Goal: Task Accomplishment & Management: Manage account settings

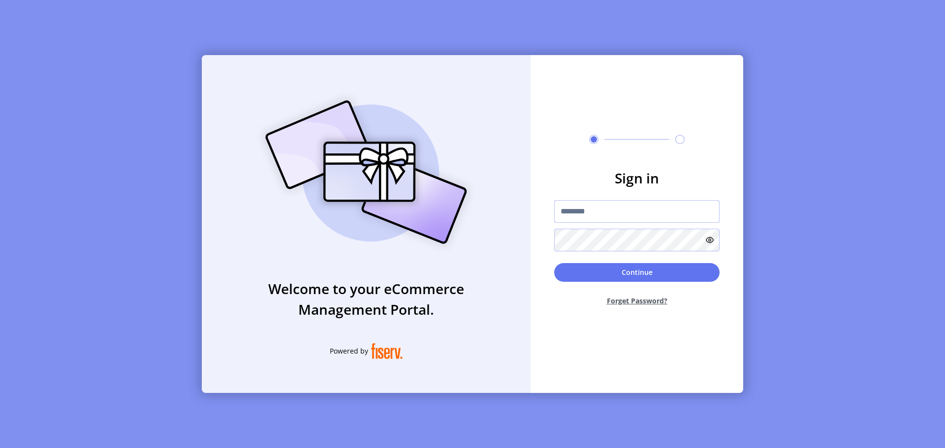
click at [573, 205] on input "text" at bounding box center [636, 211] width 165 height 23
type input "**********"
click at [588, 273] on button "Continue" at bounding box center [636, 272] width 165 height 19
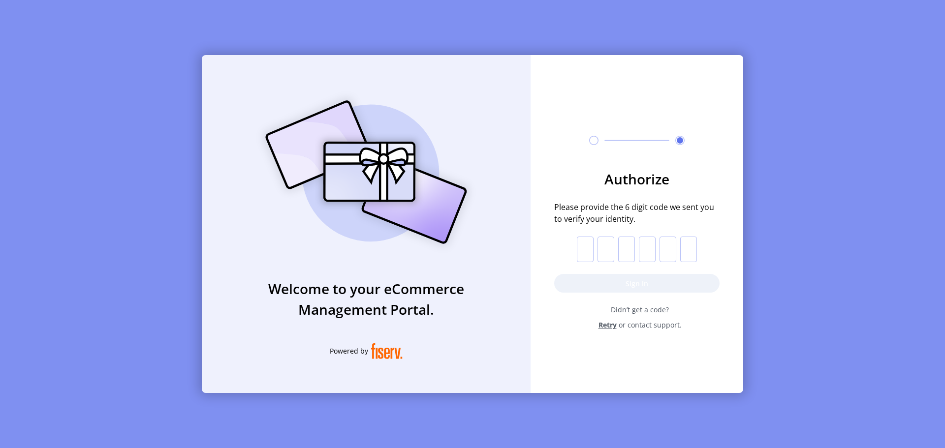
click at [587, 251] on input "text" at bounding box center [585, 250] width 17 height 26
paste input "*"
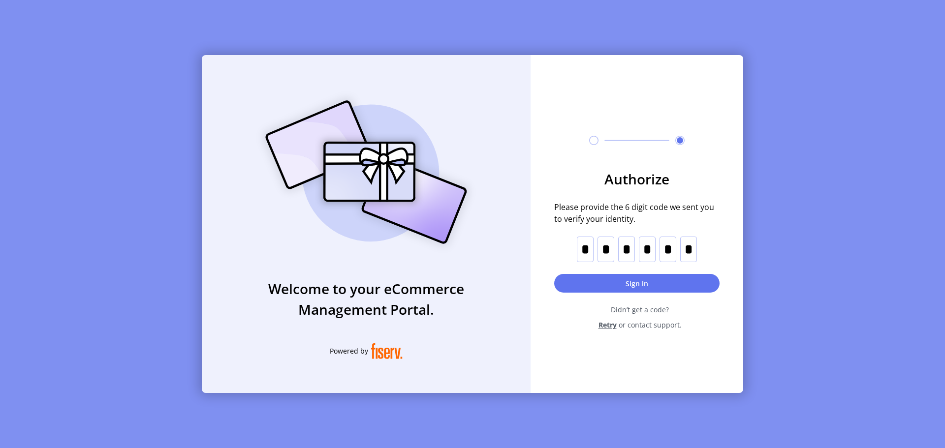
type input "*"
click at [570, 278] on button "Sign in" at bounding box center [636, 283] width 165 height 19
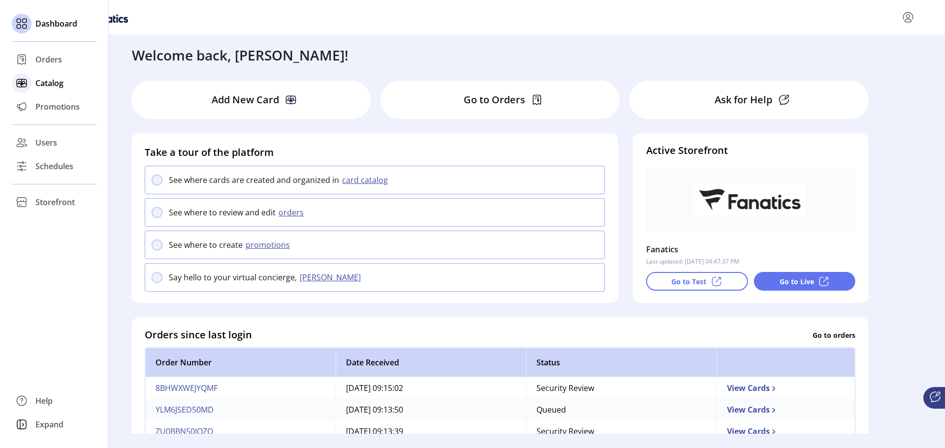
click at [49, 83] on span "Catalog" at bounding box center [49, 83] width 28 height 12
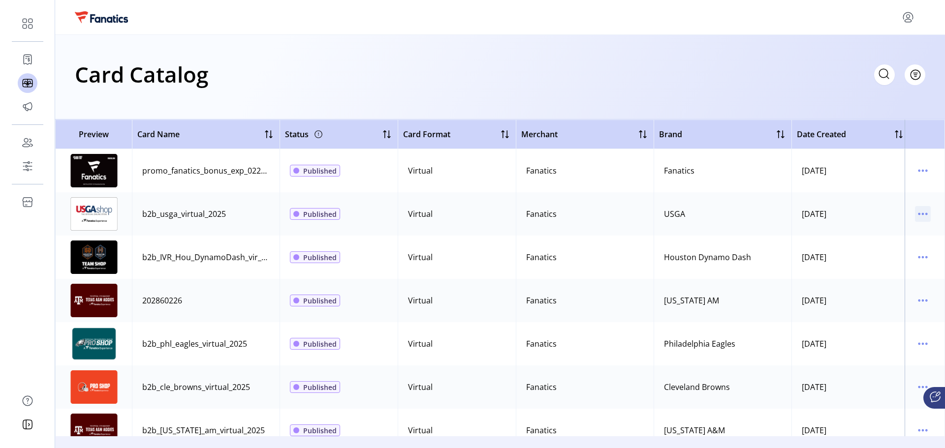
click at [917, 216] on icon "menu" at bounding box center [923, 214] width 16 height 16
click at [880, 236] on span "View Details" at bounding box center [877, 233] width 82 height 8
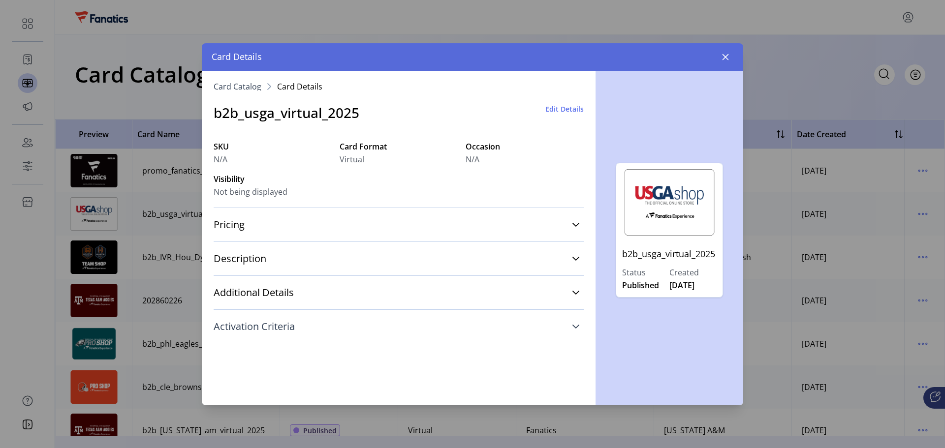
click at [575, 324] on icon at bounding box center [576, 327] width 8 height 8
click at [567, 106] on span "Edit Details" at bounding box center [564, 109] width 38 height 10
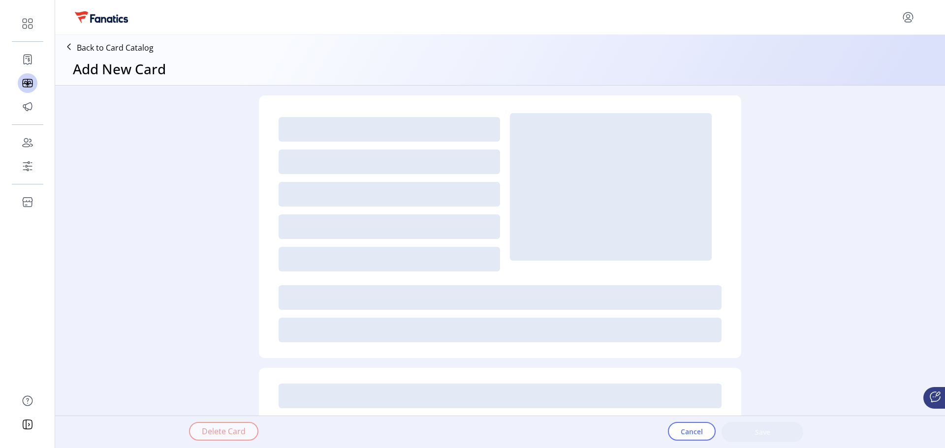
type textarea "**********"
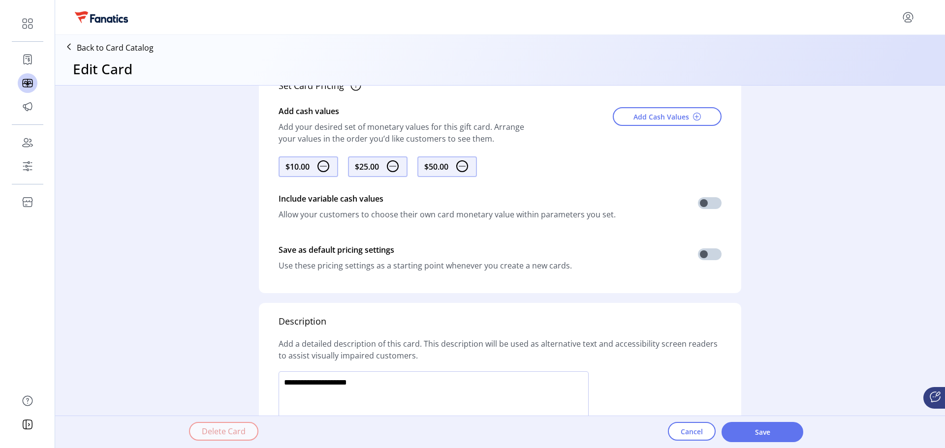
scroll to position [533, 0]
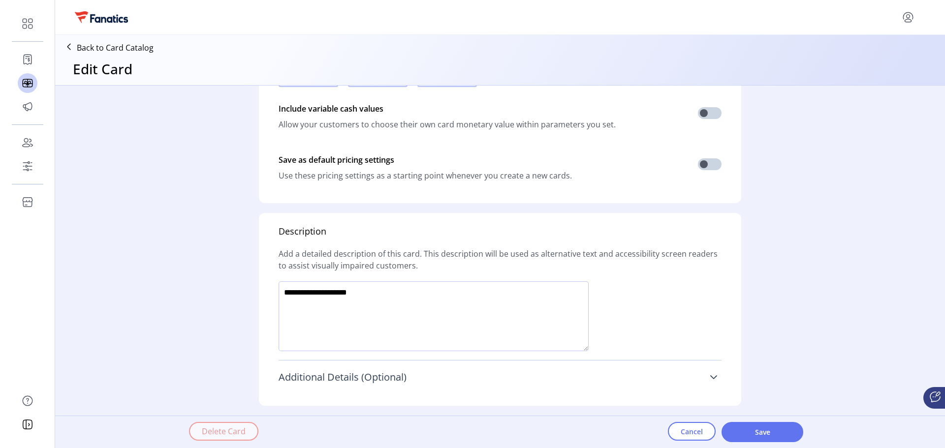
click at [699, 377] on link "Additional Details (Optional)" at bounding box center [500, 378] width 443 height 22
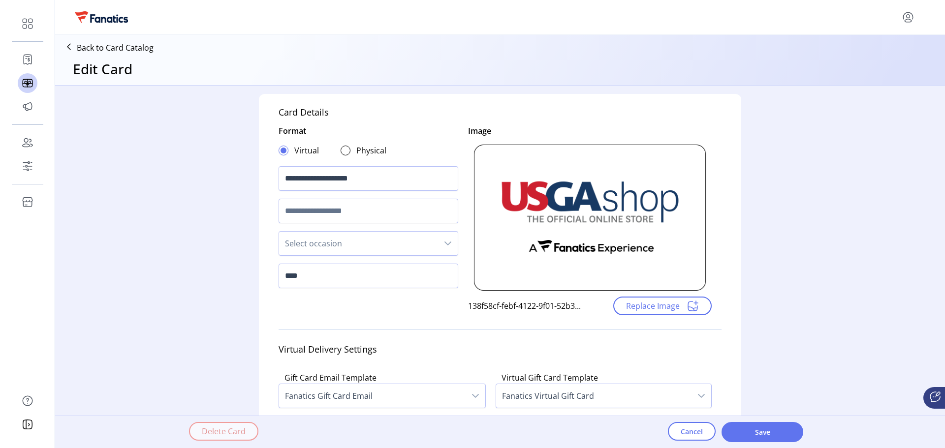
scroll to position [0, 0]
click at [683, 438] on button "Cancel" at bounding box center [692, 431] width 48 height 19
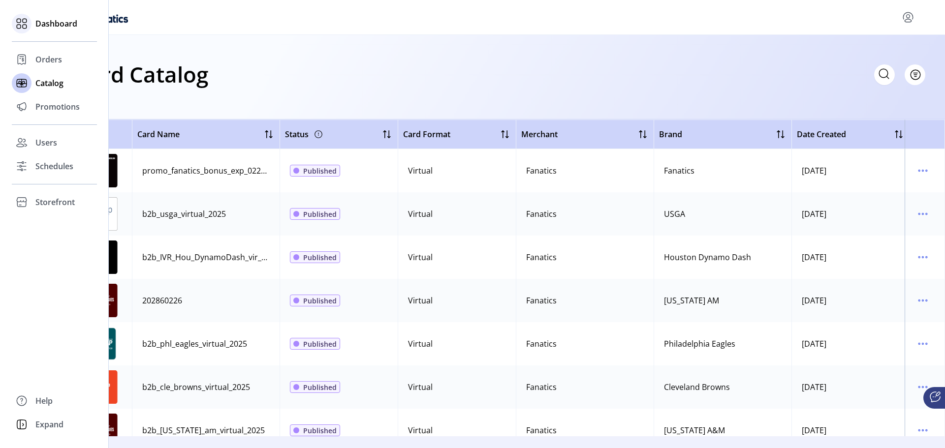
click at [48, 24] on span "Dashboard" at bounding box center [56, 24] width 42 height 12
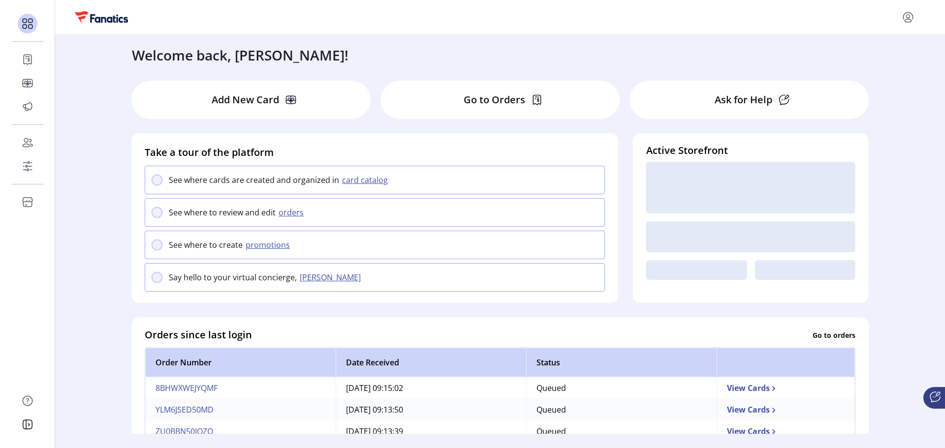
click at [261, 96] on p "Add New Card" at bounding box center [245, 100] width 67 height 15
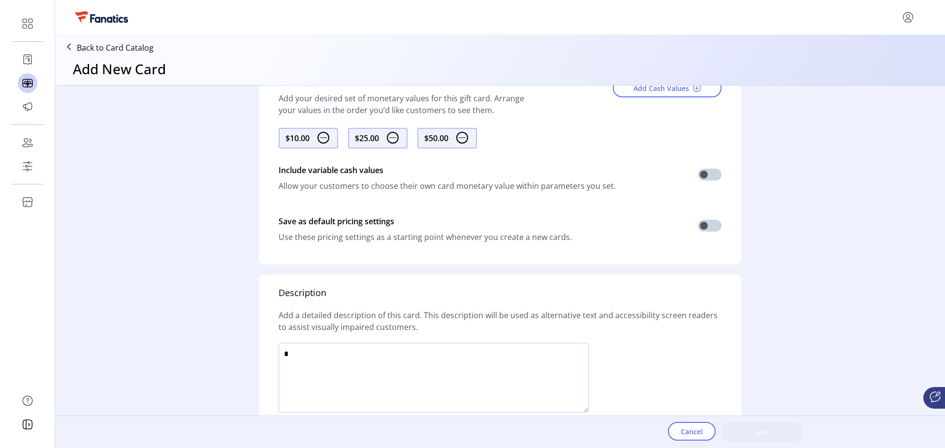
scroll to position [422, 0]
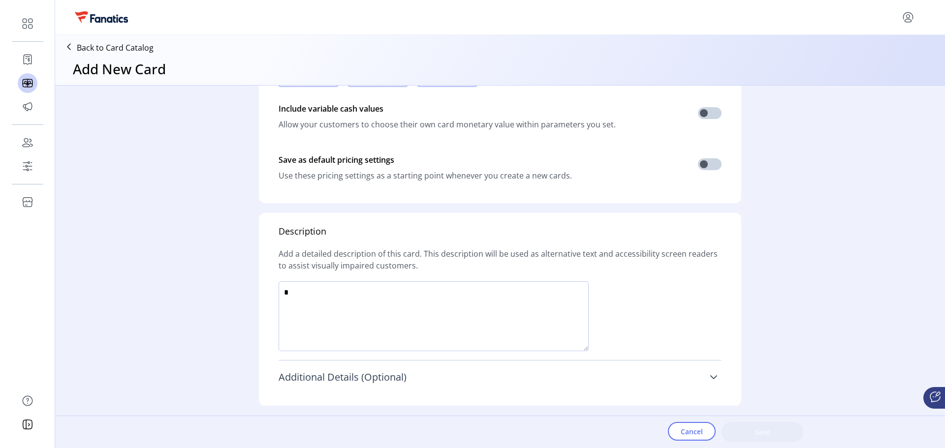
click at [707, 378] on link "Additional Details (Optional)" at bounding box center [500, 378] width 443 height 22
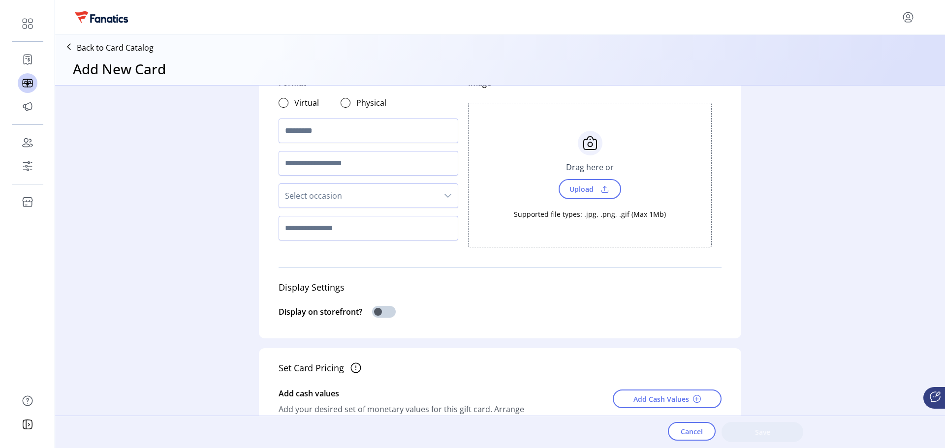
scroll to position [0, 0]
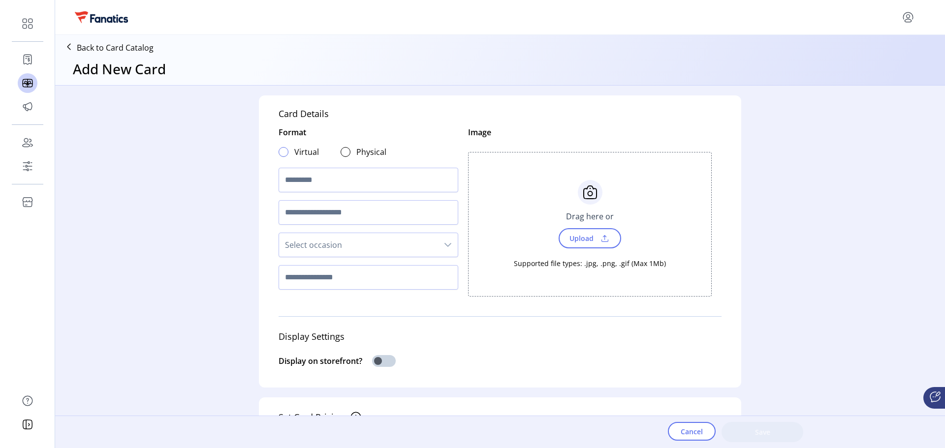
click at [279, 152] on div at bounding box center [284, 152] width 10 height 10
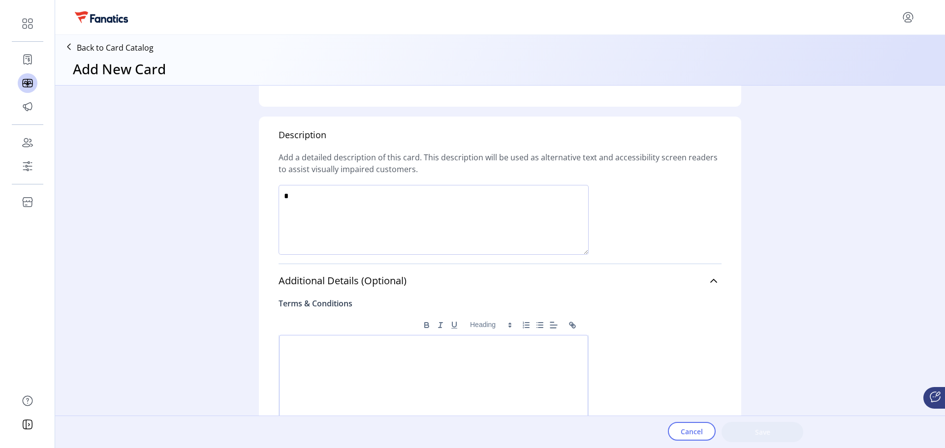
scroll to position [640, 0]
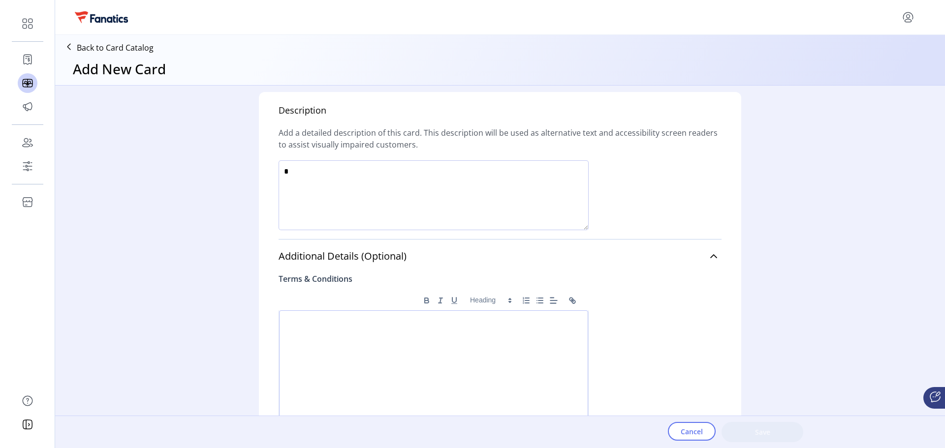
click at [413, 179] on textarea at bounding box center [434, 195] width 310 height 70
type textarea "****"
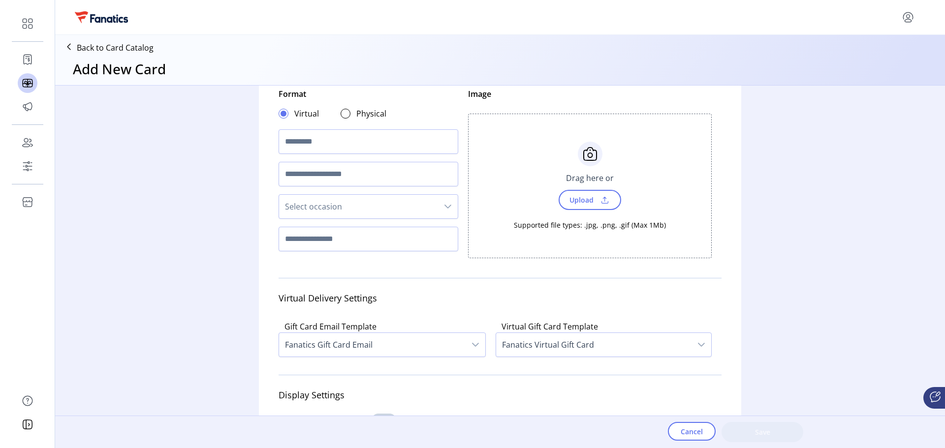
scroll to position [0, 0]
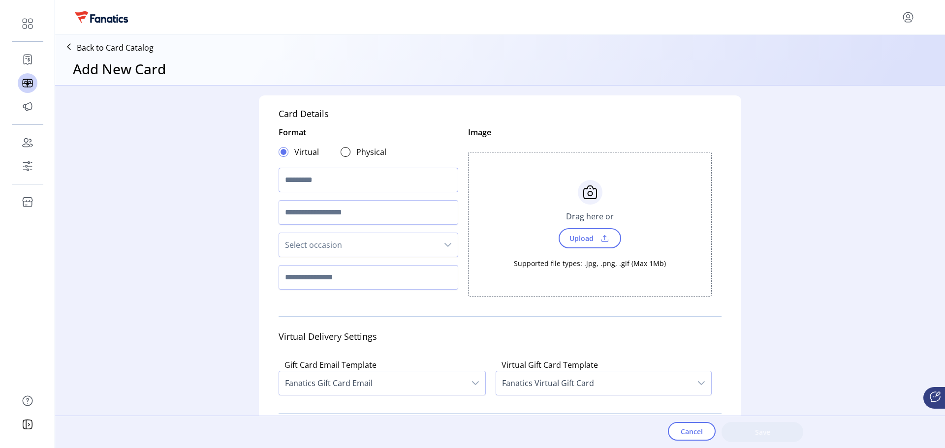
click at [383, 188] on input "text" at bounding box center [369, 180] width 180 height 25
click at [367, 279] on input "text" at bounding box center [369, 277] width 180 height 25
type input "********"
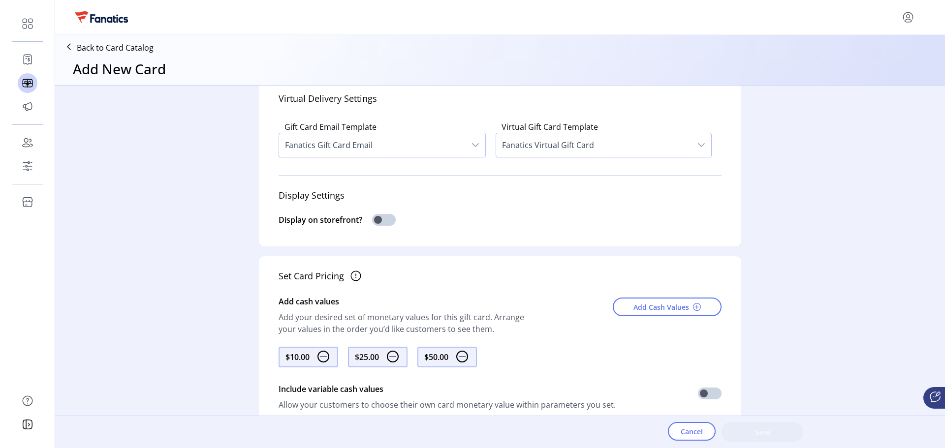
scroll to position [246, 0]
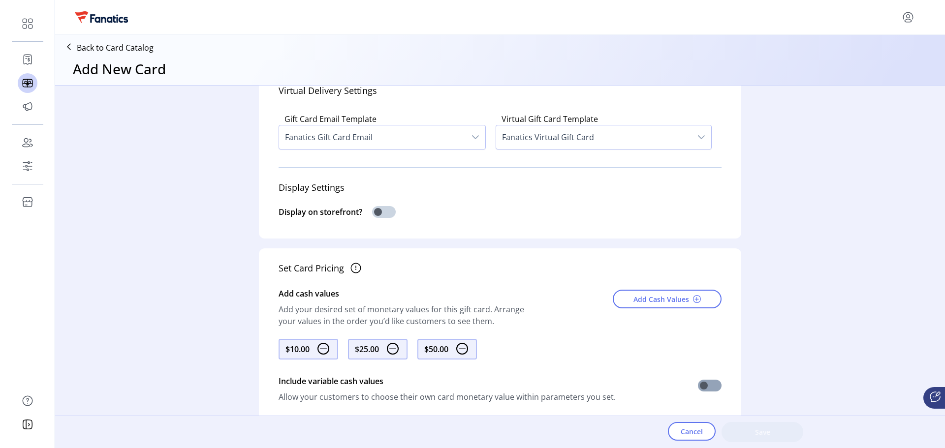
click at [705, 386] on span at bounding box center [710, 386] width 24 height 12
click at [464, 350] on img at bounding box center [462, 349] width 12 height 12
click at [698, 385] on span at bounding box center [710, 386] width 24 height 12
click at [703, 386] on span at bounding box center [710, 386] width 24 height 12
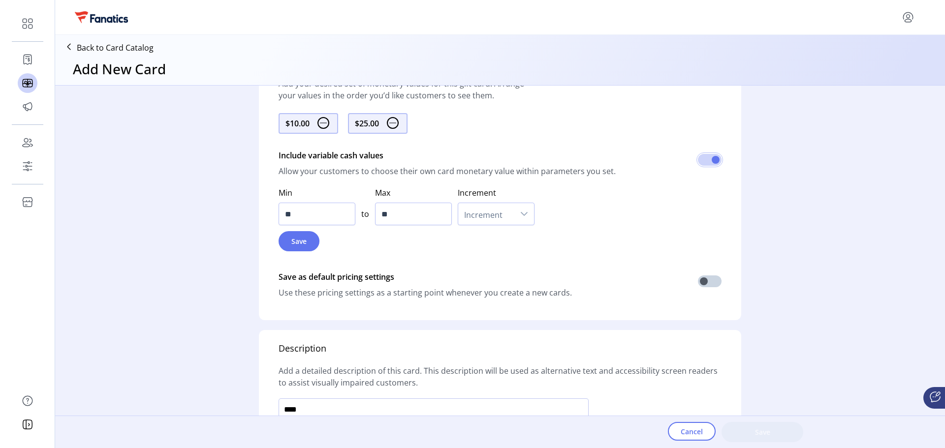
scroll to position [492, 0]
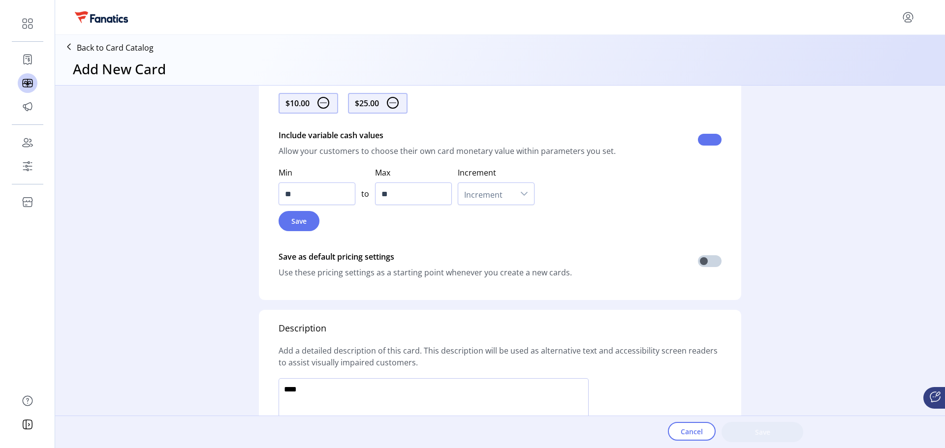
click at [717, 141] on span at bounding box center [710, 140] width 24 height 12
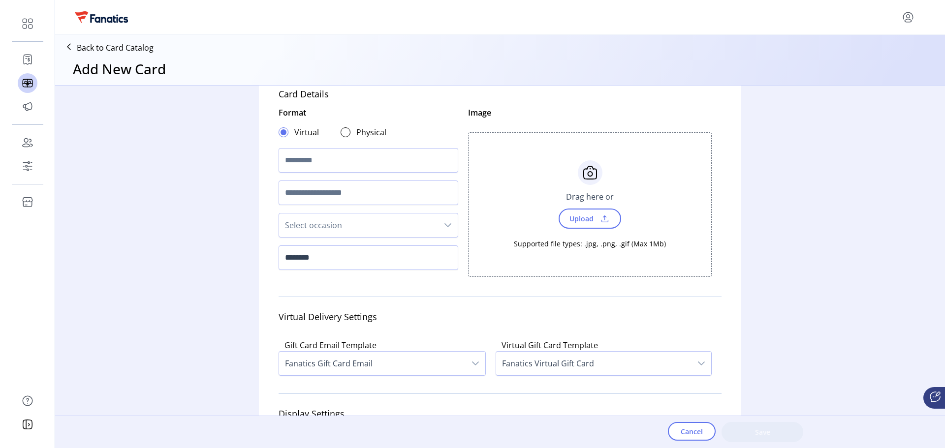
scroll to position [0, 0]
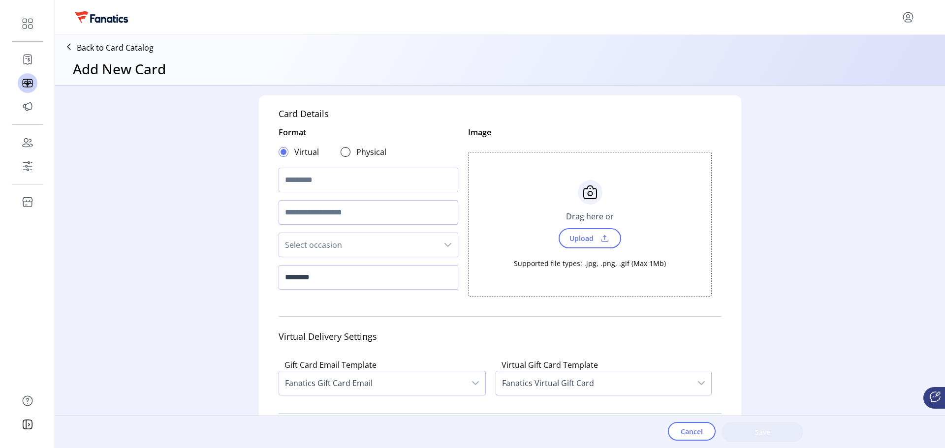
click at [424, 183] on input "text" at bounding box center [369, 180] width 180 height 25
type input "****"
click at [405, 211] on input "text" at bounding box center [369, 212] width 180 height 25
type input "****"
click at [397, 244] on span "Select occasion" at bounding box center [358, 245] width 159 height 24
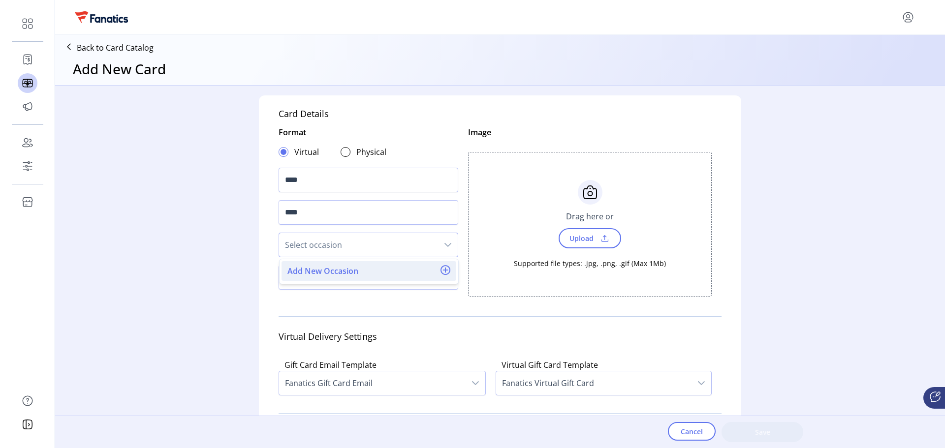
click at [390, 267] on button "Add New Occasion" at bounding box center [368, 271] width 163 height 12
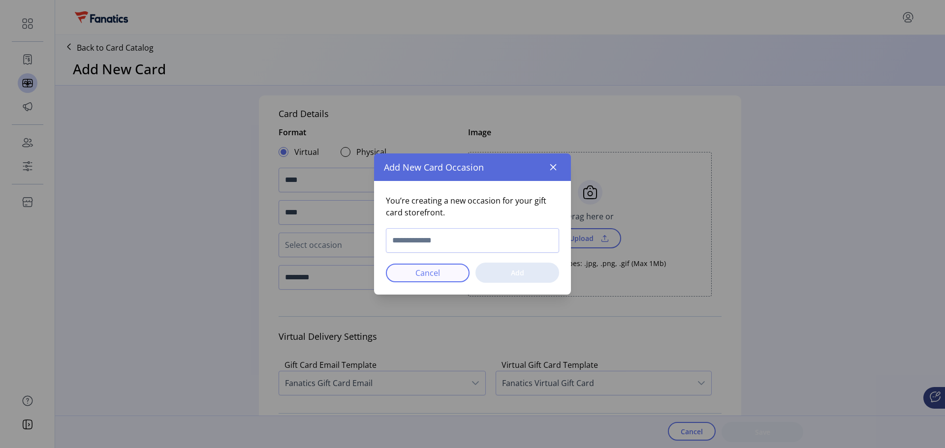
click at [410, 273] on span "Cancel" at bounding box center [428, 273] width 58 height 12
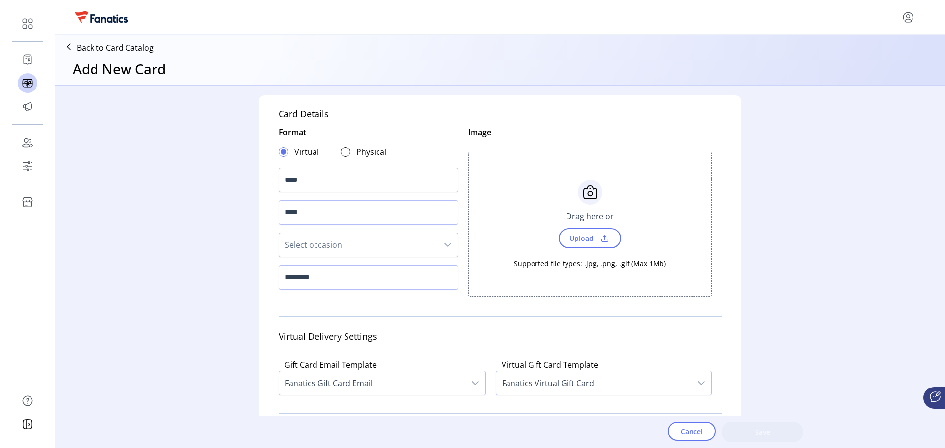
click at [419, 320] on p-divider at bounding box center [500, 317] width 443 height 16
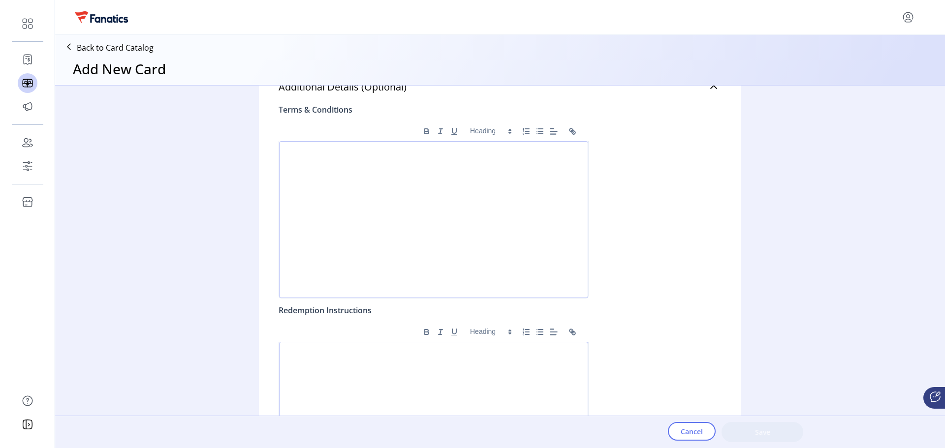
scroll to position [686, 0]
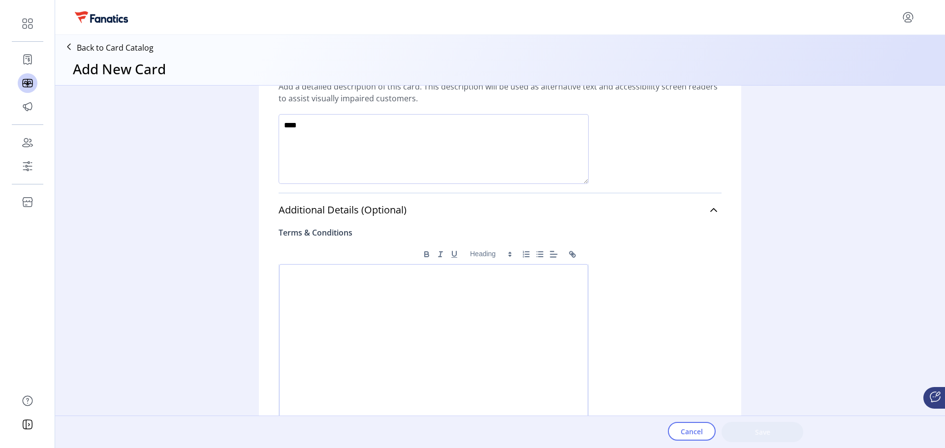
click at [419, 320] on div at bounding box center [433, 342] width 309 height 157
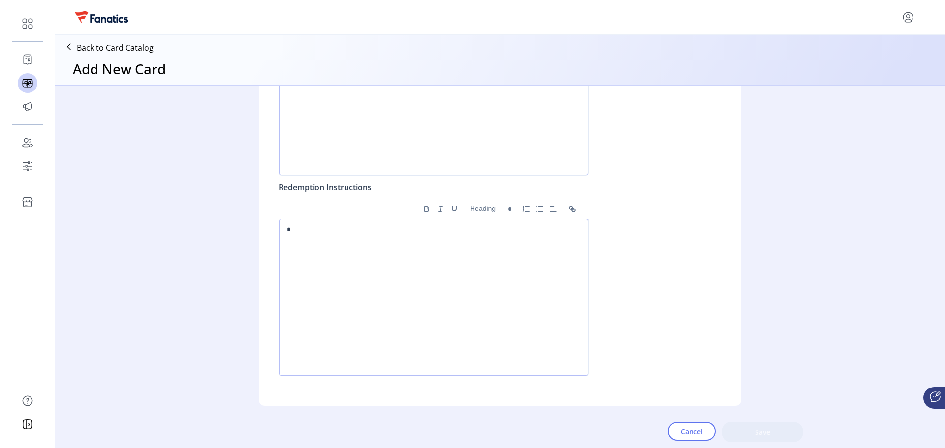
click at [419, 320] on div "*" at bounding box center [433, 297] width 309 height 157
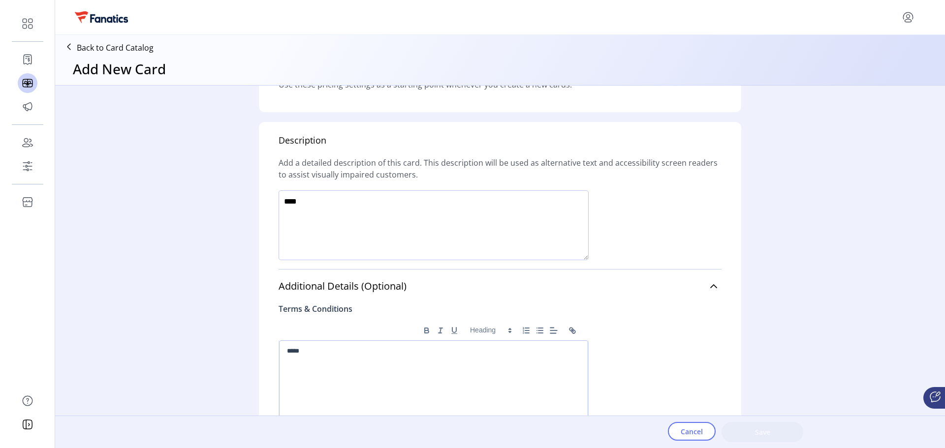
scroll to position [637, 0]
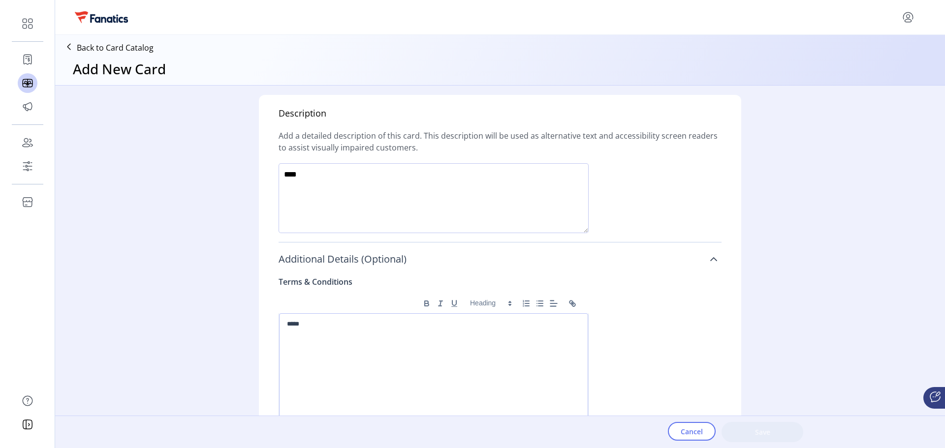
click at [712, 266] on link "Additional Details (Optional)" at bounding box center [500, 260] width 443 height 22
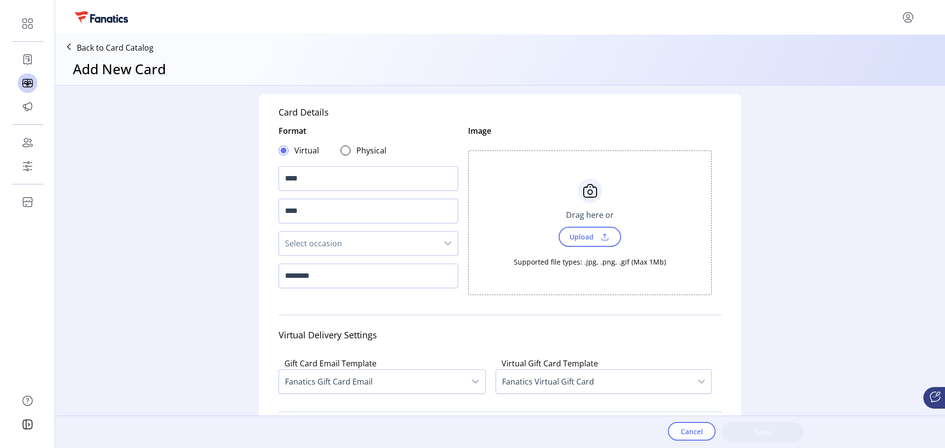
scroll to position [0, 0]
click at [347, 153] on div at bounding box center [346, 152] width 10 height 10
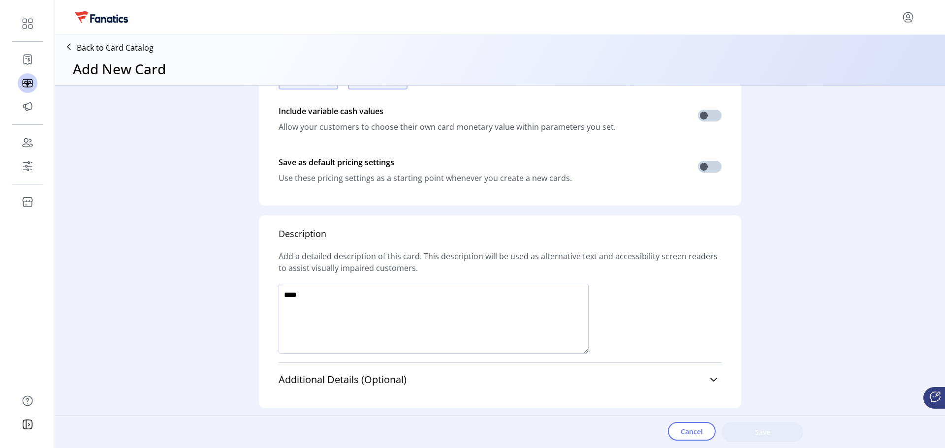
scroll to position [445, 0]
click at [714, 376] on icon at bounding box center [713, 378] width 7 height 4
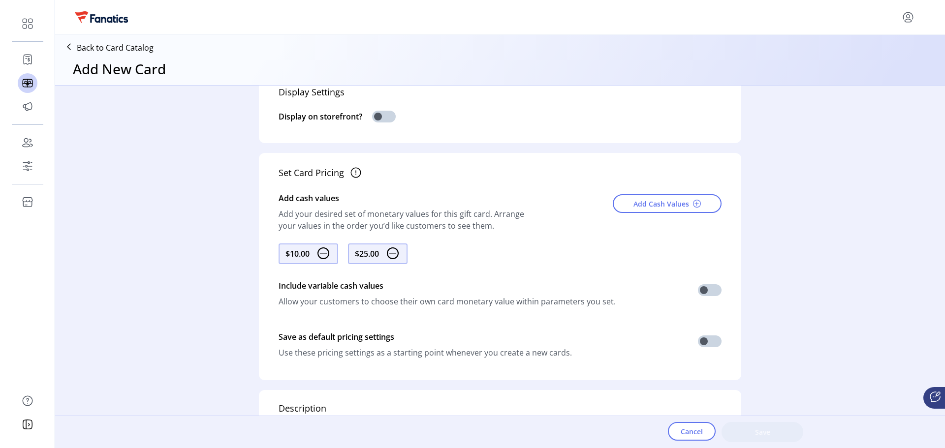
scroll to position [0, 0]
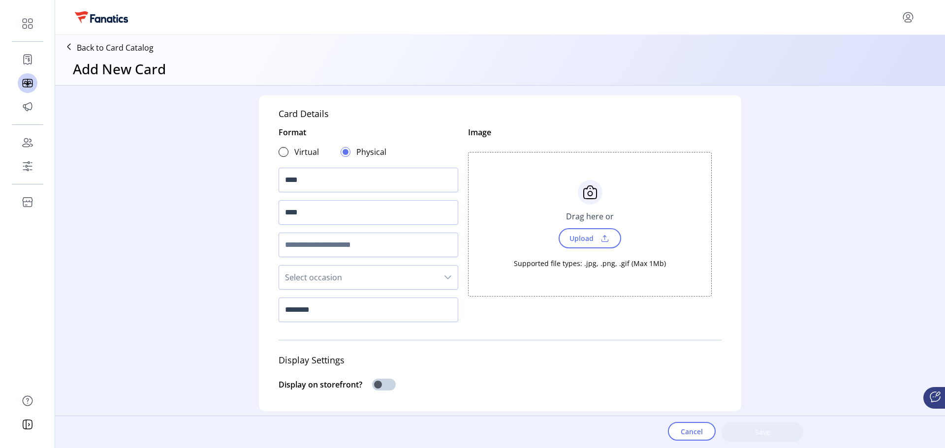
click at [126, 50] on p "Back to Card Catalog" at bounding box center [115, 48] width 77 height 12
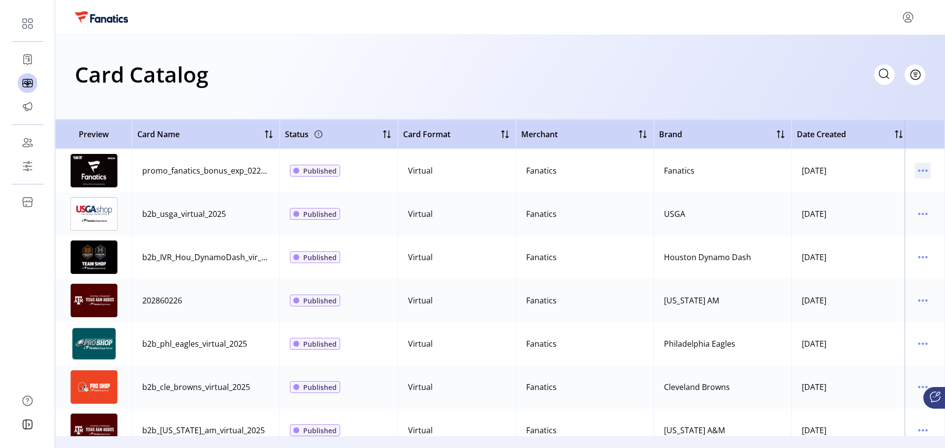
click at [915, 175] on icon "menu" at bounding box center [923, 171] width 16 height 16
click at [888, 210] on span "Edit Details" at bounding box center [877, 206] width 82 height 8
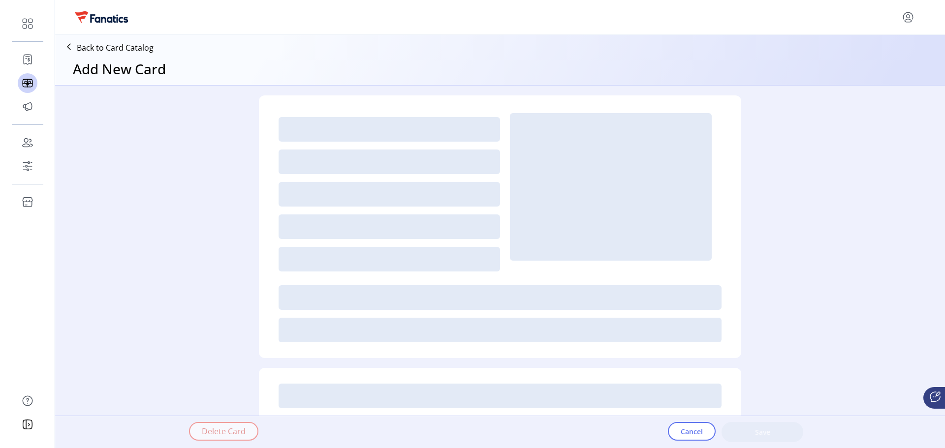
type textarea "**********"
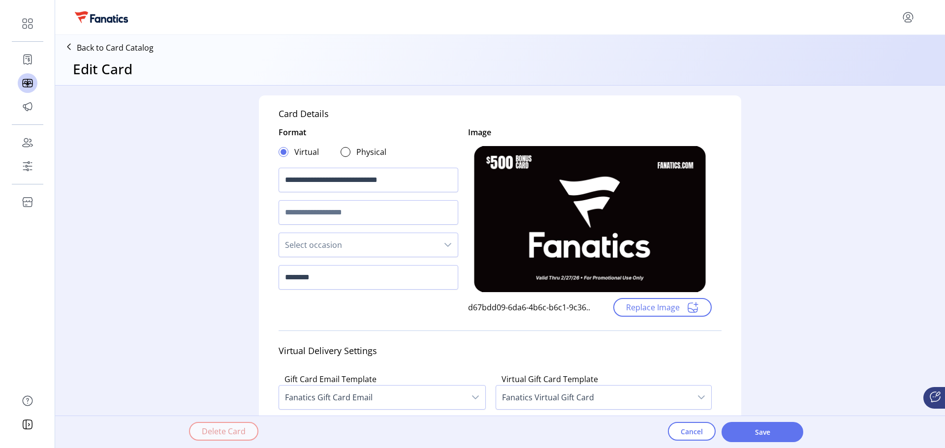
click at [66, 42] on icon at bounding box center [69, 47] width 16 height 16
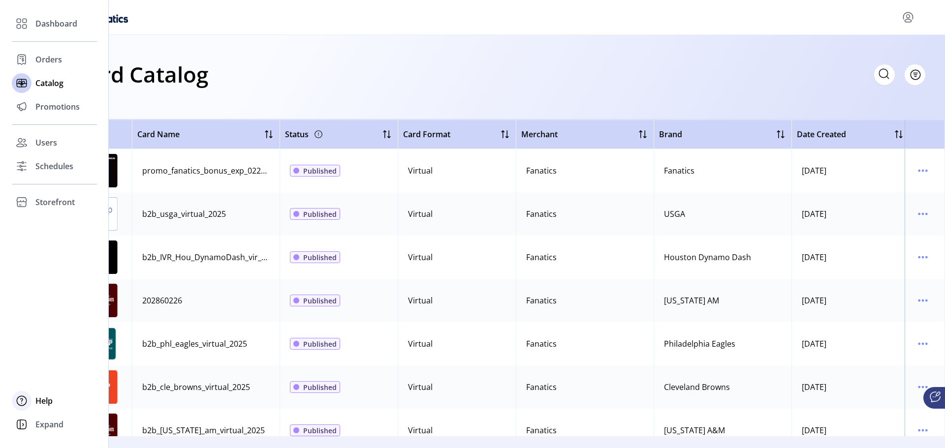
click at [38, 402] on span "Help" at bounding box center [43, 401] width 17 height 12
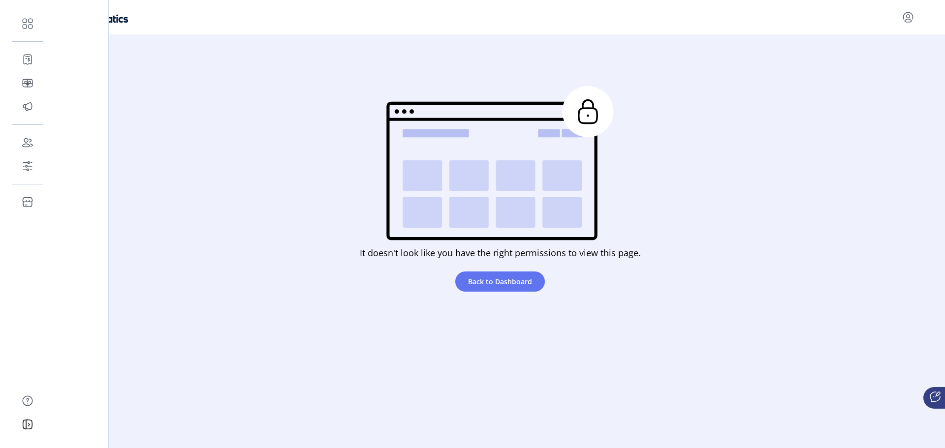
click at [901, 24] on p-button at bounding box center [908, 17] width 16 height 16
click at [906, 18] on icon "menu" at bounding box center [908, 17] width 16 height 16
click at [890, 40] on span "Profile" at bounding box center [873, 40] width 74 height 8
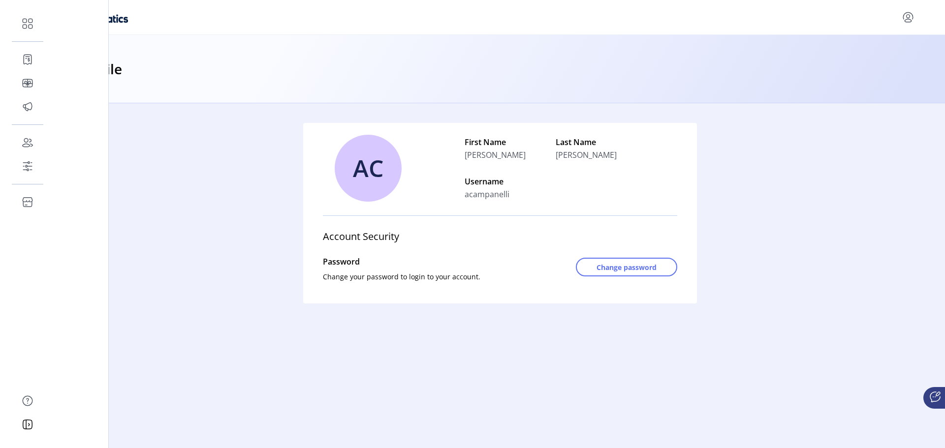
click at [938, 396] on icon at bounding box center [938, 394] width 4 height 4
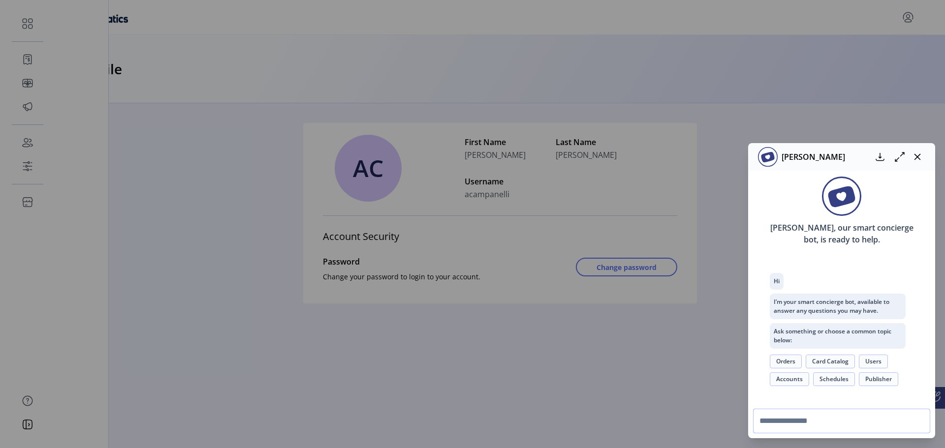
click at [878, 420] on input "text" at bounding box center [841, 421] width 177 height 25
type input "**********"
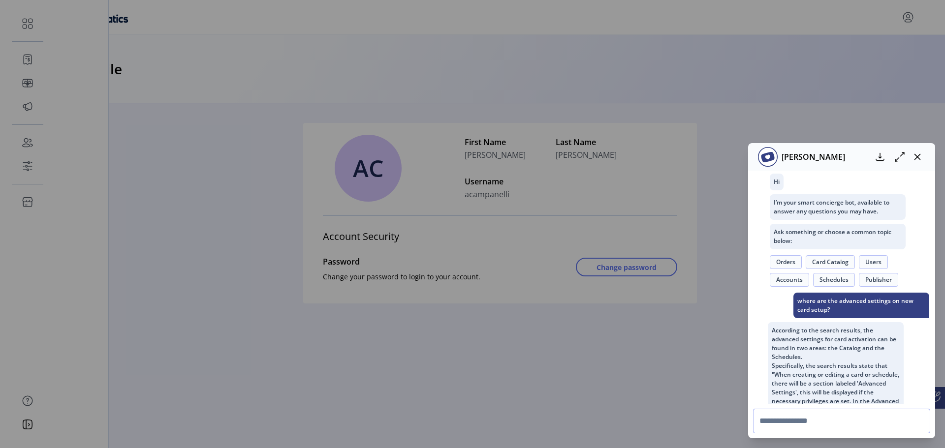
scroll to position [149, 0]
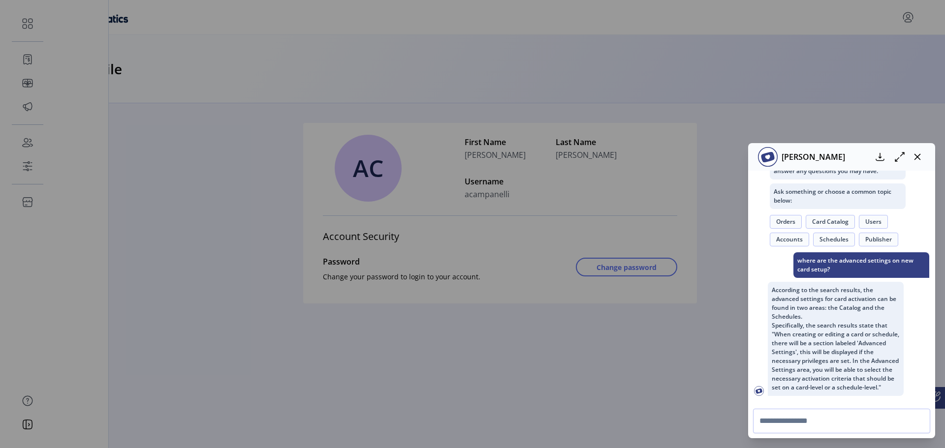
click at [832, 233] on button "Schedules" at bounding box center [834, 240] width 42 height 14
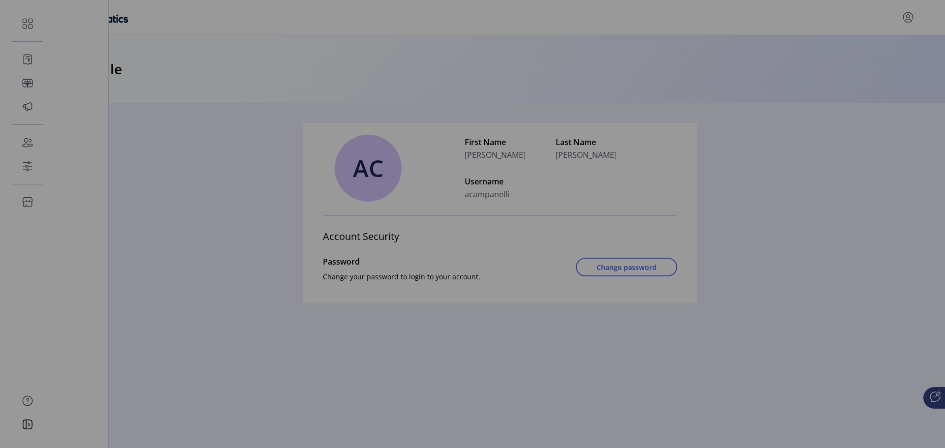
click at [42, 146] on div "[PERSON_NAME] [PERSON_NAME], our smart concierge bot, is ready to help. Hi I’m …" at bounding box center [472, 224] width 945 height 448
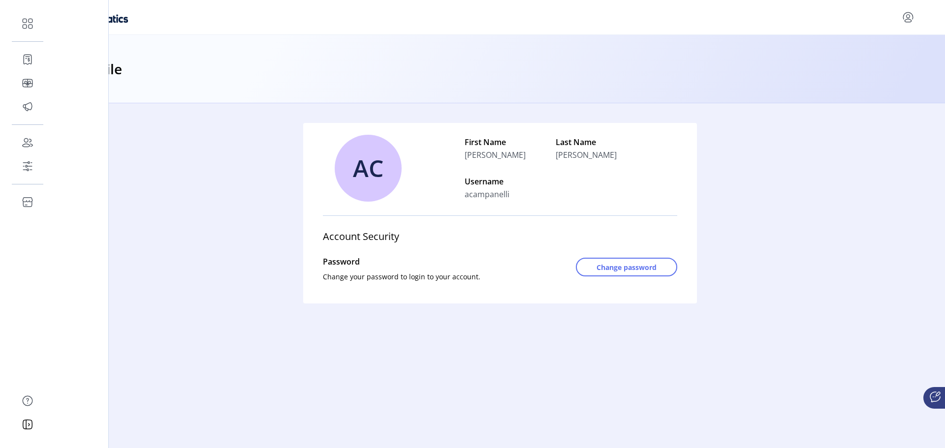
click at [934, 392] on icon at bounding box center [935, 397] width 12 height 12
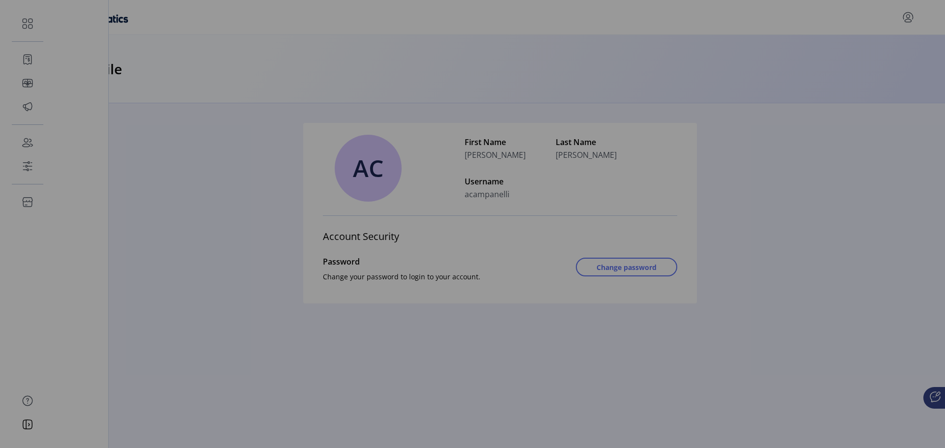
click at [270, 285] on div "[PERSON_NAME] [PERSON_NAME], our smart concierge bot, is ready to help. Hi I’m …" at bounding box center [472, 224] width 945 height 448
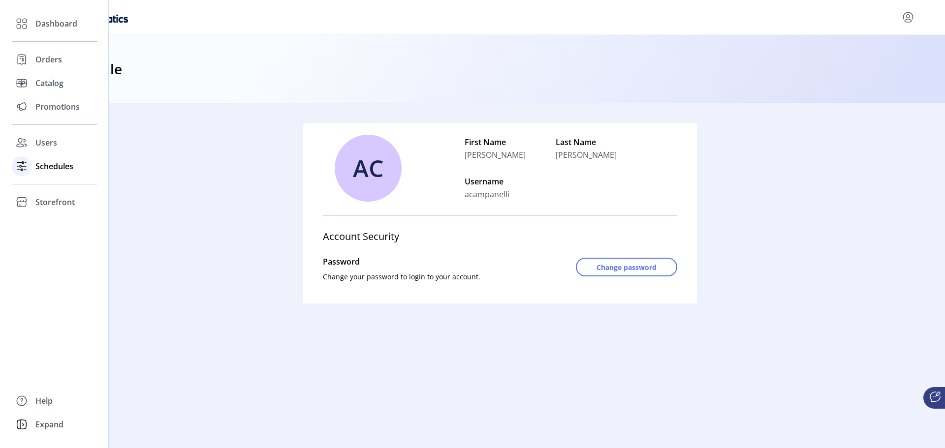
click at [61, 166] on span "Schedules" at bounding box center [54, 166] width 38 height 12
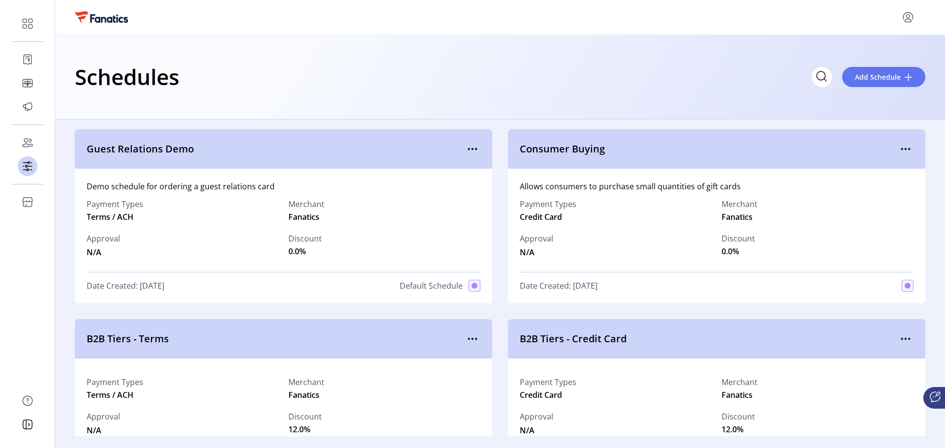
click at [930, 401] on icon at bounding box center [935, 397] width 12 height 12
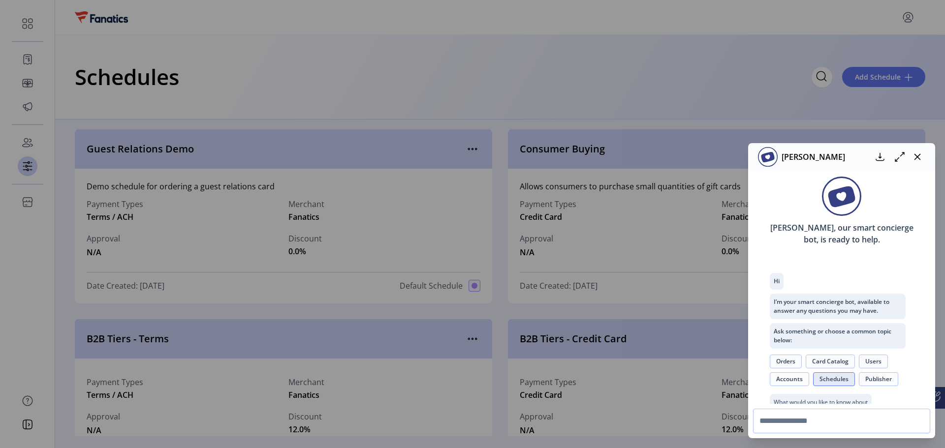
scroll to position [244, 0]
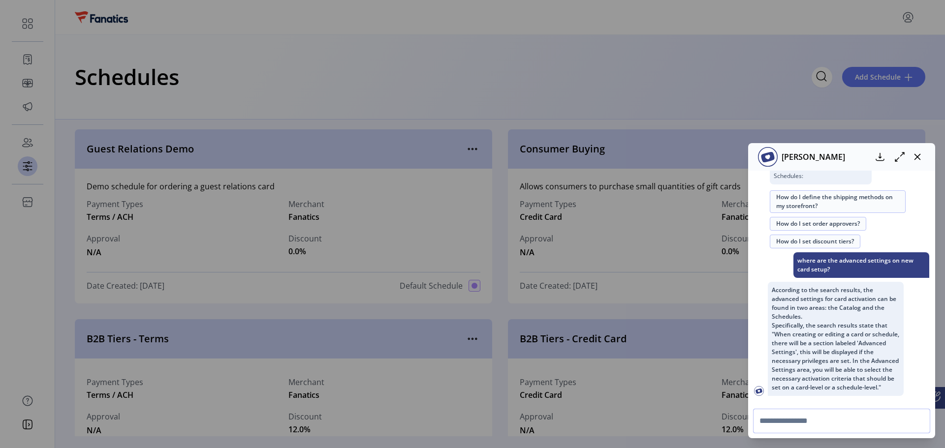
click at [879, 415] on input "text" at bounding box center [841, 421] width 177 height 25
type input "**********"
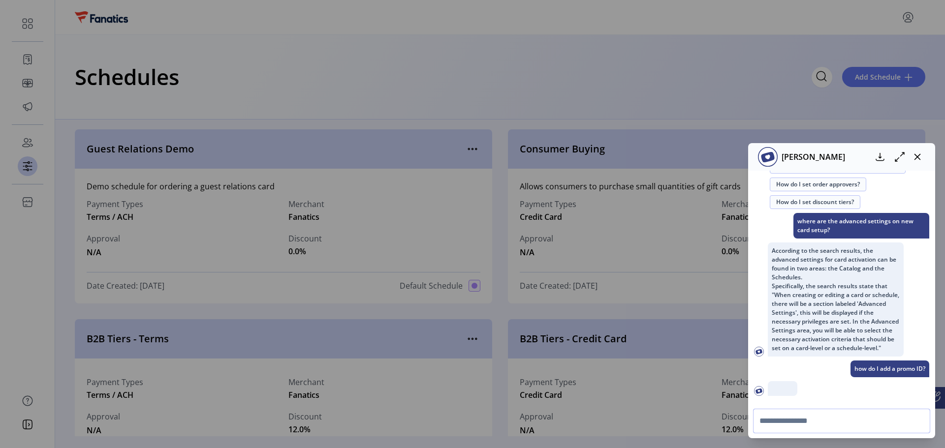
scroll to position [392, 0]
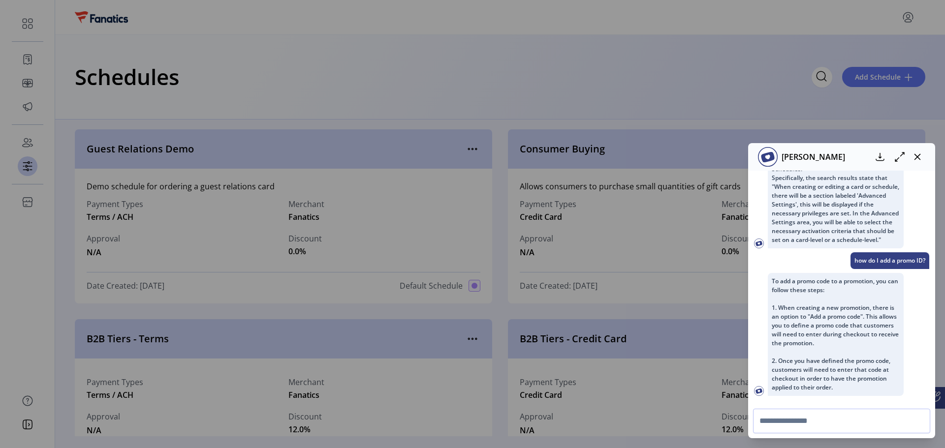
click at [901, 156] on icon at bounding box center [902, 154] width 3 height 3
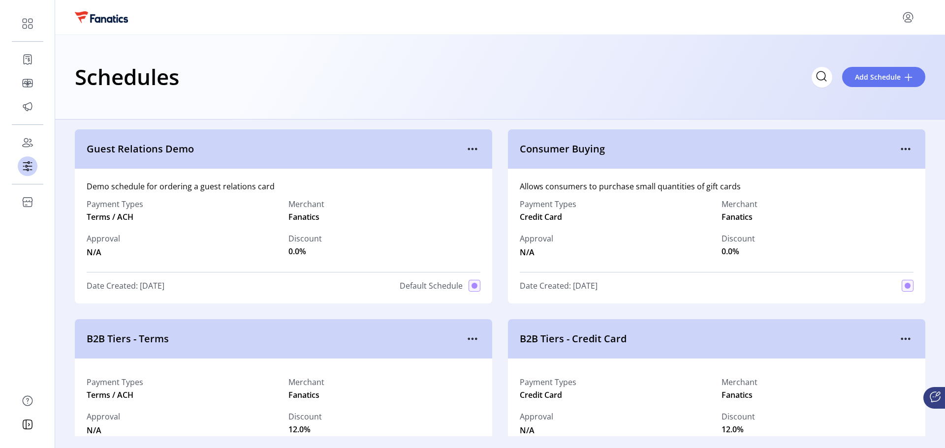
click at [40, 142] on div "[PERSON_NAME] [PERSON_NAME], our smart concierge bot, is ready to help. Hi I’m …" at bounding box center [472, 224] width 945 height 448
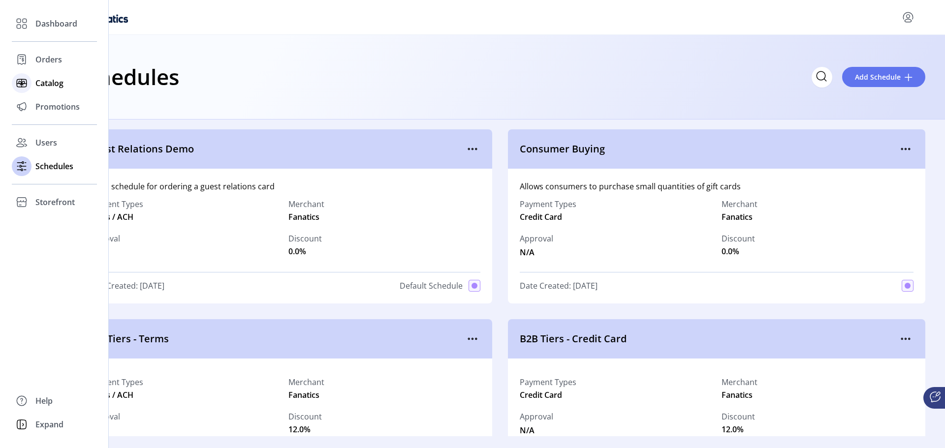
click at [49, 85] on span "Catalog" at bounding box center [49, 83] width 28 height 12
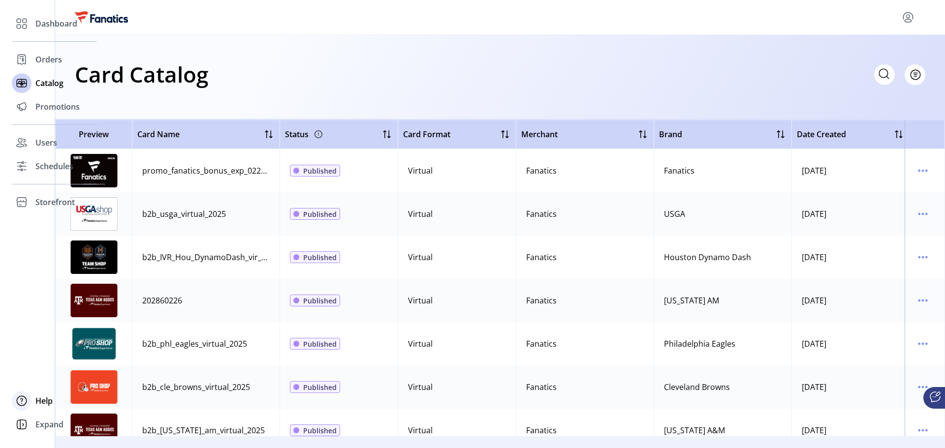
click at [38, 402] on span "Help" at bounding box center [43, 401] width 17 height 12
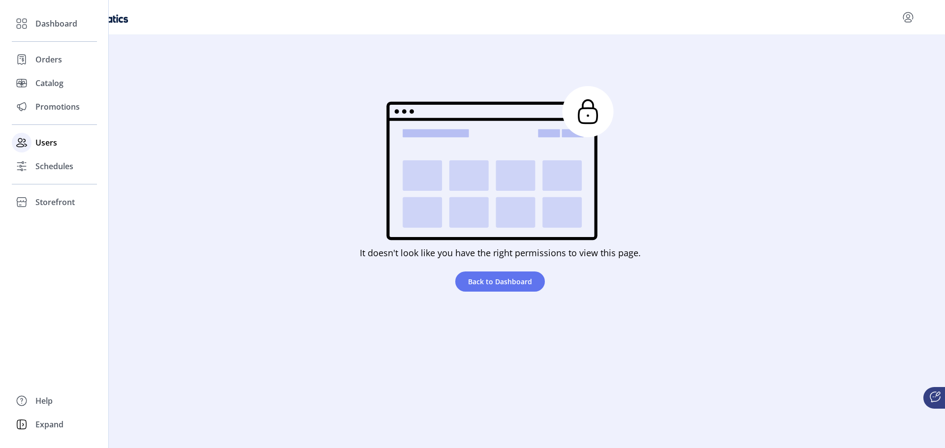
click at [42, 140] on span "Users" at bounding box center [46, 143] width 22 height 12
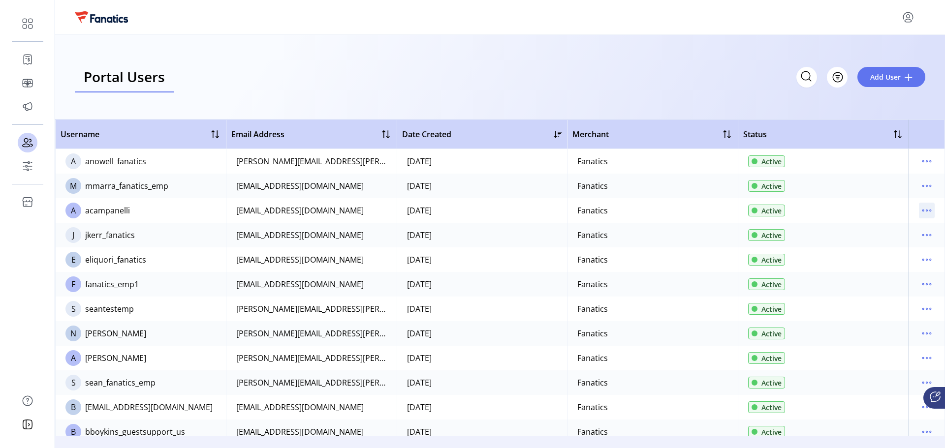
click at [924, 213] on icon "menu" at bounding box center [927, 211] width 16 height 16
click at [882, 248] on span "View Details" at bounding box center [881, 246] width 82 height 8
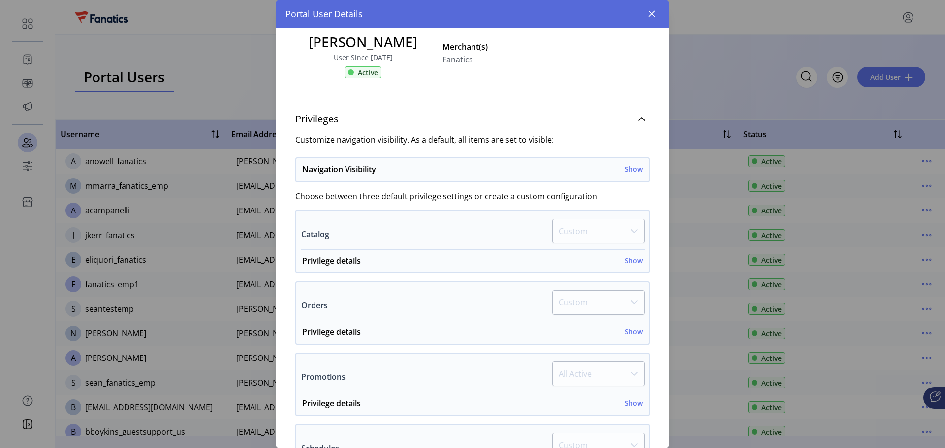
scroll to position [98, 0]
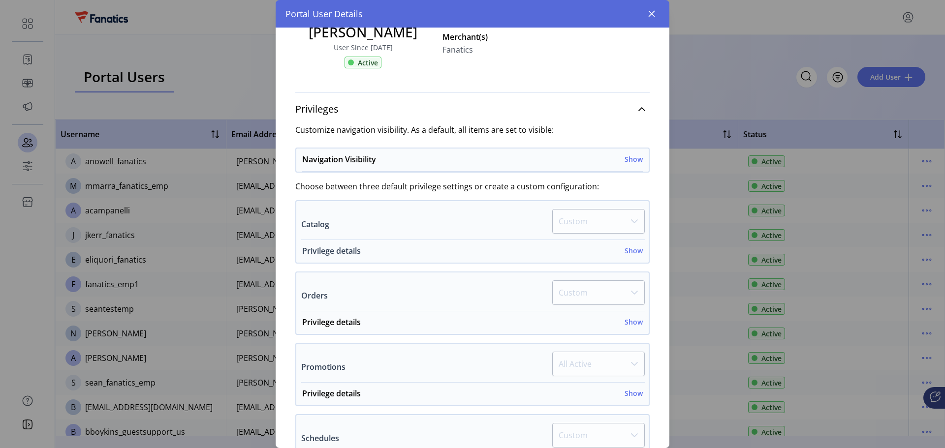
click at [633, 256] on div "Privilege details Show" at bounding box center [472, 254] width 341 height 18
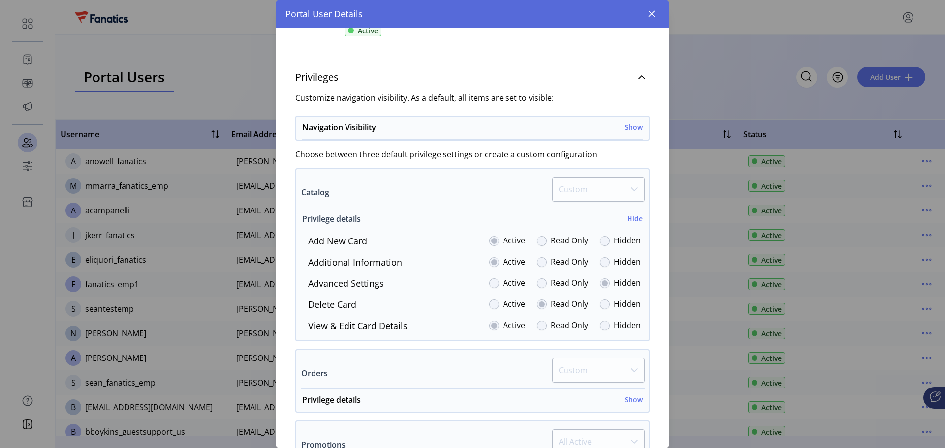
scroll to position [148, 0]
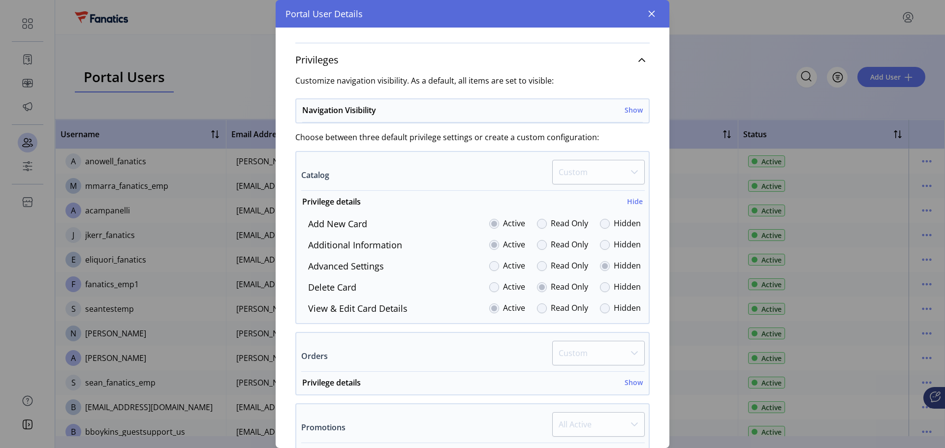
click at [489, 270] on div at bounding box center [494, 266] width 10 height 10
click at [490, 266] on div at bounding box center [494, 266] width 10 height 10
click at [582, 172] on p-dropdown "Custom" at bounding box center [598, 175] width 93 height 31
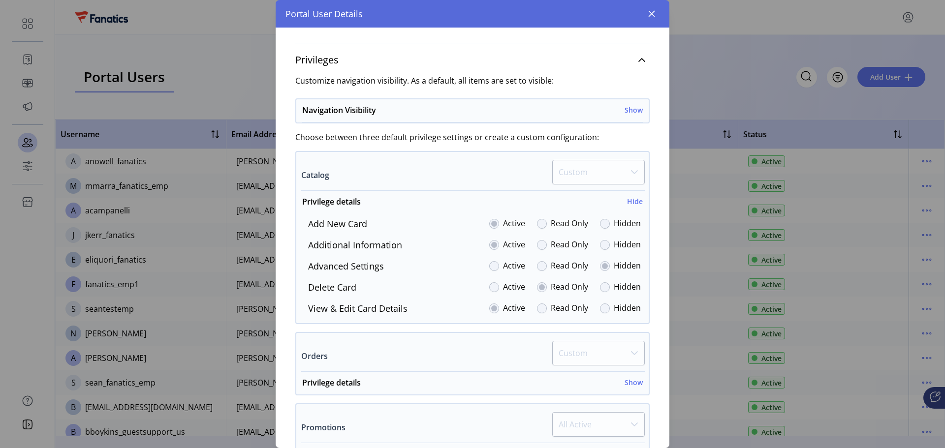
click at [512, 263] on label "Active" at bounding box center [514, 266] width 22 height 13
click at [512, 268] on label "Active" at bounding box center [514, 266] width 22 height 13
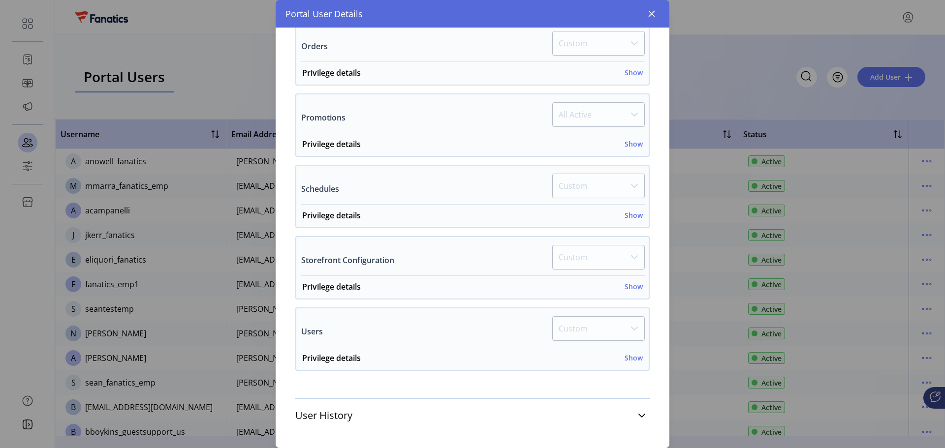
scroll to position [462, 0]
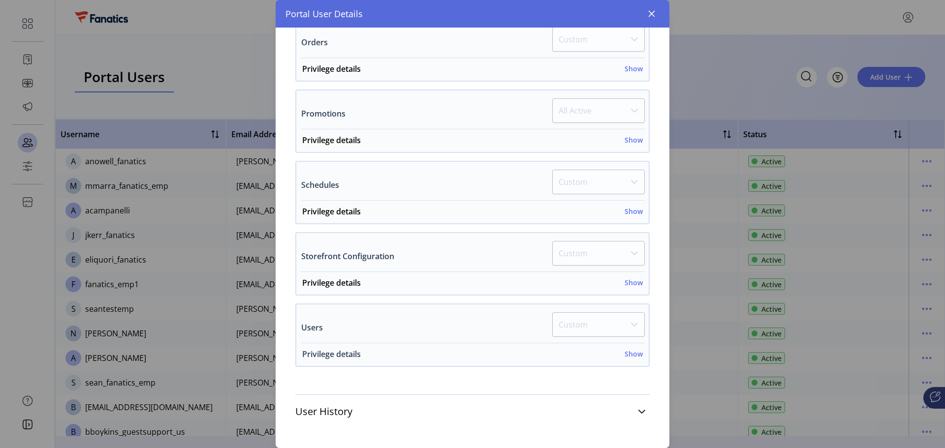
click at [625, 356] on h6 "Show" at bounding box center [634, 354] width 18 height 10
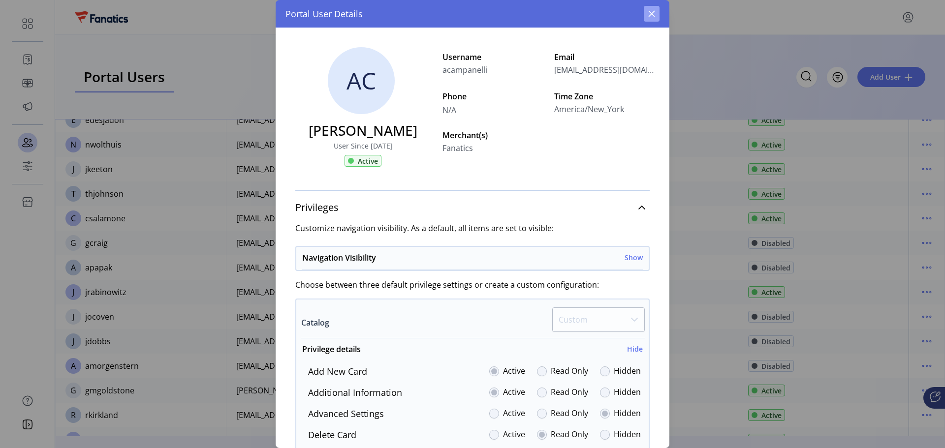
scroll to position [3109, 0]
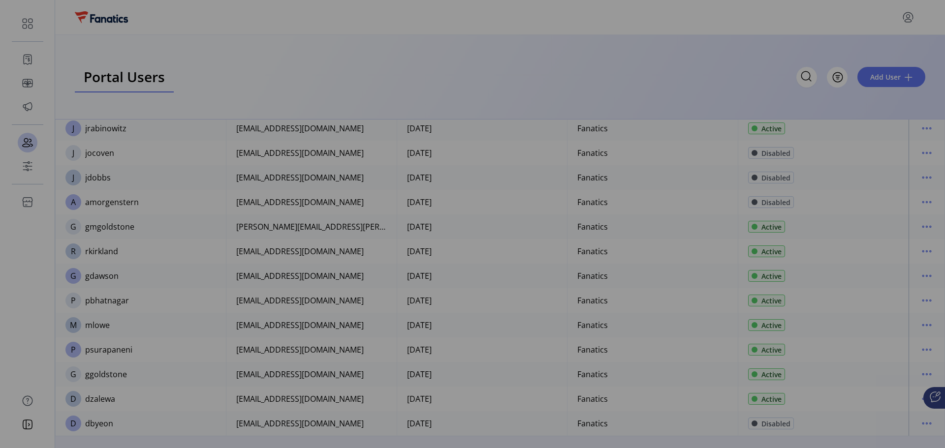
click at [806, 145] on div "Portal User Details AC [PERSON_NAME] User Since [DATE] Active Username acampane…" at bounding box center [472, 224] width 945 height 448
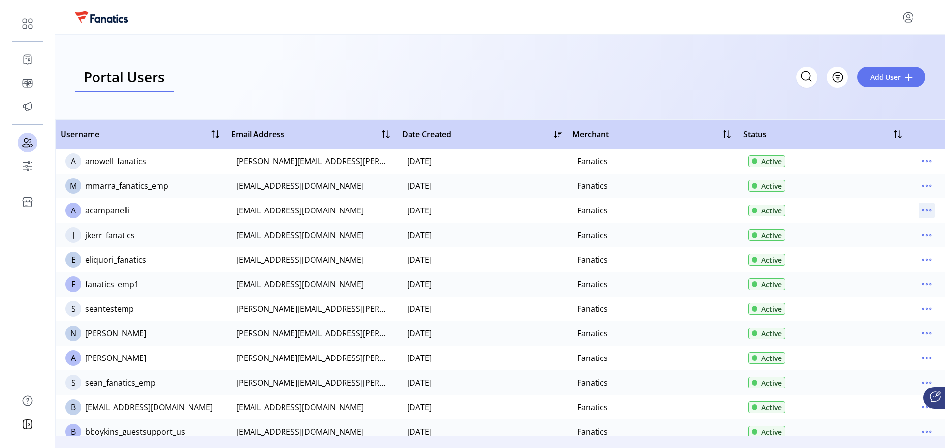
click at [924, 210] on icon "menu" at bounding box center [927, 211] width 16 height 16
click at [875, 250] on span "View Details" at bounding box center [881, 246] width 82 height 8
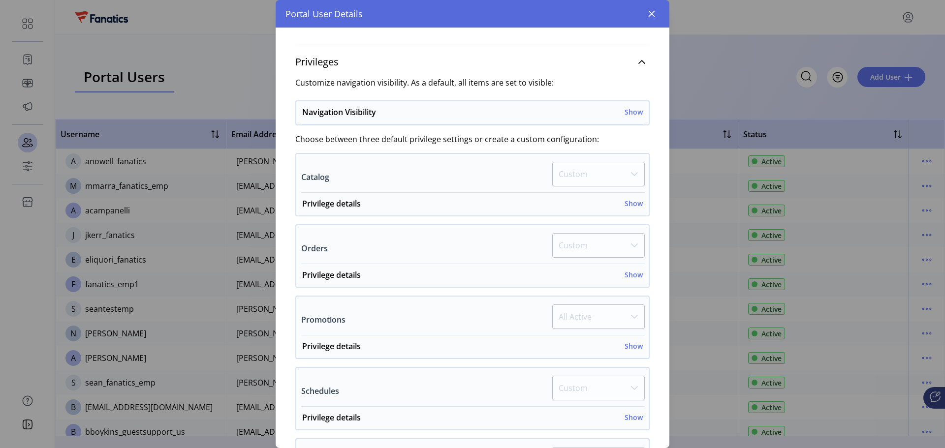
scroll to position [148, 0]
click at [631, 202] on h6 "Show" at bounding box center [634, 201] width 18 height 10
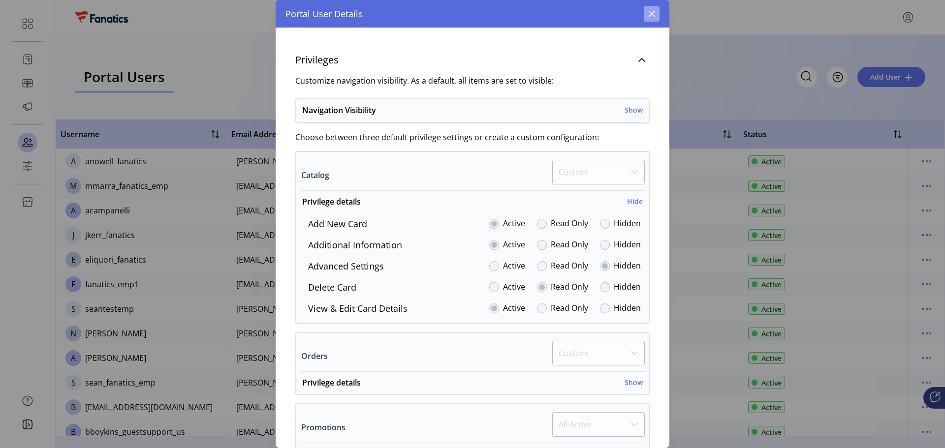
click at [651, 10] on icon "button" at bounding box center [652, 14] width 8 height 8
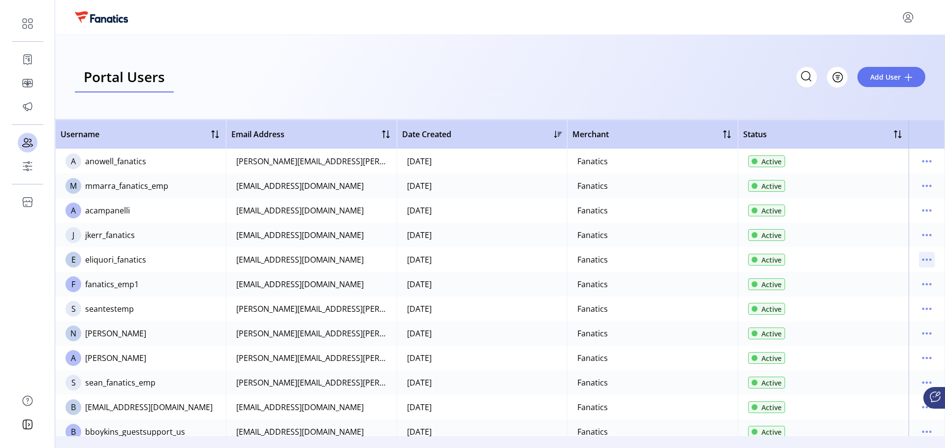
click at [919, 261] on icon "menu" at bounding box center [927, 260] width 16 height 16
click at [896, 312] on span "Reset Password" at bounding box center [881, 311] width 82 height 8
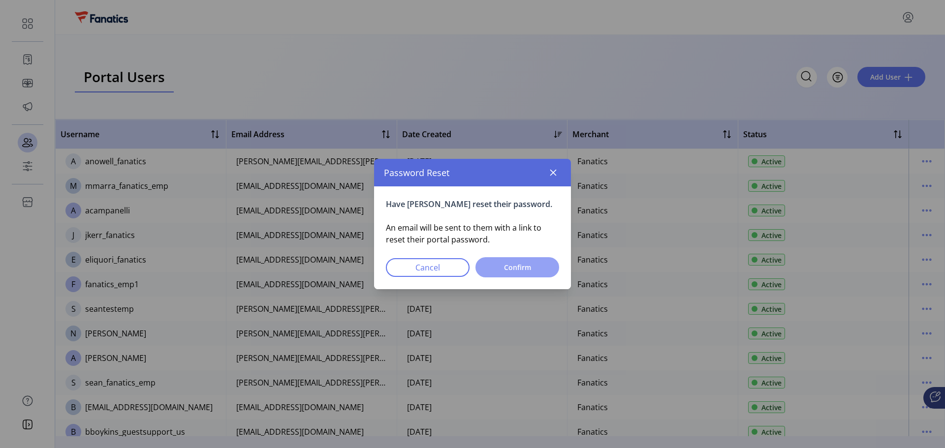
click at [513, 273] on button "Confirm" at bounding box center [517, 267] width 84 height 20
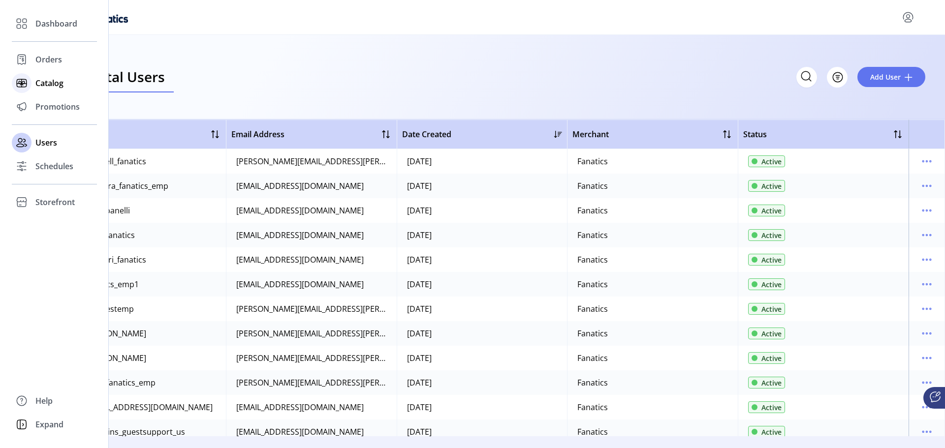
click at [52, 87] on span "Catalog" at bounding box center [49, 83] width 28 height 12
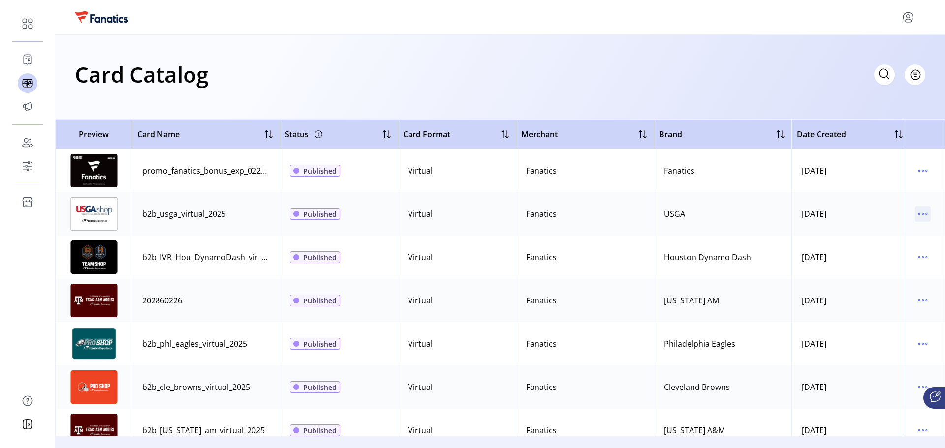
click at [917, 217] on icon "menu" at bounding box center [923, 214] width 16 height 16
click at [894, 251] on span "Edit Details" at bounding box center [877, 249] width 82 height 8
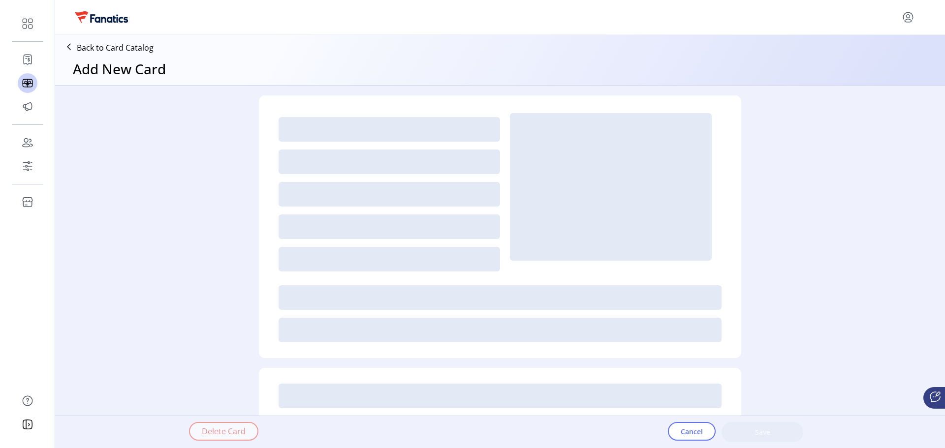
type textarea "**********"
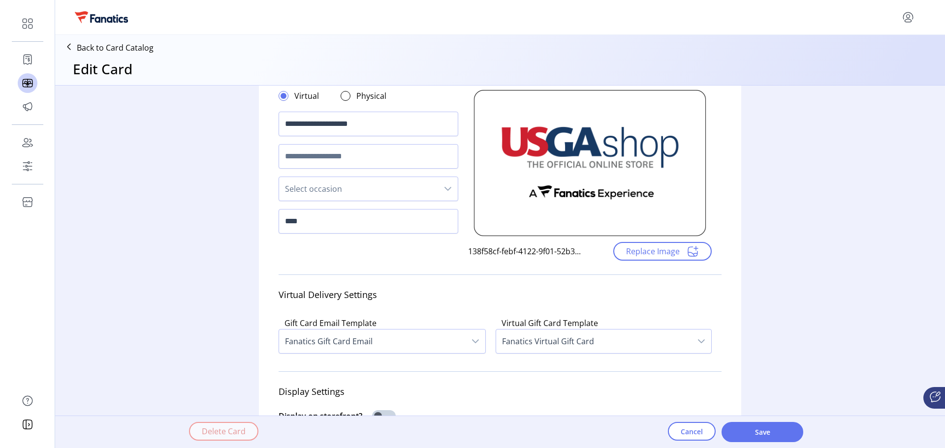
scroll to position [49, 0]
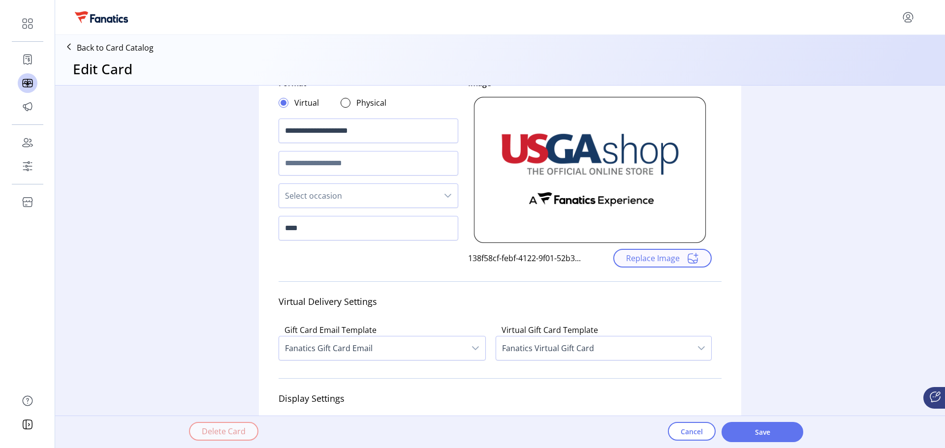
click at [665, 258] on span "Replace Image" at bounding box center [653, 258] width 54 height 12
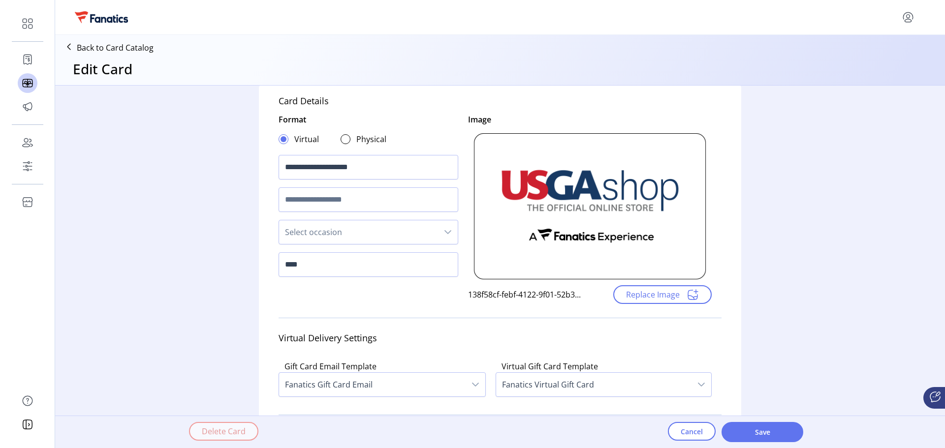
scroll to position [0, 0]
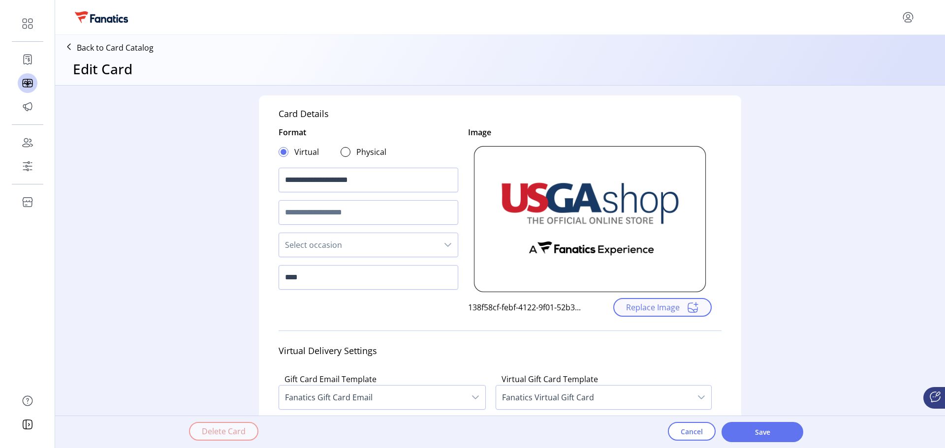
click at [664, 312] on span "Replace Image" at bounding box center [653, 308] width 54 height 12
click at [68, 43] on icon at bounding box center [69, 47] width 16 height 16
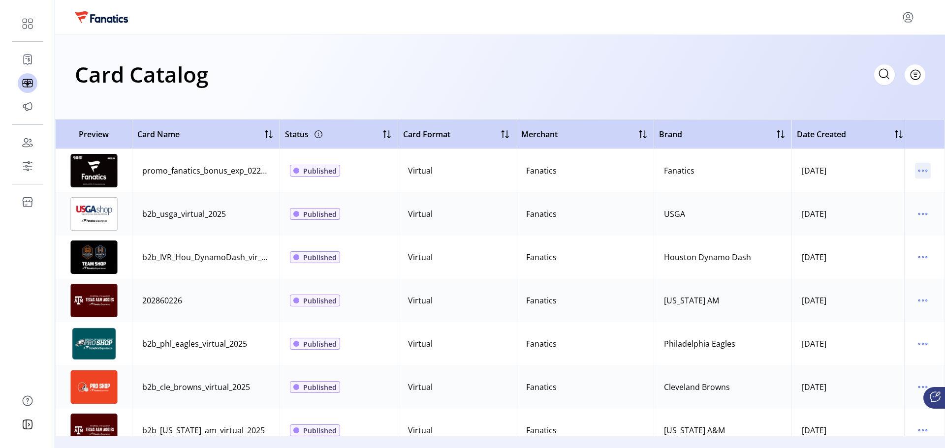
click at [920, 172] on icon "menu" at bounding box center [923, 171] width 16 height 16
click at [803, 97] on div "Card Catalog Filter Add New Card" at bounding box center [500, 77] width 890 height 85
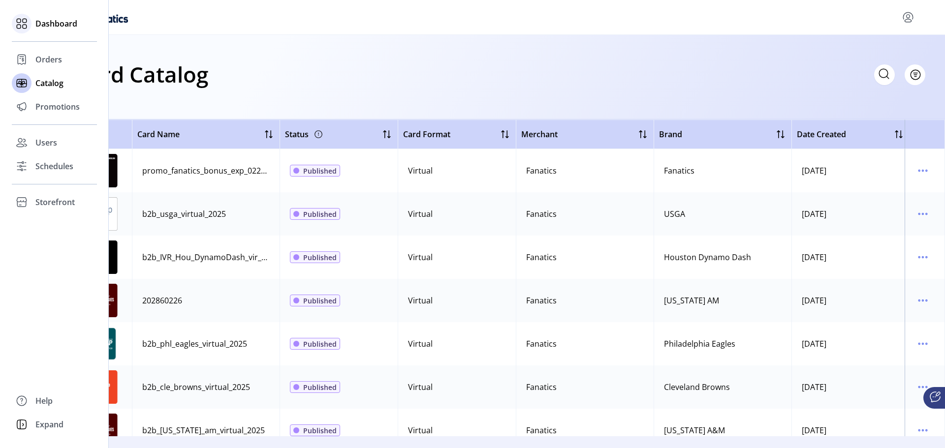
click at [24, 26] on icon at bounding box center [22, 24] width 16 height 16
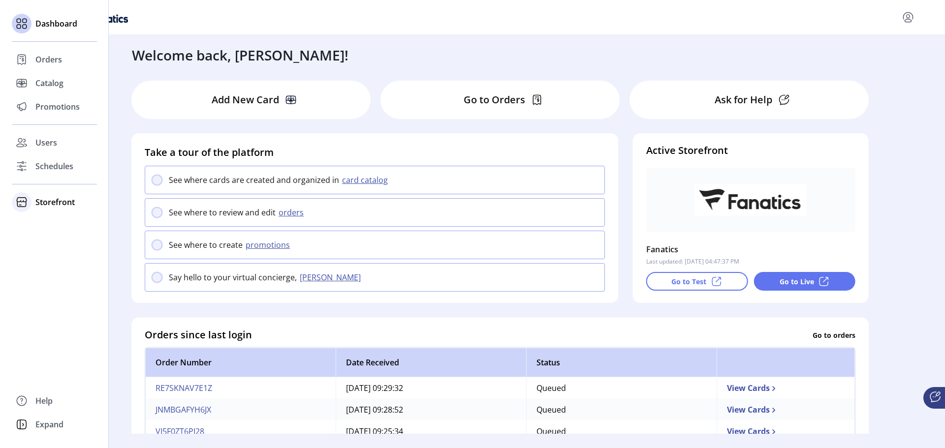
click at [70, 202] on span "Storefront" at bounding box center [54, 202] width 39 height 12
click at [48, 202] on span "Storefront" at bounding box center [54, 202] width 39 height 12
click at [47, 223] on span "Configuration" at bounding box center [61, 222] width 52 height 12
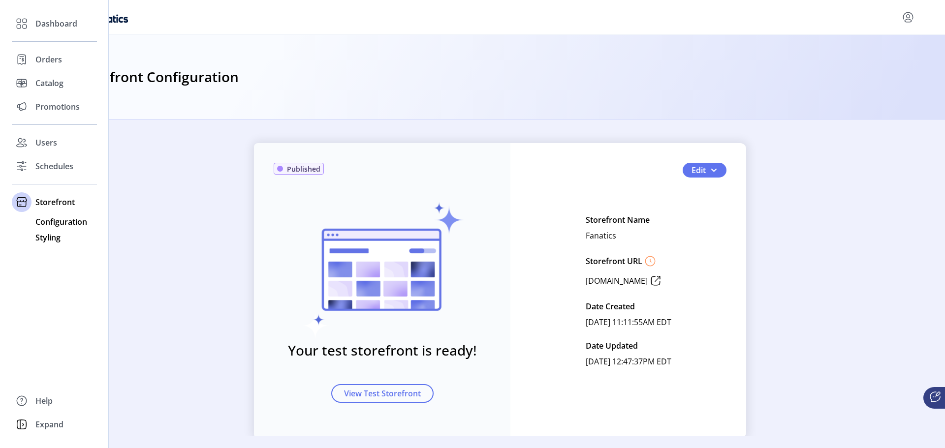
click at [52, 244] on div "Styling" at bounding box center [54, 238] width 85 height 16
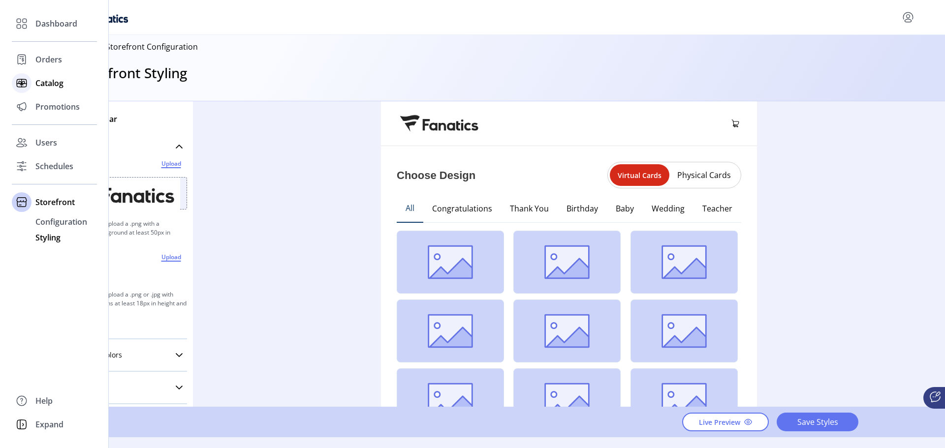
click at [44, 84] on span "Catalog" at bounding box center [49, 83] width 28 height 12
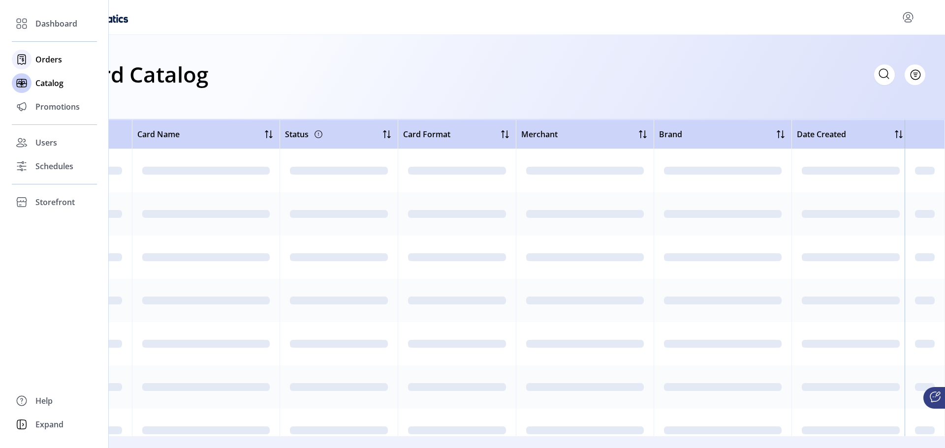
click at [44, 68] on div "Orders" at bounding box center [54, 60] width 85 height 24
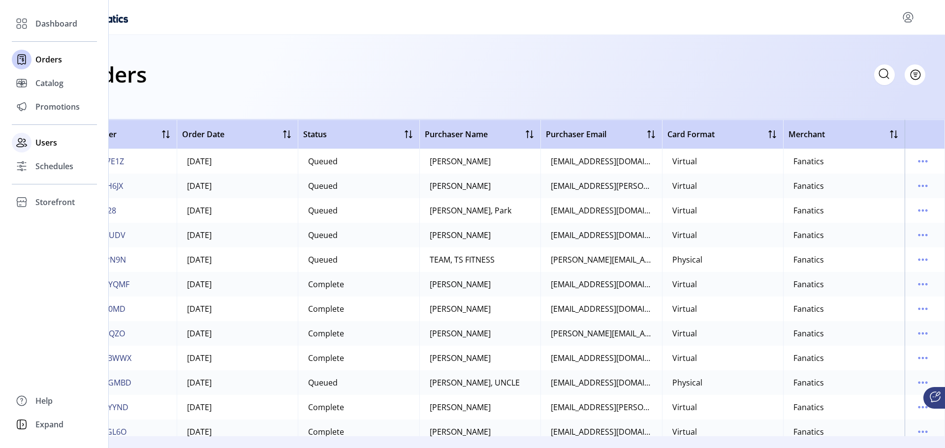
click at [31, 152] on div "Users" at bounding box center [54, 143] width 85 height 24
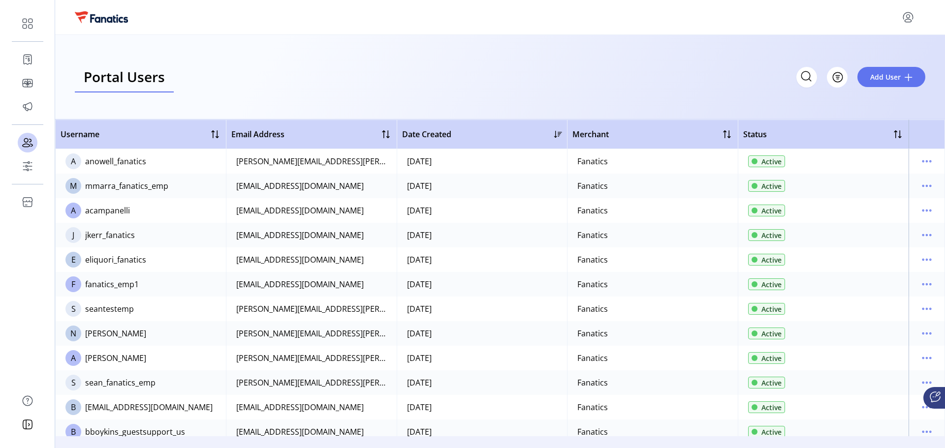
drag, startPoint x: 183, startPoint y: 74, endPoint x: 267, endPoint y: 87, distance: 85.1
click at [267, 87] on div "Portal Users Storefront Users Filter Add User" at bounding box center [500, 77] width 850 height 31
click at [922, 211] on icon "menu" at bounding box center [922, 210] width 1 height 1
click at [890, 244] on span "View Details" at bounding box center [881, 246] width 82 height 8
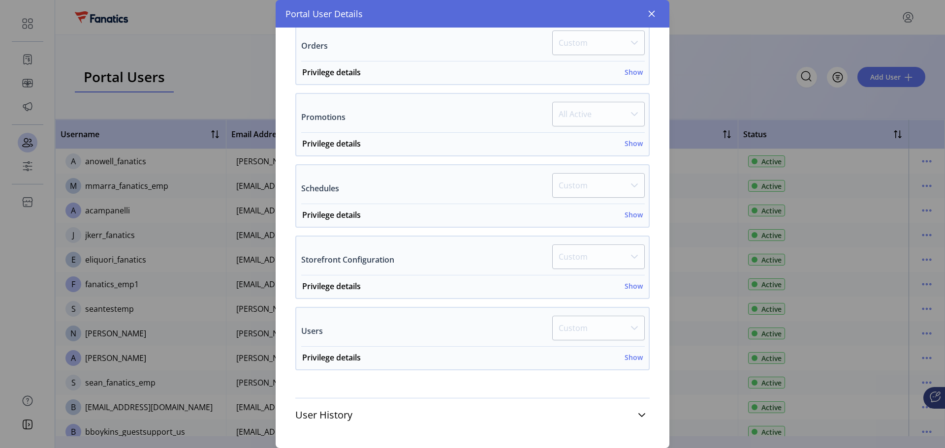
scroll to position [352, 0]
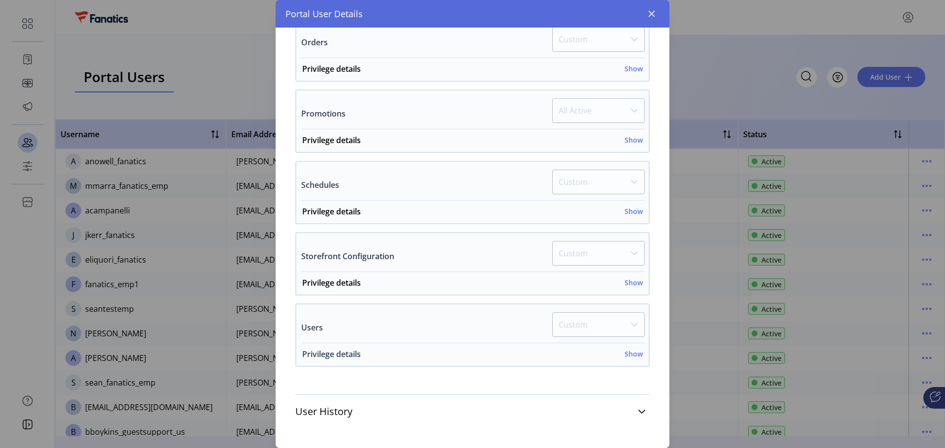
click at [626, 354] on h6 "Show" at bounding box center [634, 354] width 18 height 10
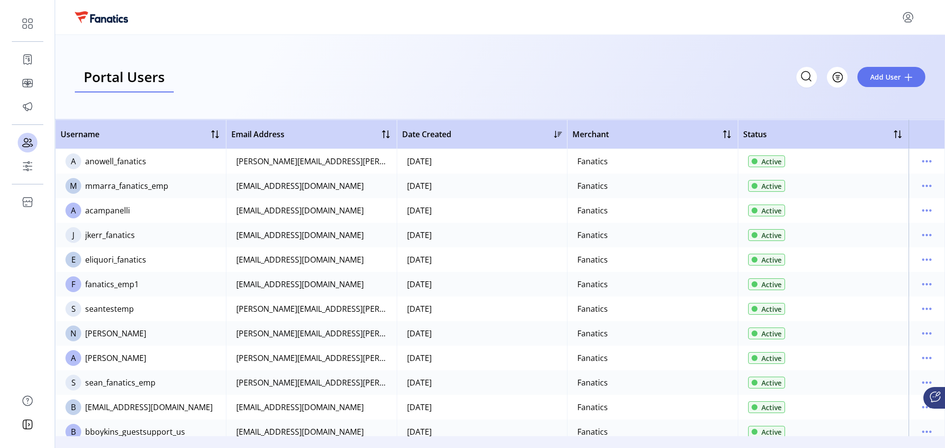
scroll to position [1116, 0]
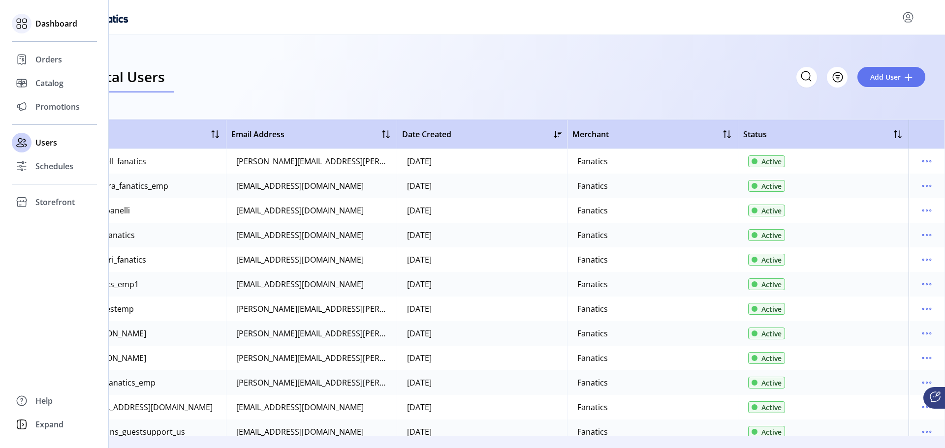
click at [25, 27] on icon at bounding box center [22, 24] width 16 height 16
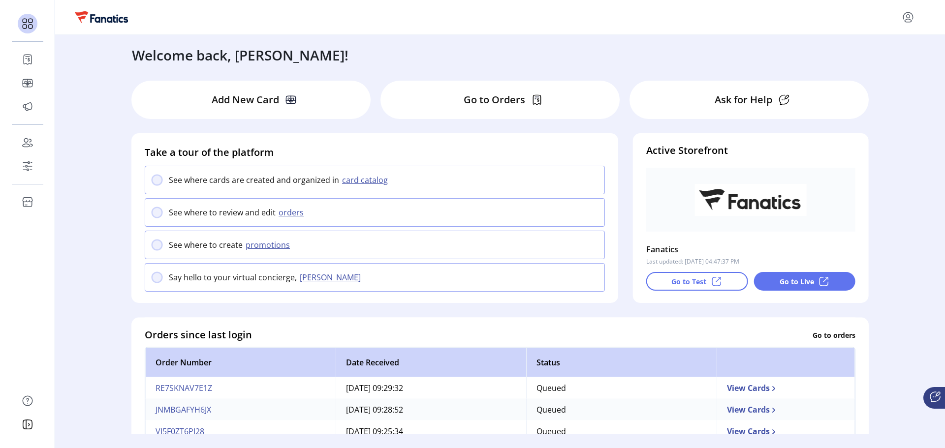
click at [105, 364] on div "Welcome back, [PERSON_NAME]! Add New Card Go to Orders Ask for Help Take a tour…" at bounding box center [500, 234] width 890 height 399
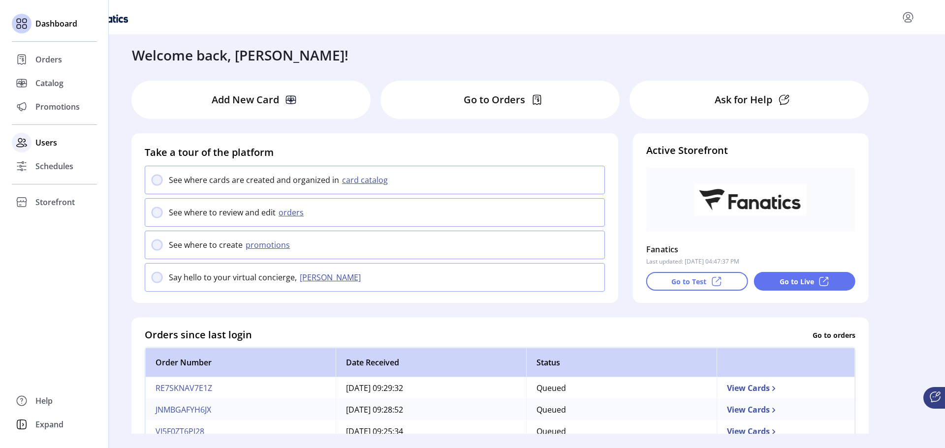
click at [37, 143] on span "Users" at bounding box center [46, 143] width 22 height 12
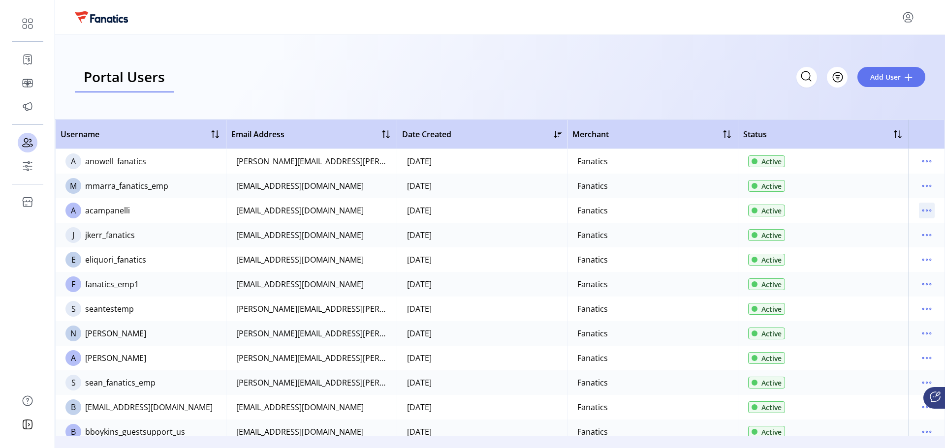
click at [926, 214] on icon "menu" at bounding box center [927, 211] width 16 height 16
drag, startPoint x: 892, startPoint y: 250, endPoint x: 926, endPoint y: 242, distance: 35.3
click at [926, 242] on link "View Details" at bounding box center [881, 246] width 94 height 16
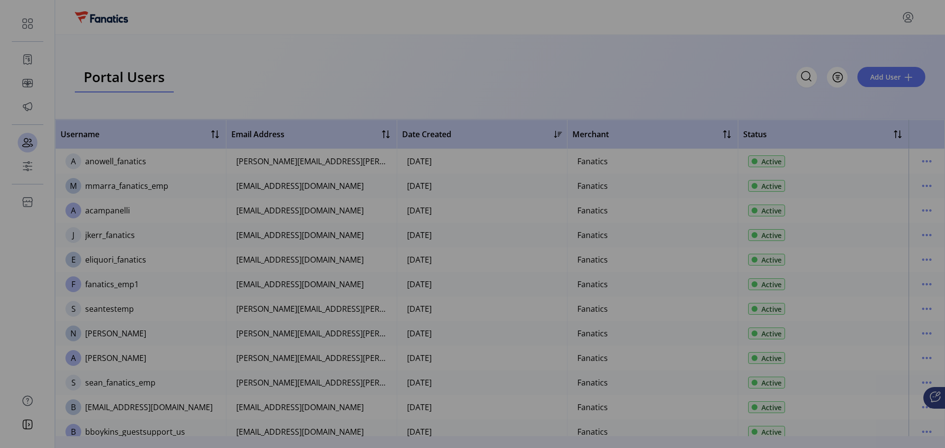
click at [927, 212] on div "Portal User Details AC [PERSON_NAME] User Since [DATE] Active Username acampane…" at bounding box center [472, 224] width 945 height 448
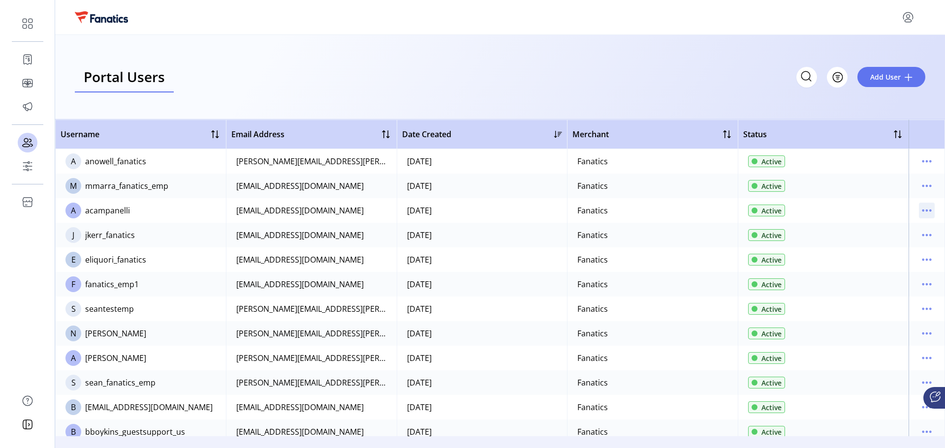
click at [923, 211] on icon "menu" at bounding box center [927, 211] width 16 height 16
click at [870, 244] on span "View Details" at bounding box center [881, 246] width 82 height 8
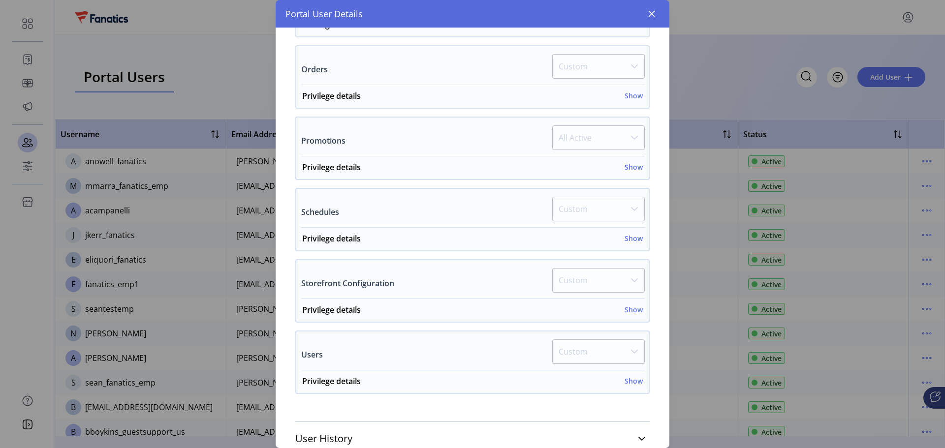
scroll to position [352, 0]
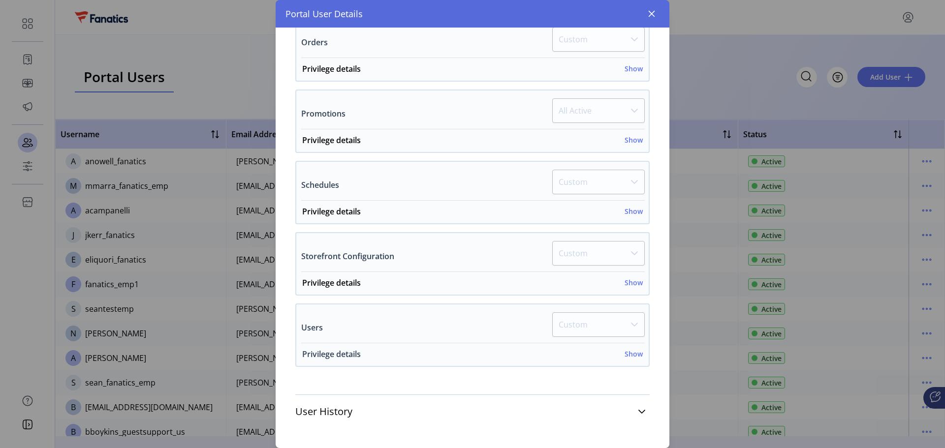
click at [626, 355] on h6 "Show" at bounding box center [634, 354] width 18 height 10
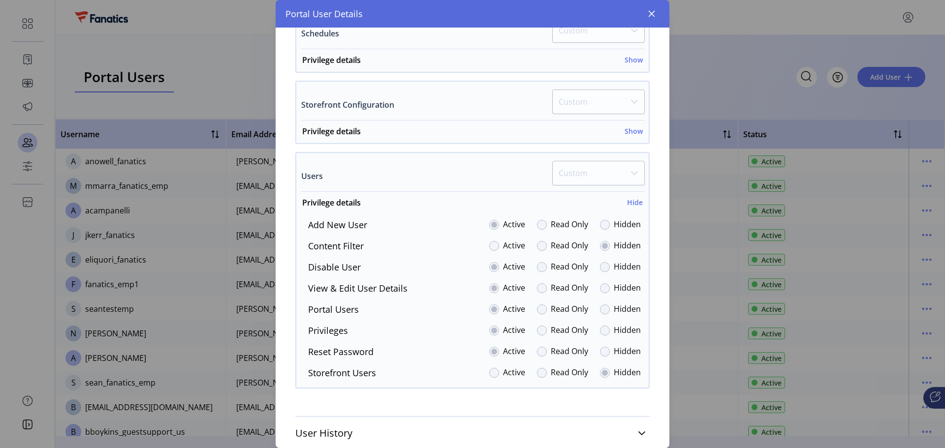
scroll to position [525, 0]
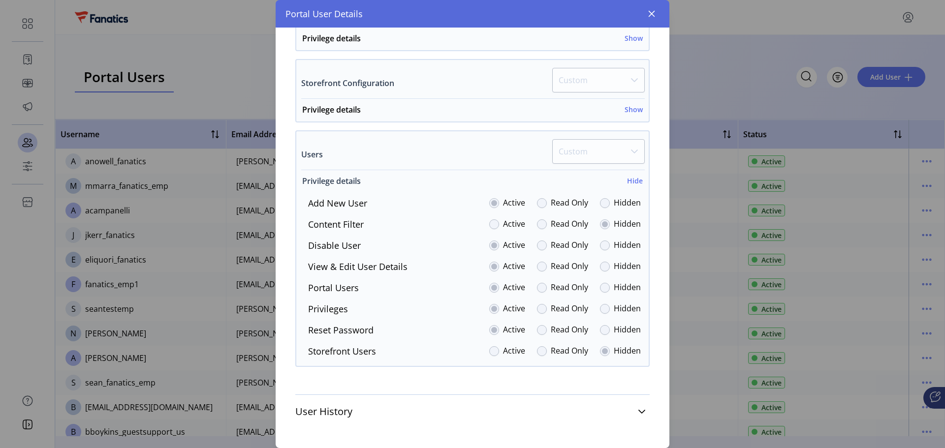
click at [627, 183] on h6 "Hide" at bounding box center [635, 181] width 16 height 10
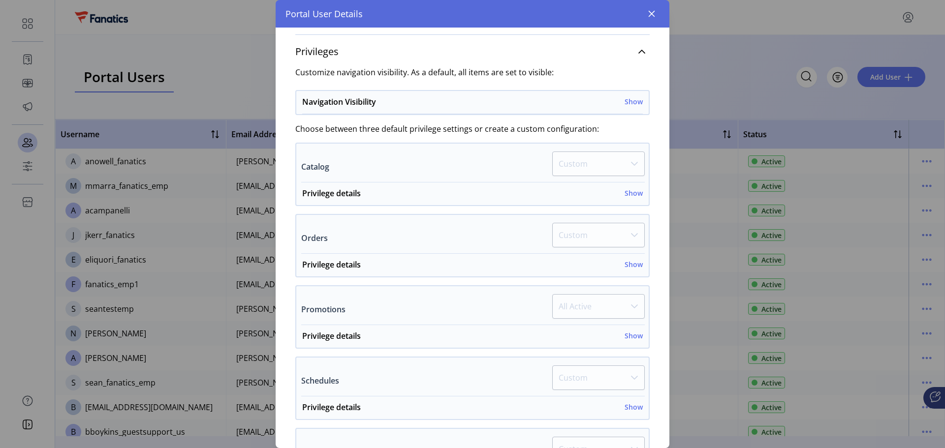
scroll to position [155, 0]
click at [631, 196] on h6 "Show" at bounding box center [634, 194] width 18 height 10
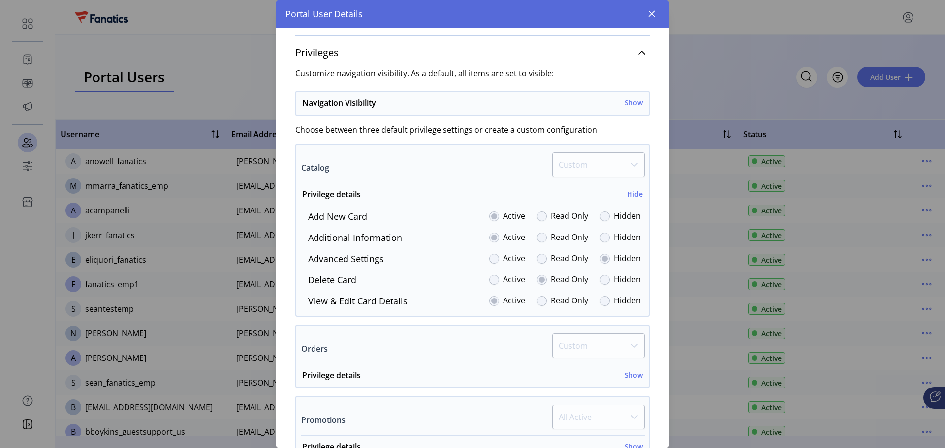
click at [614, 259] on label "Hidden" at bounding box center [627, 258] width 27 height 13
click at [505, 259] on label "Active" at bounding box center [514, 258] width 22 height 13
click at [489, 259] on div at bounding box center [494, 259] width 10 height 10
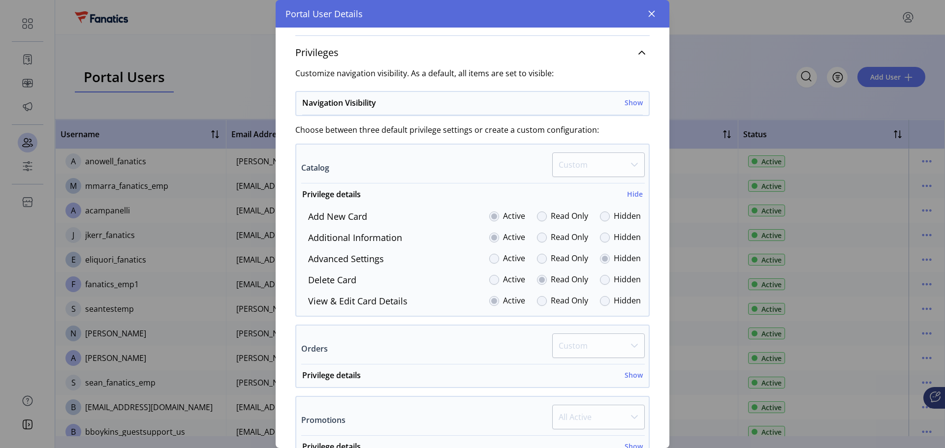
click at [489, 259] on div at bounding box center [494, 259] width 10 height 10
click at [630, 191] on h6 "Hide" at bounding box center [635, 194] width 16 height 10
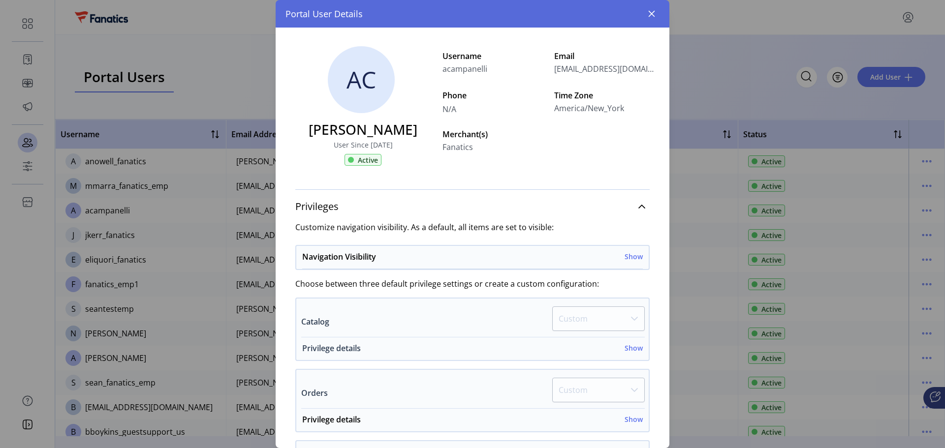
scroll to position [0, 0]
click at [461, 254] on div "Navigation Visibility Show" at bounding box center [472, 261] width 341 height 18
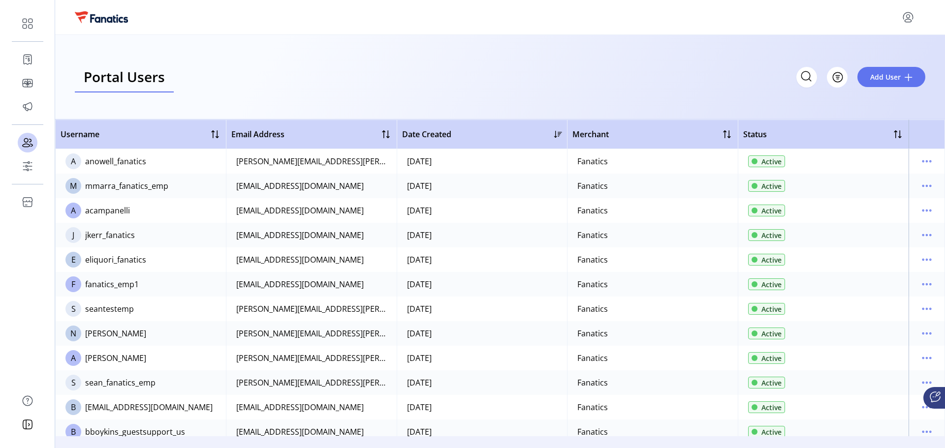
click at [751, 89] on div "Portal User Details AC [PERSON_NAME] User Since [DATE] Active Username acampane…" at bounding box center [472, 224] width 945 height 448
click at [922, 211] on icon "menu" at bounding box center [922, 210] width 1 height 1
click at [885, 247] on span "View Details" at bounding box center [881, 246] width 82 height 8
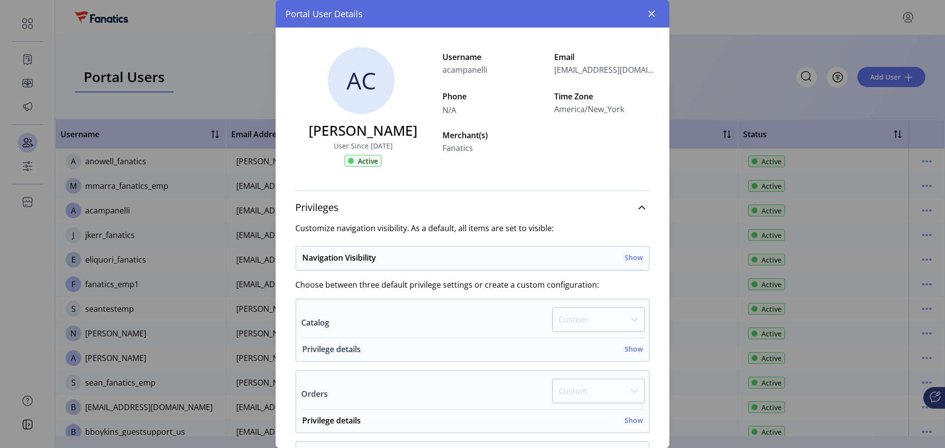
click at [625, 350] on h6 "Show" at bounding box center [634, 349] width 18 height 10
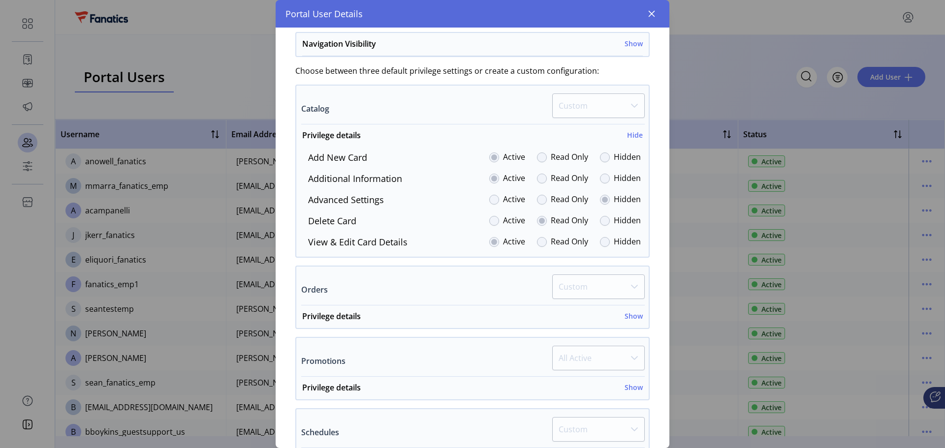
scroll to position [197, 0]
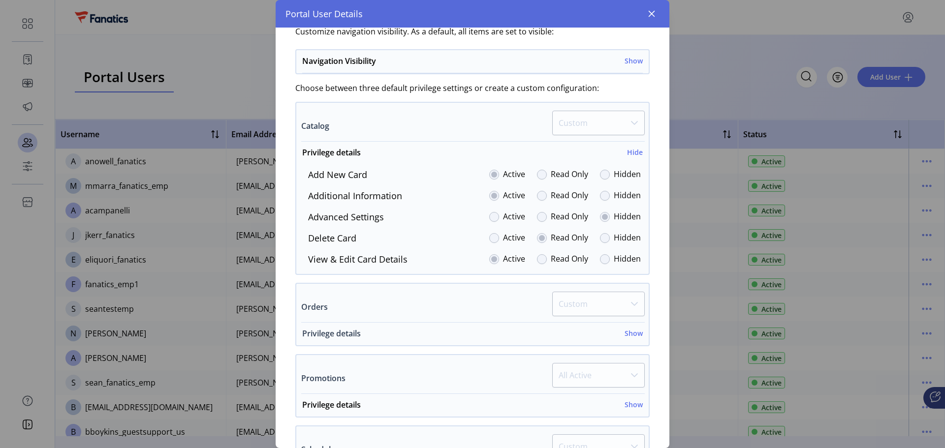
click at [437, 329] on div "Privilege details Show" at bounding box center [472, 337] width 341 height 18
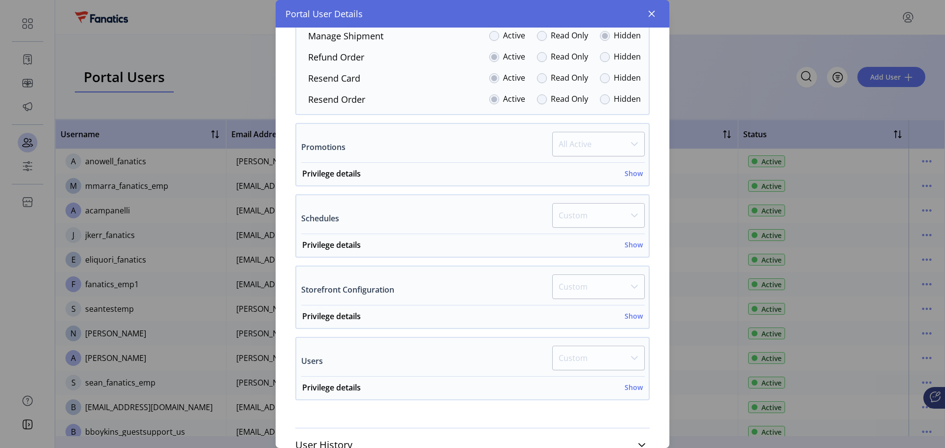
scroll to position [640, 0]
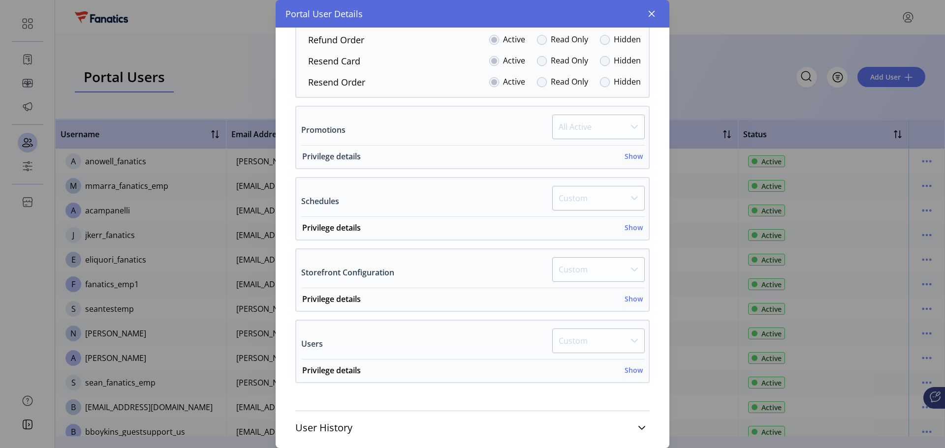
click at [627, 156] on h6 "Show" at bounding box center [634, 156] width 18 height 10
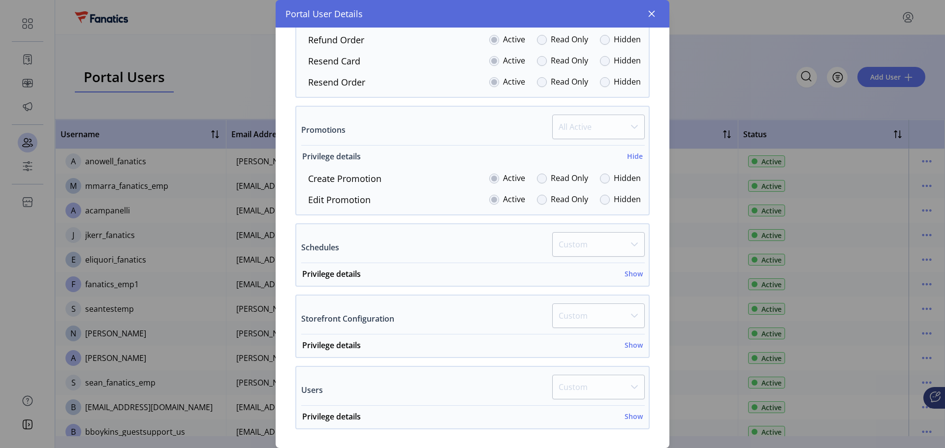
click at [627, 156] on h6 "Hide" at bounding box center [635, 156] width 16 height 10
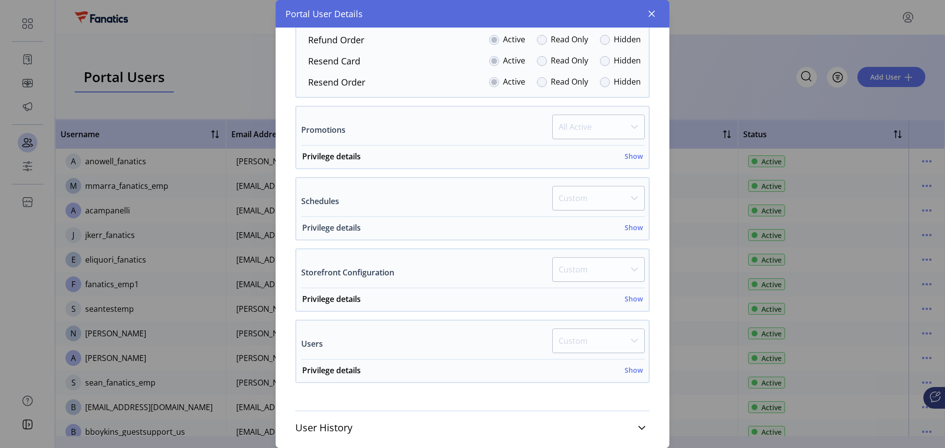
click at [631, 225] on h6 "Show" at bounding box center [634, 227] width 18 height 10
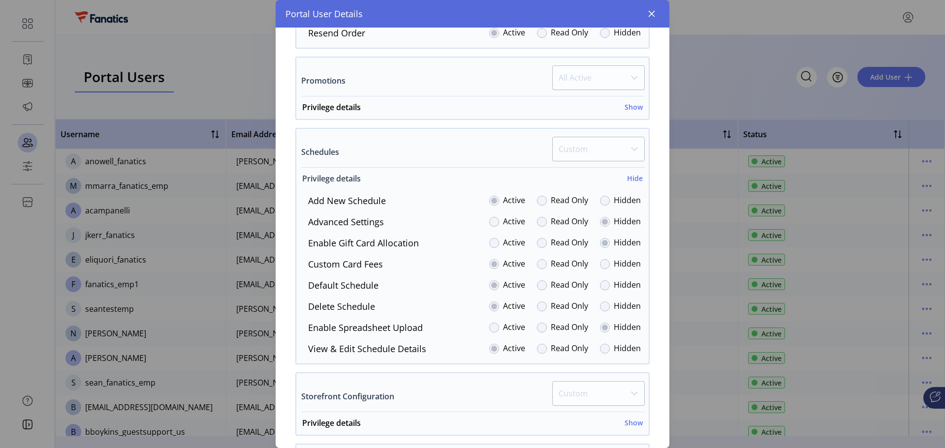
scroll to position [738, 0]
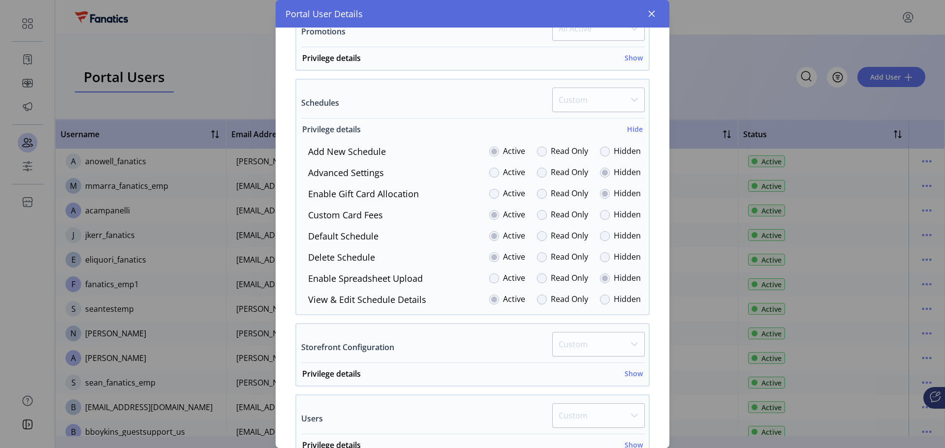
click at [628, 129] on h6 "Hide" at bounding box center [635, 129] width 16 height 10
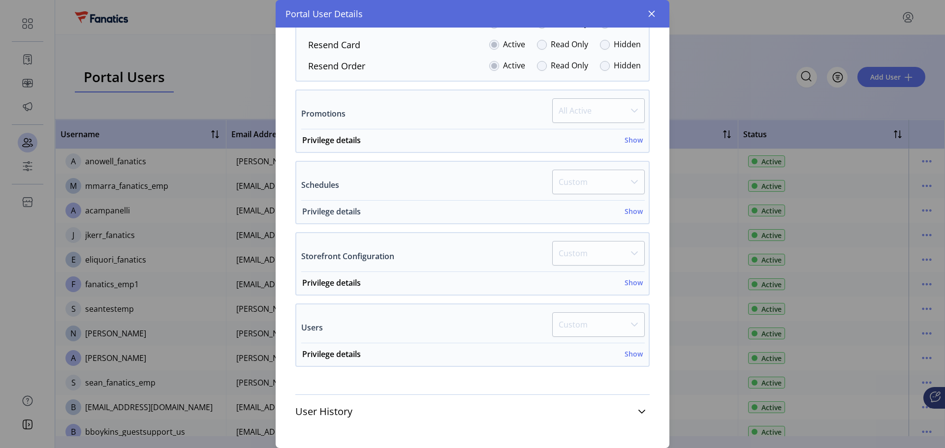
scroll to position [656, 0]
click at [634, 282] on h6 "Show" at bounding box center [634, 283] width 18 height 10
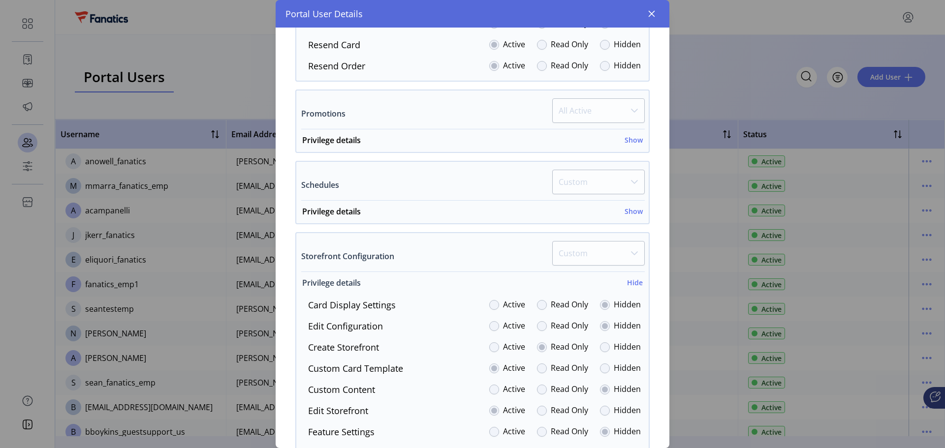
click at [634, 282] on h6 "Hide" at bounding box center [635, 283] width 16 height 10
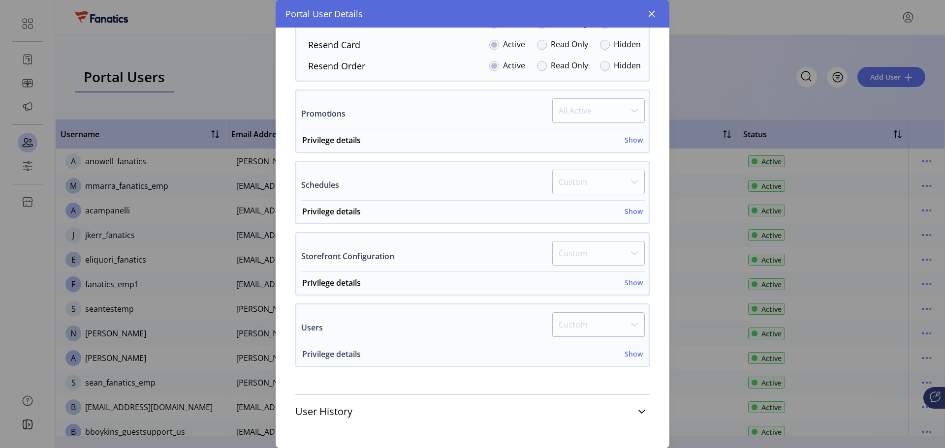
click at [635, 352] on h6 "Show" at bounding box center [634, 354] width 18 height 10
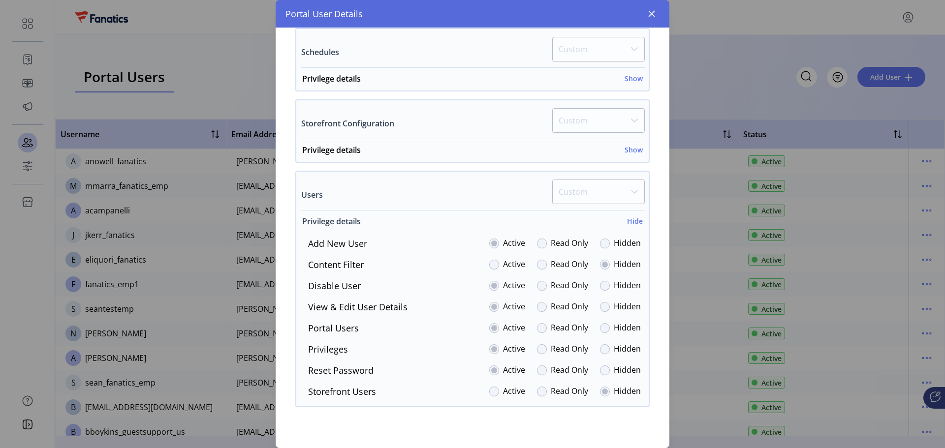
scroll to position [829, 0]
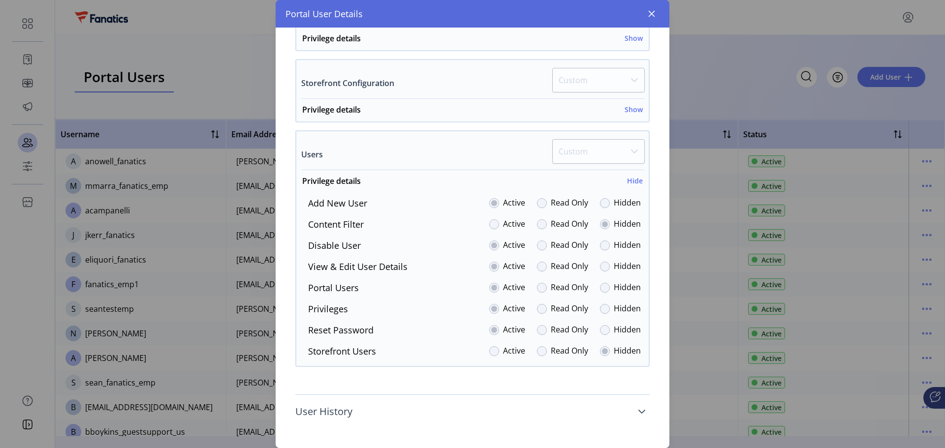
click at [638, 411] on icon at bounding box center [642, 412] width 8 height 8
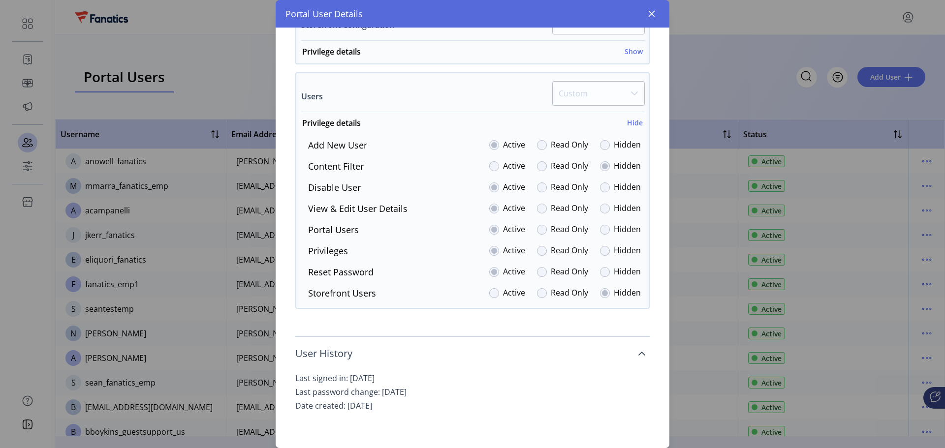
scroll to position [888, 0]
click at [639, 352] on icon at bounding box center [642, 353] width 8 height 8
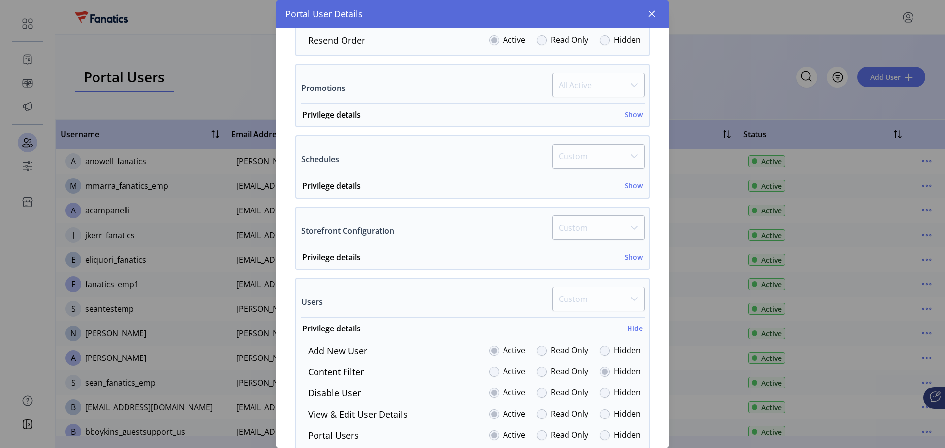
scroll to position [632, 0]
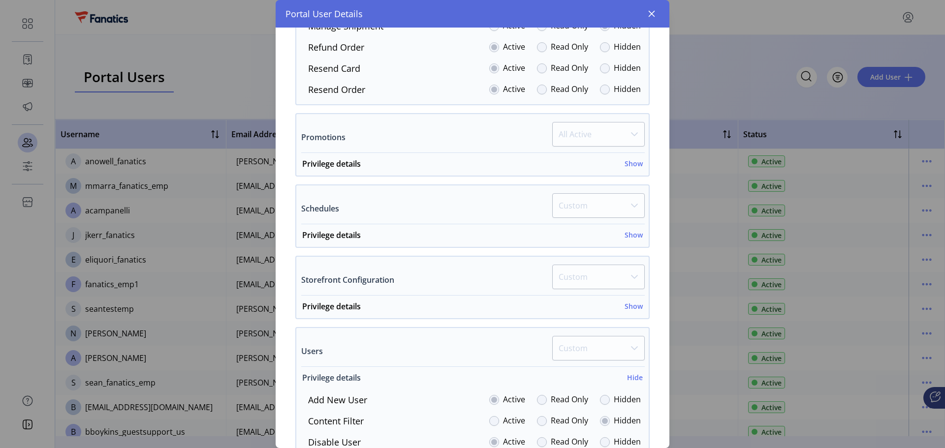
click at [633, 380] on h6 "Hide" at bounding box center [635, 378] width 16 height 10
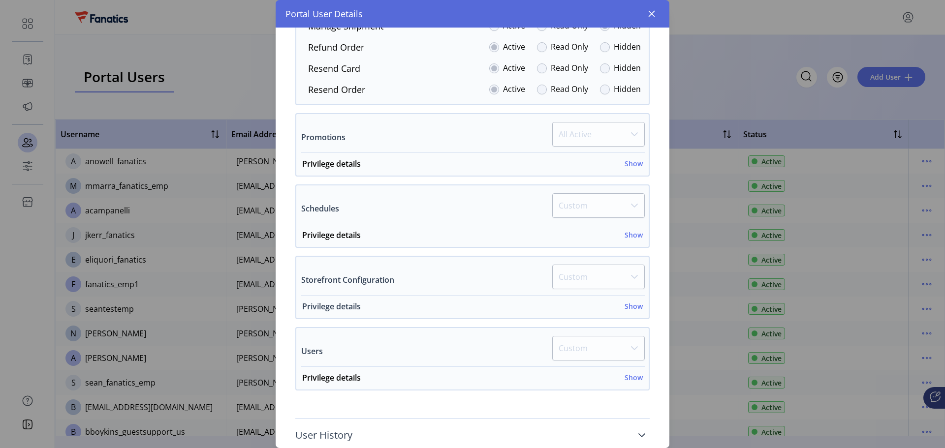
click at [627, 310] on h6 "Show" at bounding box center [634, 306] width 18 height 10
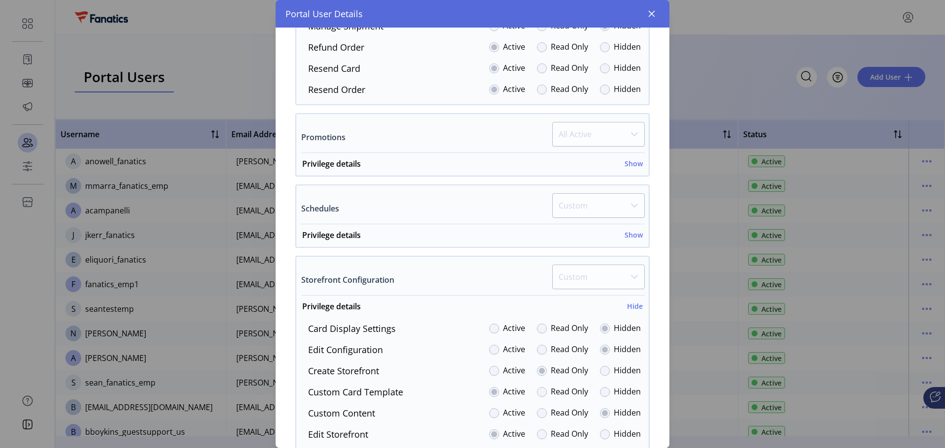
drag, startPoint x: 633, startPoint y: 306, endPoint x: 648, endPoint y: 308, distance: 15.4
click at [648, 308] on div "Privileges Customize navigation visibility. As a default, all items are set to …" at bounding box center [472, 160] width 374 height 1204
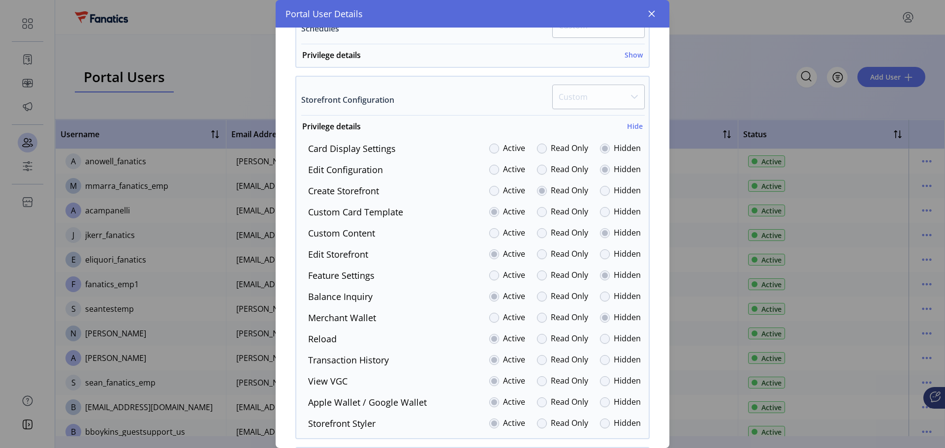
scroll to position [829, 0]
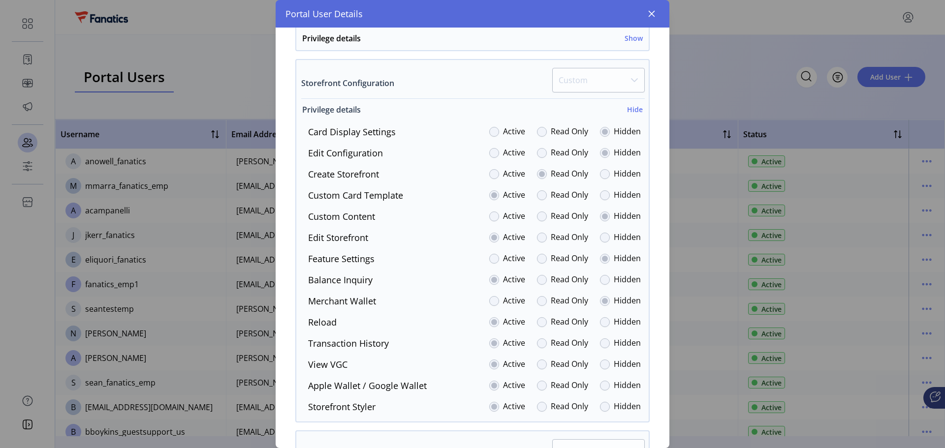
click at [632, 108] on h6 "Hide" at bounding box center [635, 109] width 16 height 10
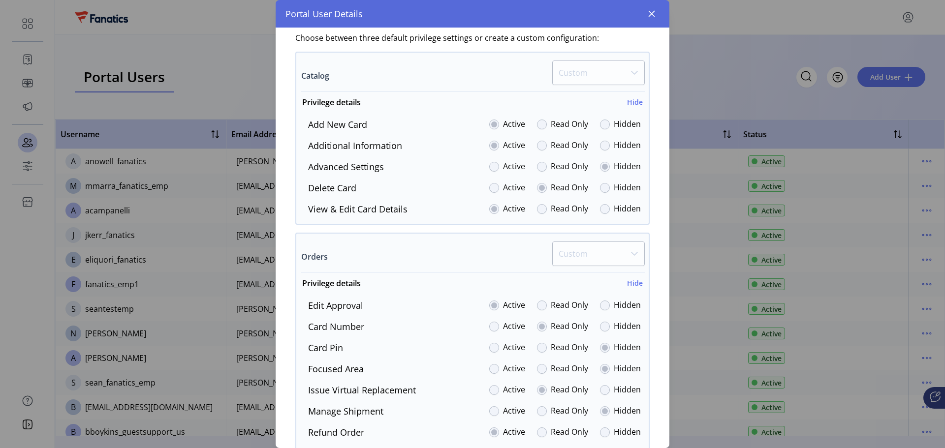
scroll to position [213, 0]
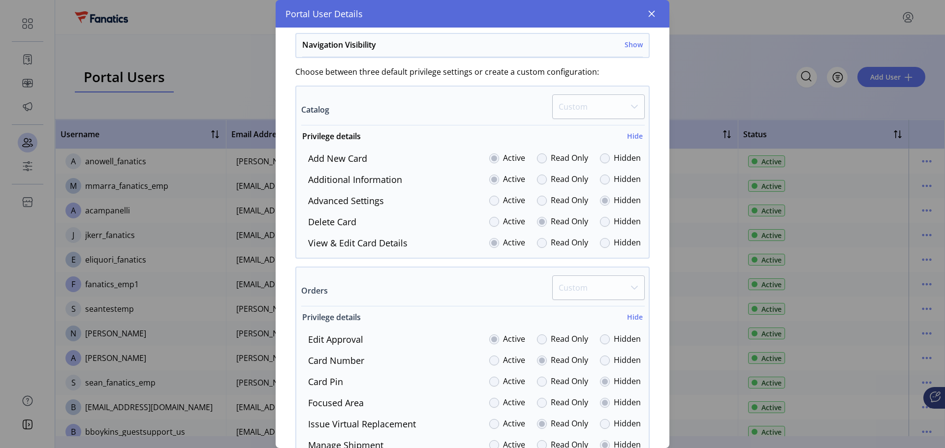
click at [632, 315] on h6 "Hide" at bounding box center [635, 317] width 16 height 10
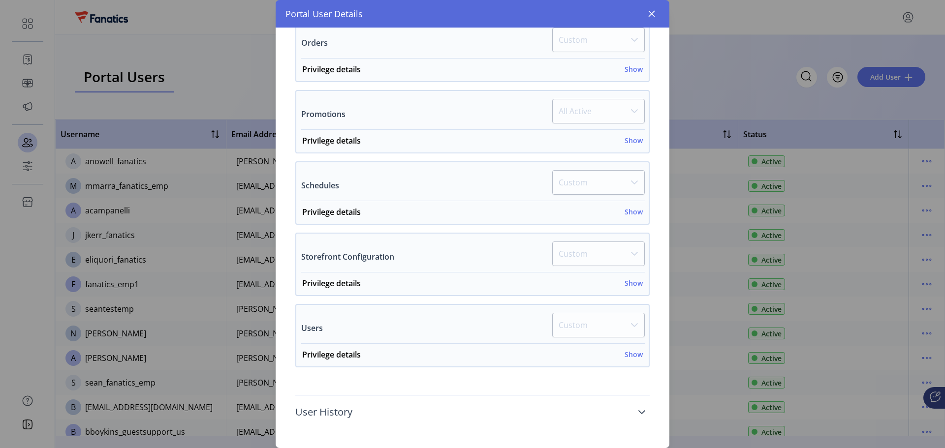
scroll to position [462, 0]
click at [630, 353] on h6 "Show" at bounding box center [634, 354] width 18 height 10
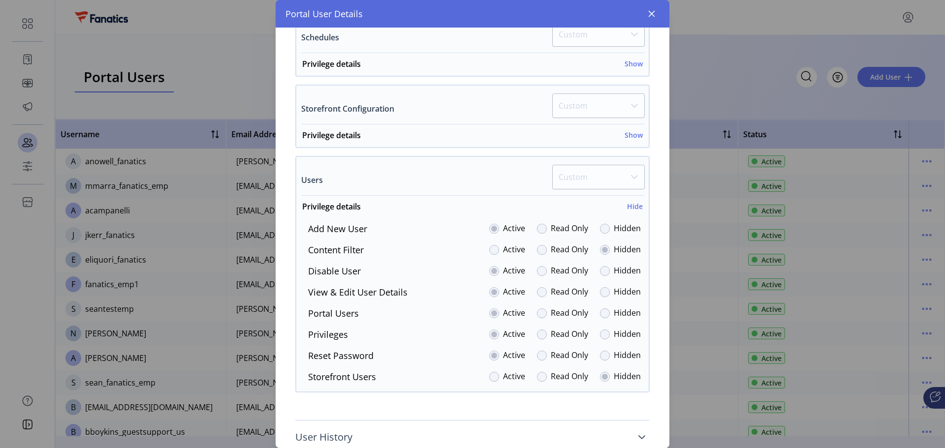
scroll to position [635, 0]
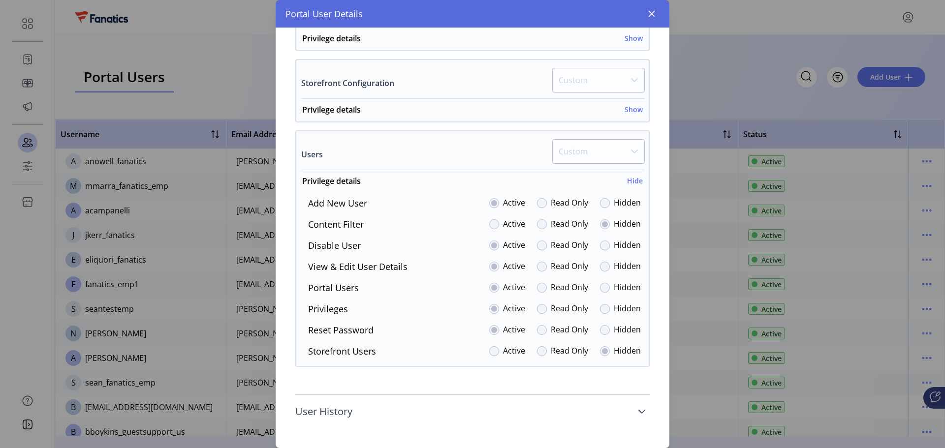
click at [368, 267] on label "View & Edit User Details" at bounding box center [357, 266] width 99 height 13
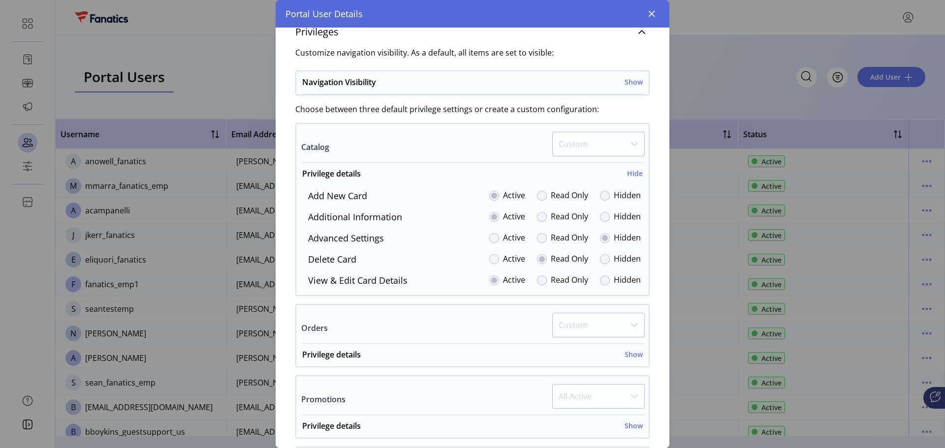
scroll to position [143, 0]
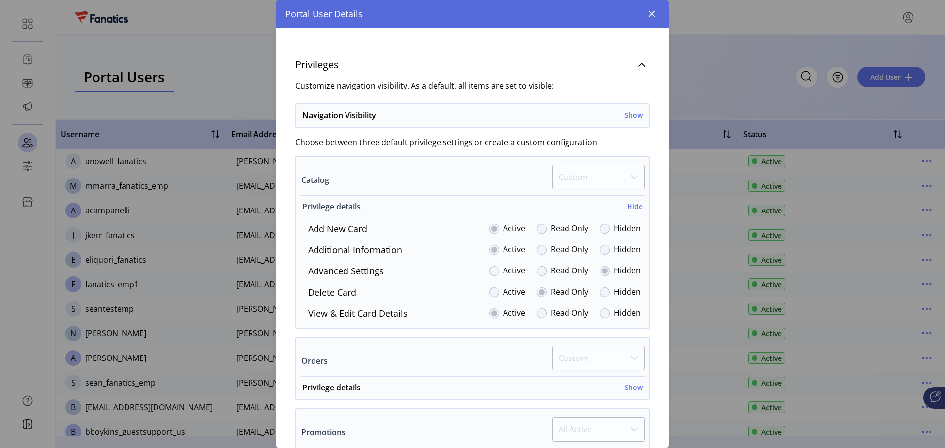
click at [635, 208] on h6 "Hide" at bounding box center [635, 206] width 16 height 10
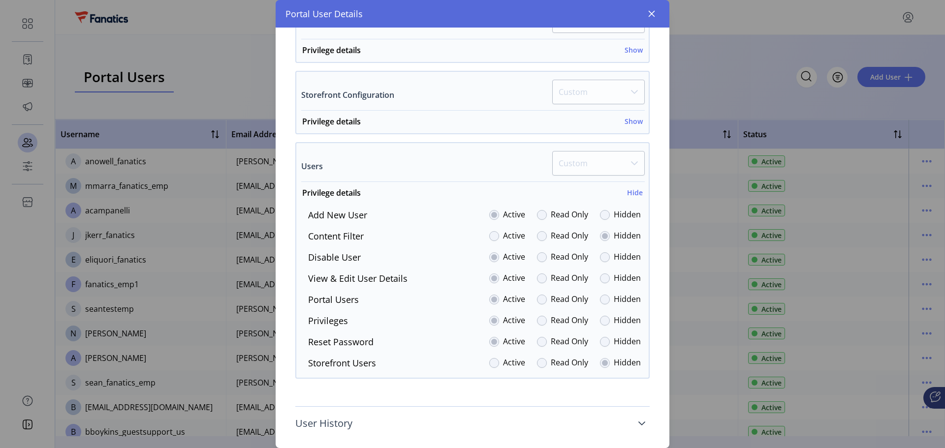
scroll to position [525, 0]
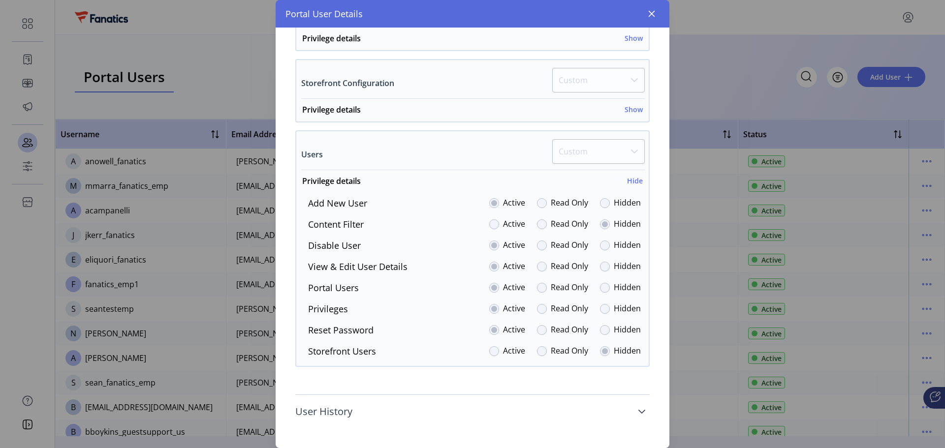
click at [504, 269] on label "Active" at bounding box center [514, 266] width 22 height 13
click at [552, 272] on label "Read Only" at bounding box center [569, 266] width 37 height 13
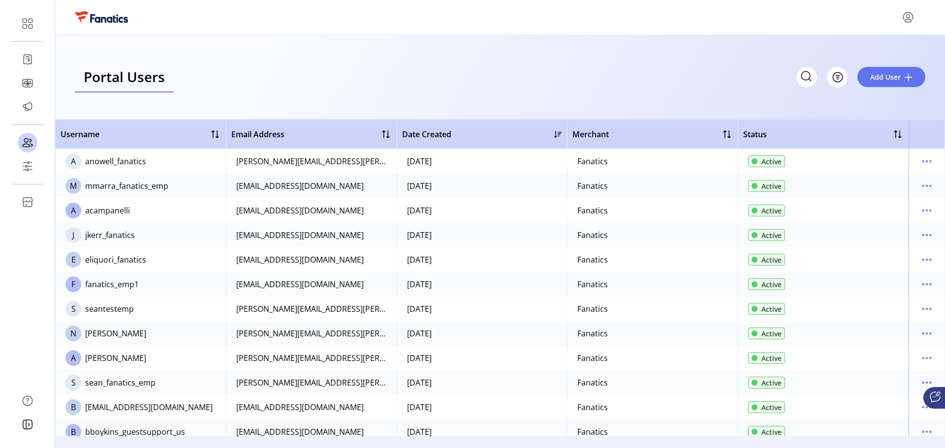
click at [737, 129] on div "Portal User Details AC [PERSON_NAME] User Since [DATE] Active Username acampane…" at bounding box center [472, 224] width 945 height 448
click at [919, 284] on icon "menu" at bounding box center [927, 285] width 16 height 16
click at [919, 214] on icon "menu" at bounding box center [927, 211] width 16 height 16
click at [919, 187] on icon "menu" at bounding box center [927, 186] width 16 height 16
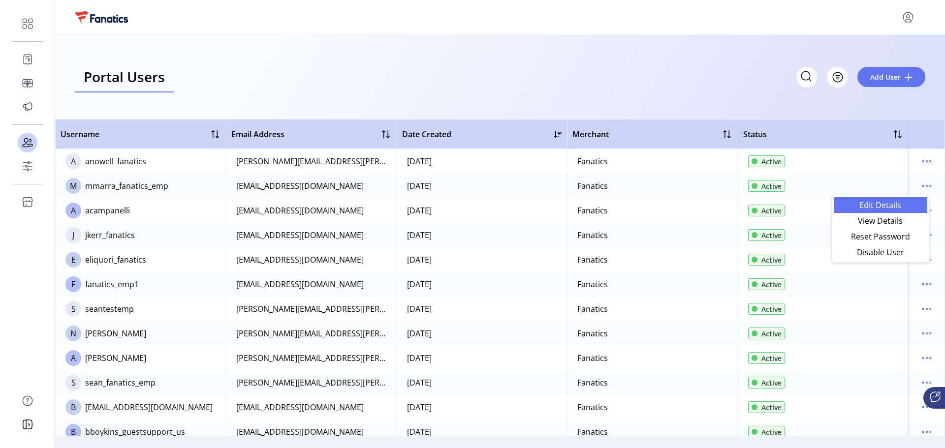
click at [888, 208] on span "Edit Details" at bounding box center [881, 205] width 82 height 8
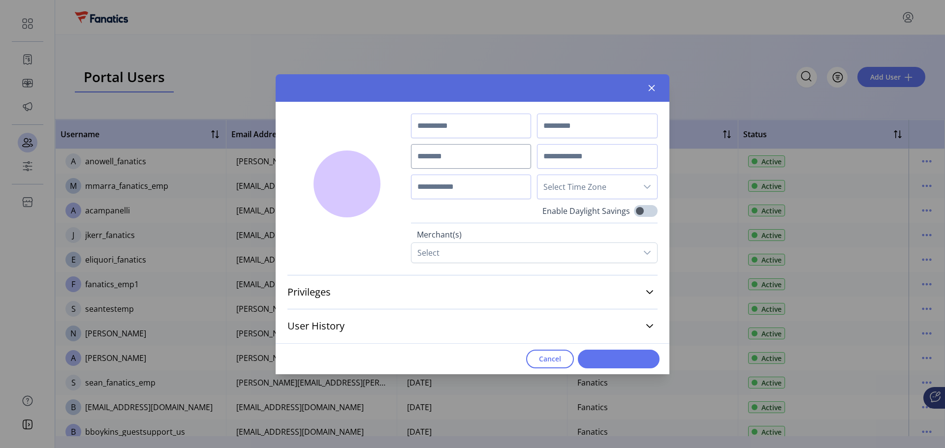
type input "***"
type input "*****"
type input "**********"
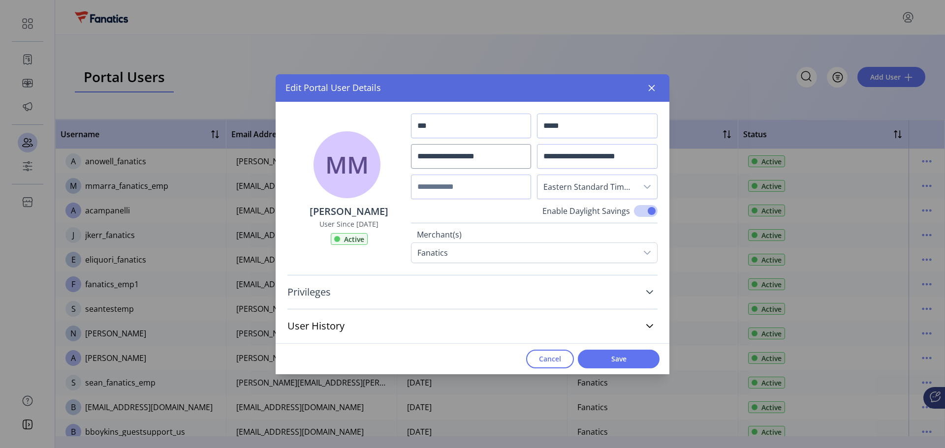
click at [651, 293] on icon at bounding box center [649, 292] width 7 height 4
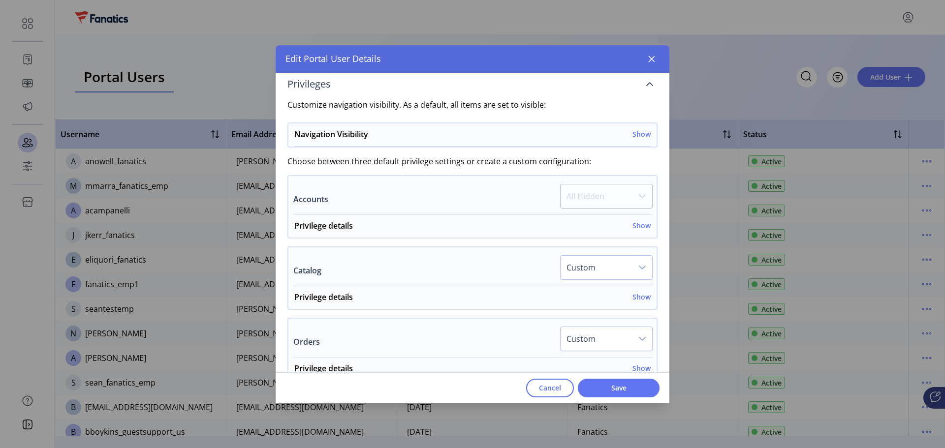
scroll to position [197, 0]
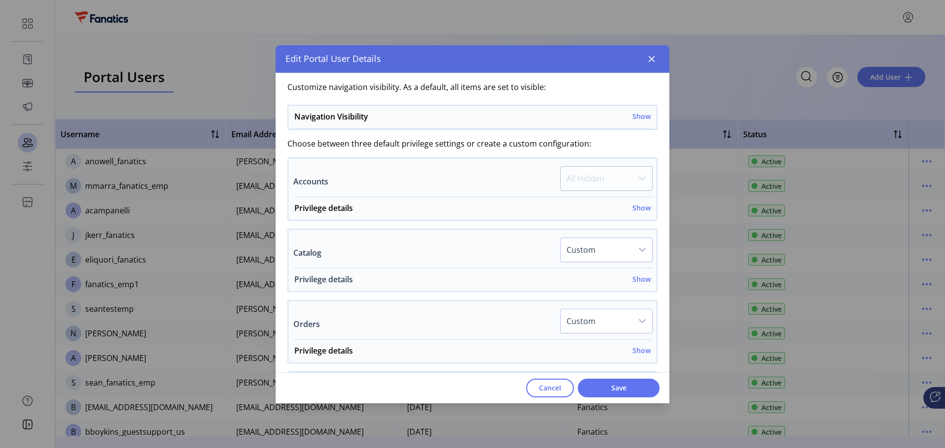
click at [632, 285] on div "Privilege details Show" at bounding box center [472, 283] width 356 height 18
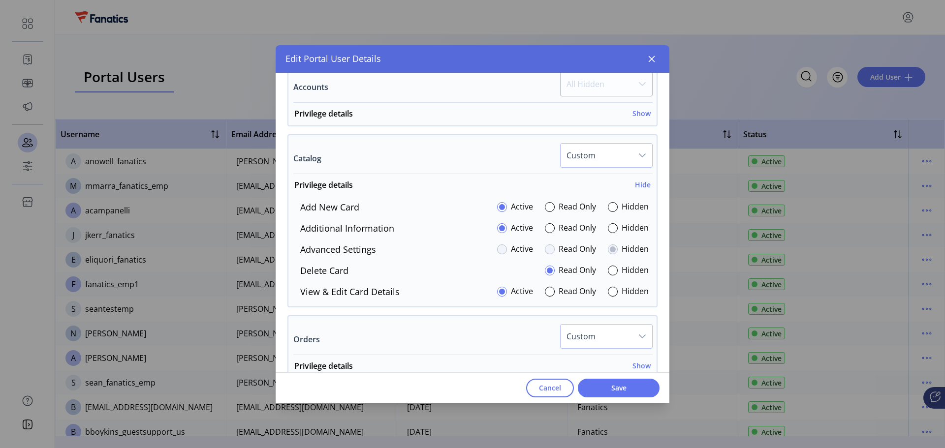
scroll to position [295, 0]
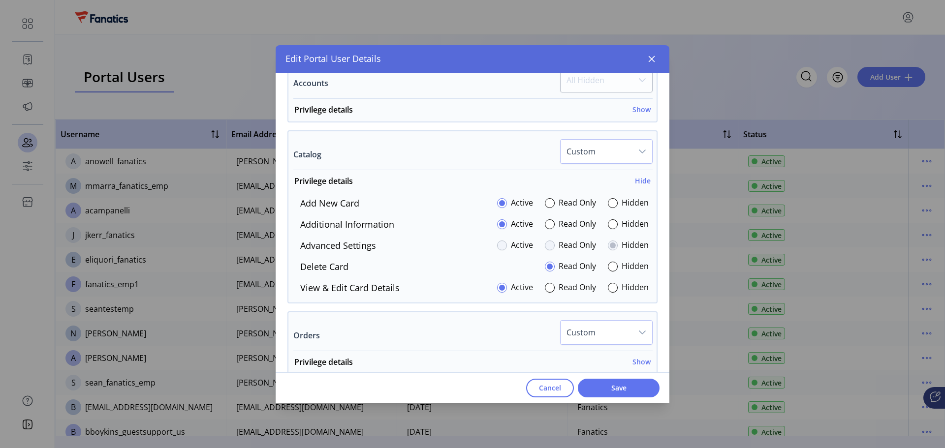
click at [501, 241] on div at bounding box center [502, 246] width 10 height 10
click at [502, 245] on div at bounding box center [502, 246] width 10 height 10
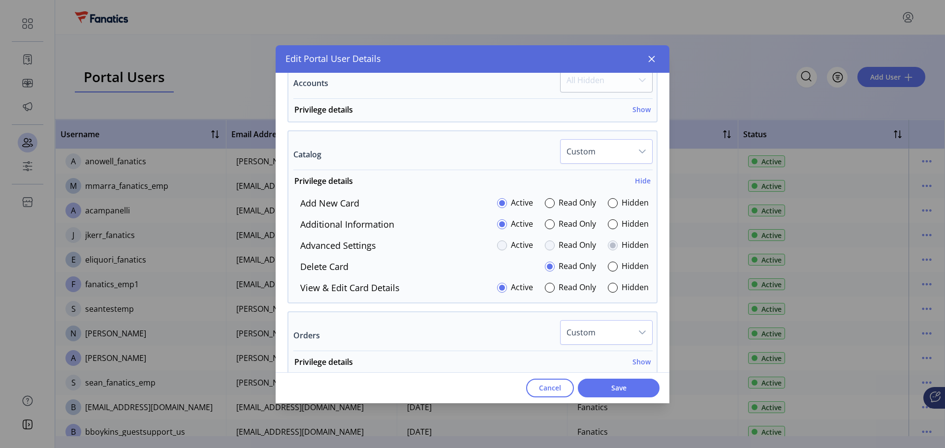
click at [502, 245] on div at bounding box center [502, 246] width 10 height 10
click at [381, 219] on label "Additional Information" at bounding box center [347, 224] width 94 height 13
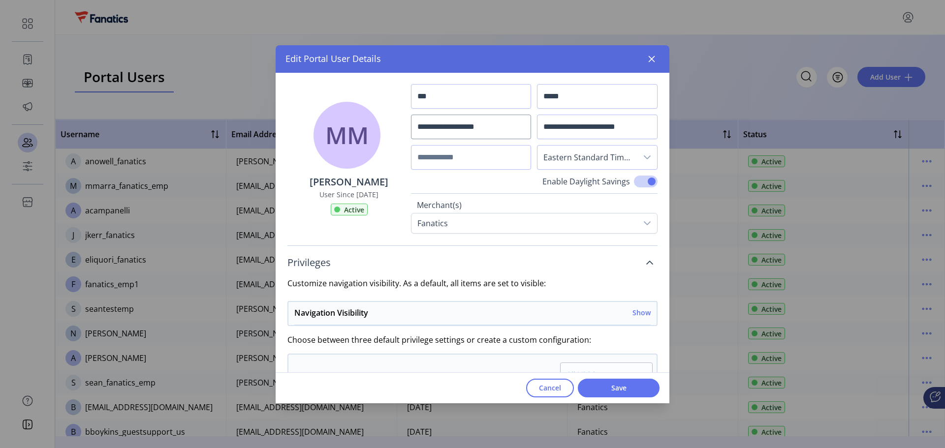
scroll to position [0, 0]
click at [437, 231] on div "Fanatics" at bounding box center [432, 224] width 42 height 20
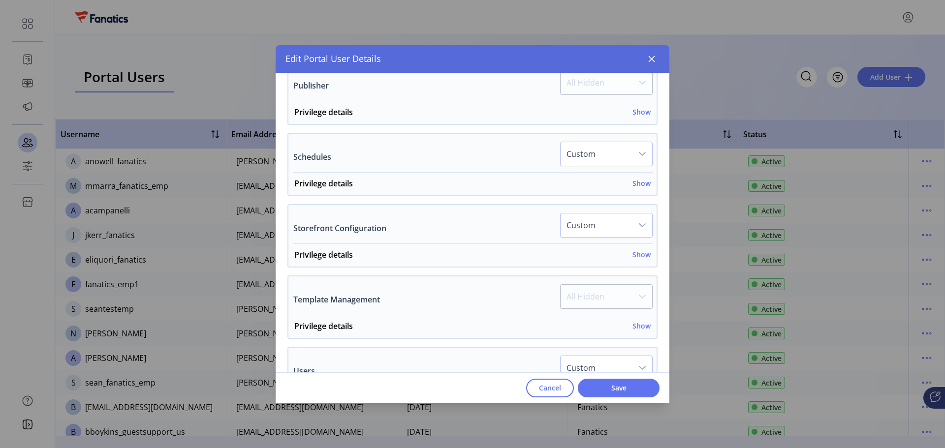
scroll to position [787, 0]
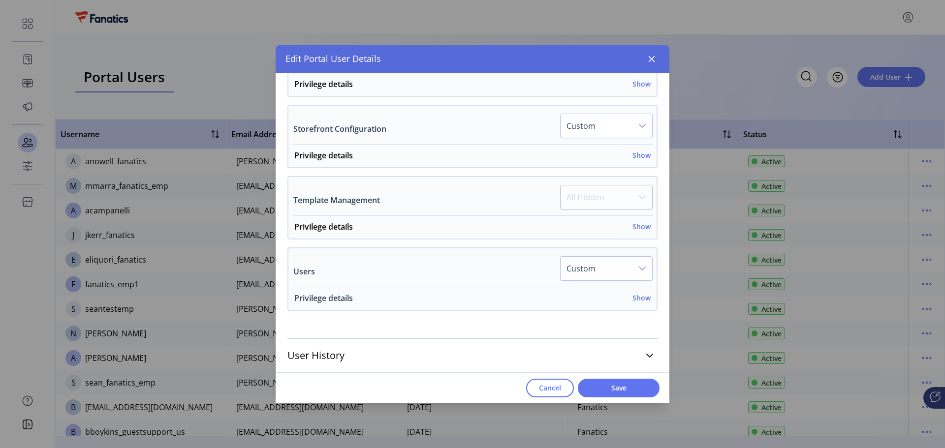
click at [626, 300] on div "Privilege details Show" at bounding box center [472, 301] width 356 height 18
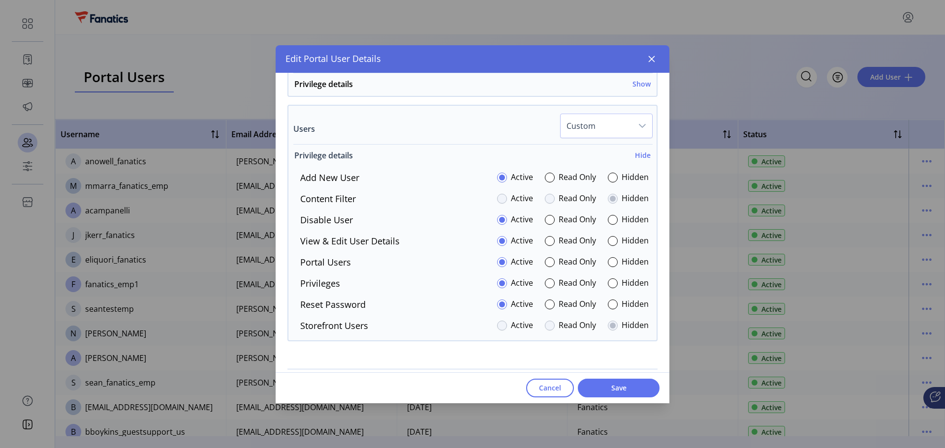
scroll to position [961, 0]
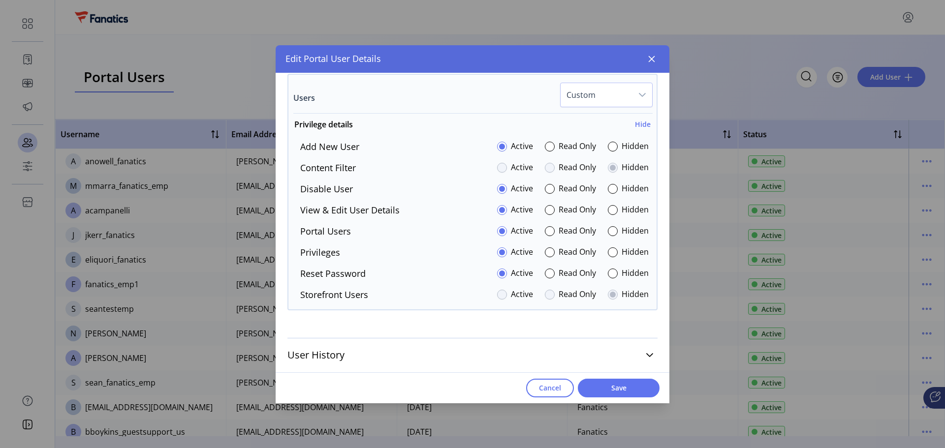
click at [622, 255] on label "Hidden" at bounding box center [635, 252] width 27 height 13
click at [516, 252] on label "Active" at bounding box center [522, 252] width 22 height 13
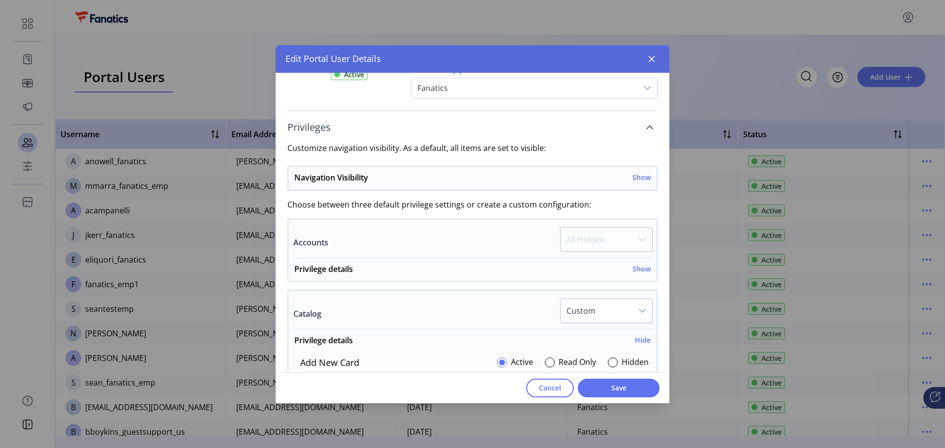
scroll to position [125, 0]
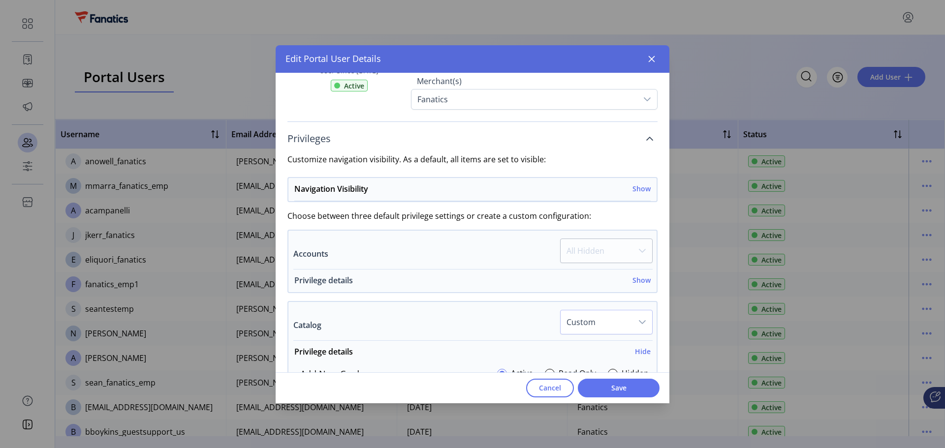
click at [649, 281] on link "Privilege details Show" at bounding box center [472, 284] width 368 height 18
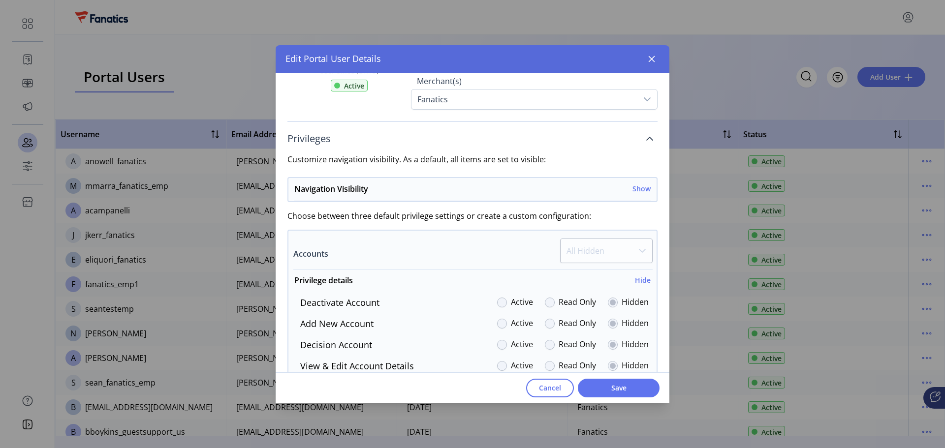
scroll to position [174, 0]
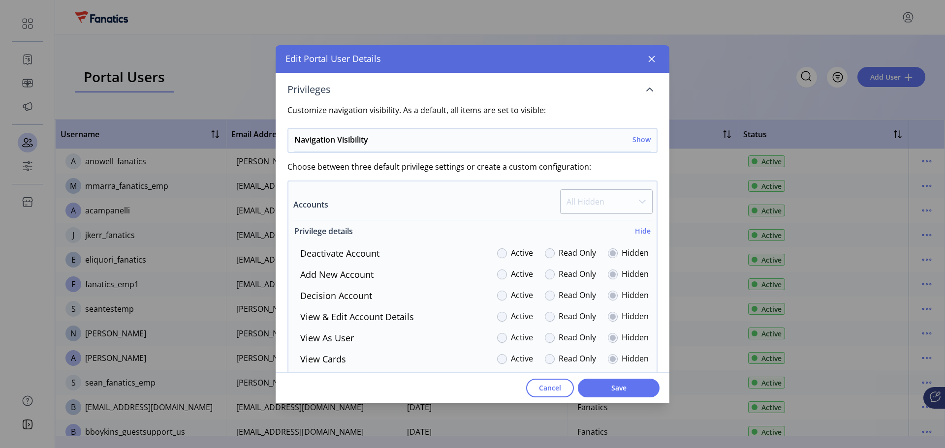
click at [635, 231] on h6 "Hide" at bounding box center [643, 231] width 16 height 10
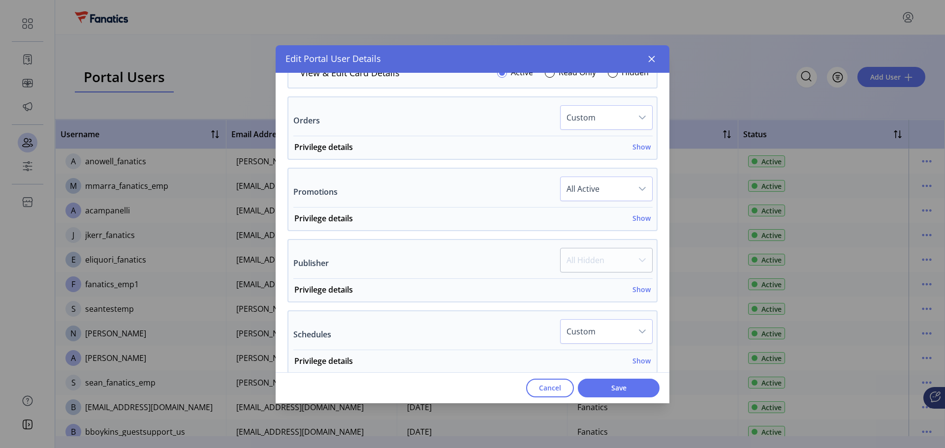
scroll to position [518, 0]
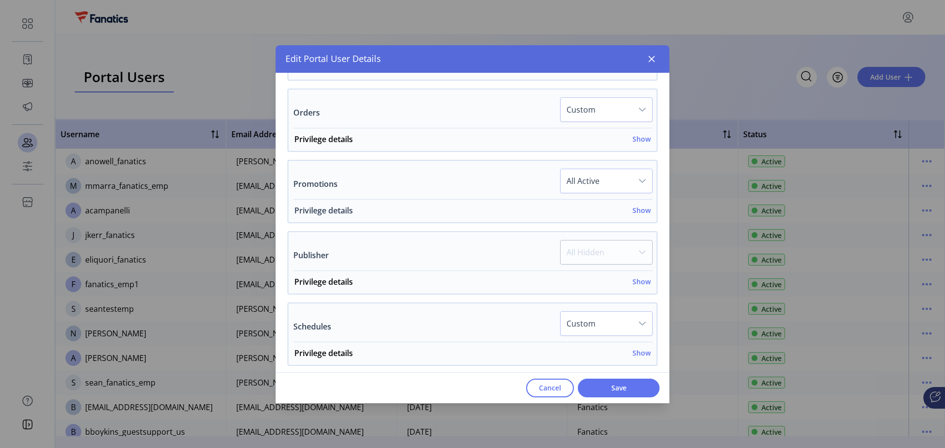
click at [644, 211] on h6 "Show" at bounding box center [641, 210] width 18 height 10
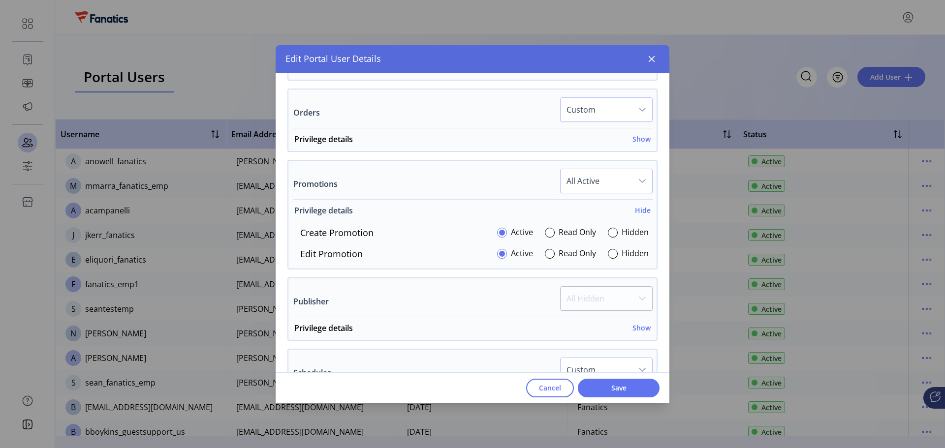
click at [644, 211] on h6 "Hide" at bounding box center [643, 210] width 16 height 10
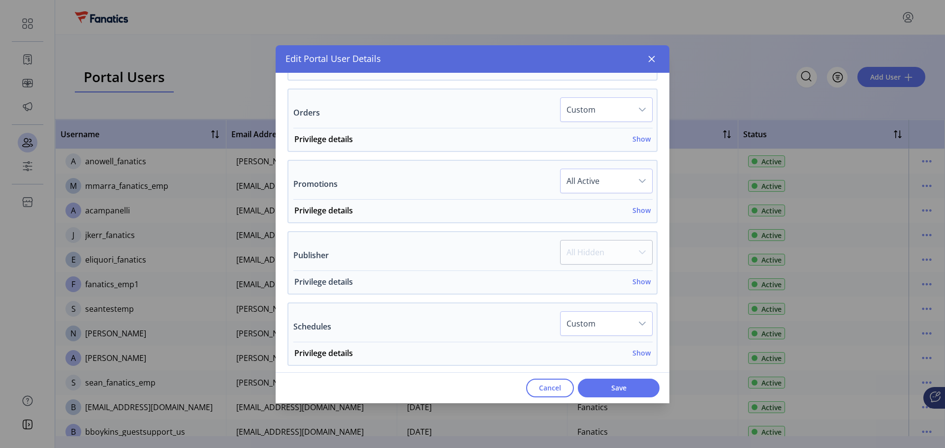
click at [639, 284] on h6 "Show" at bounding box center [641, 282] width 18 height 10
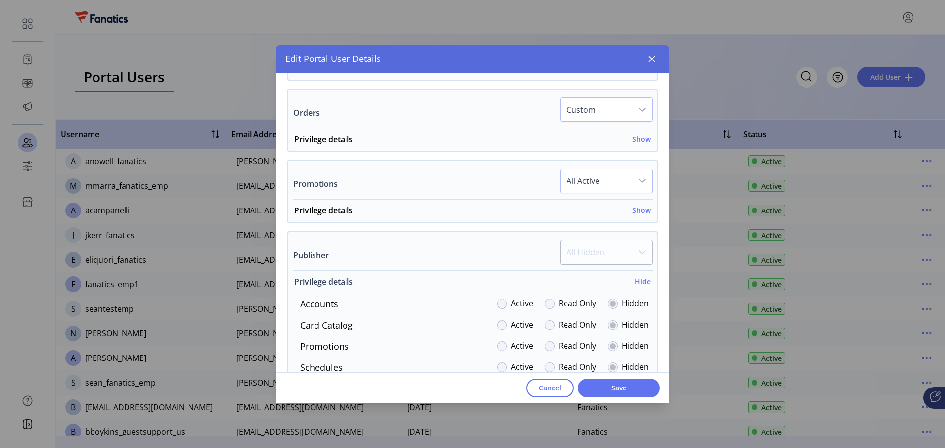
click at [639, 284] on h6 "Hide" at bounding box center [643, 282] width 16 height 10
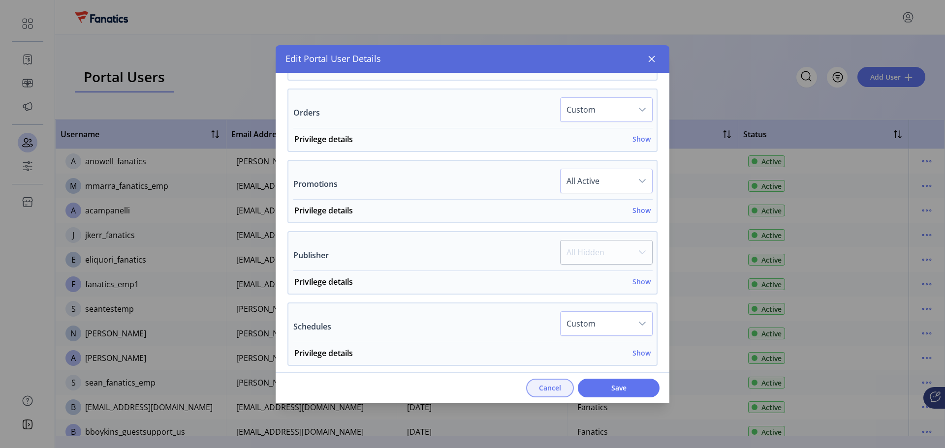
click at [562, 391] on button "Cancel" at bounding box center [550, 388] width 48 height 19
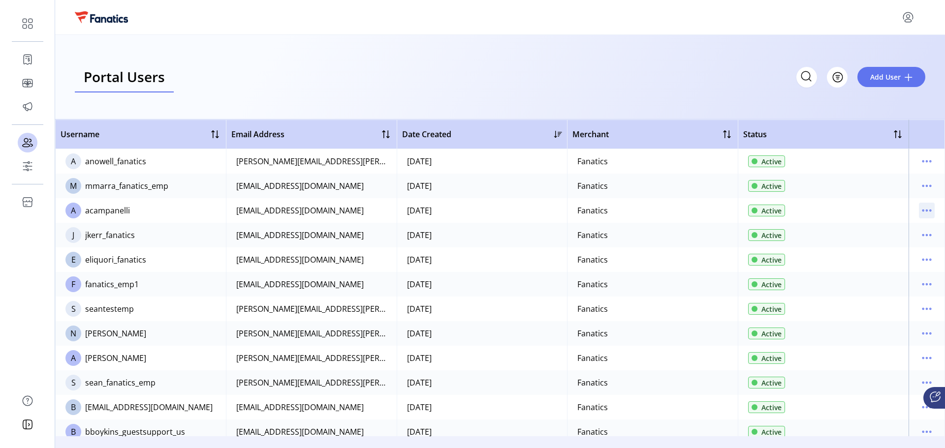
click at [929, 217] on p-button at bounding box center [927, 212] width 16 height 11
click at [919, 210] on icon "menu" at bounding box center [927, 211] width 16 height 16
click at [879, 245] on span "View Details" at bounding box center [881, 246] width 82 height 8
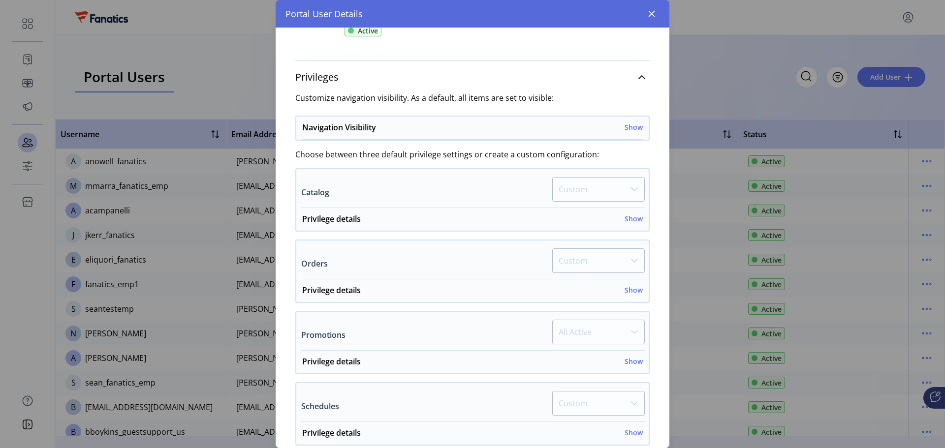
scroll to position [148, 0]
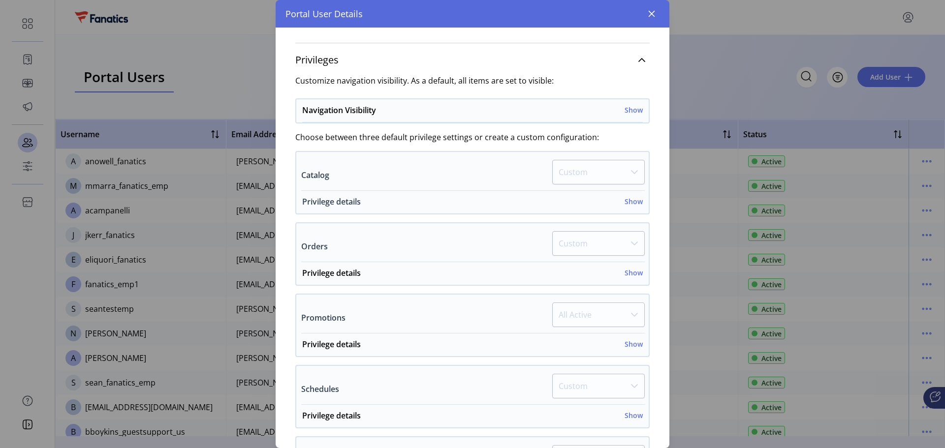
click at [633, 204] on h6 "Show" at bounding box center [634, 201] width 18 height 10
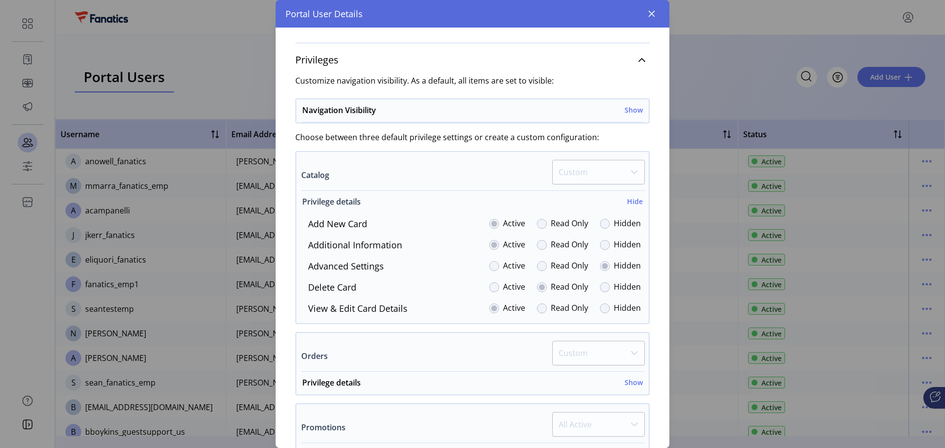
click at [633, 204] on h6 "Hide" at bounding box center [635, 201] width 16 height 10
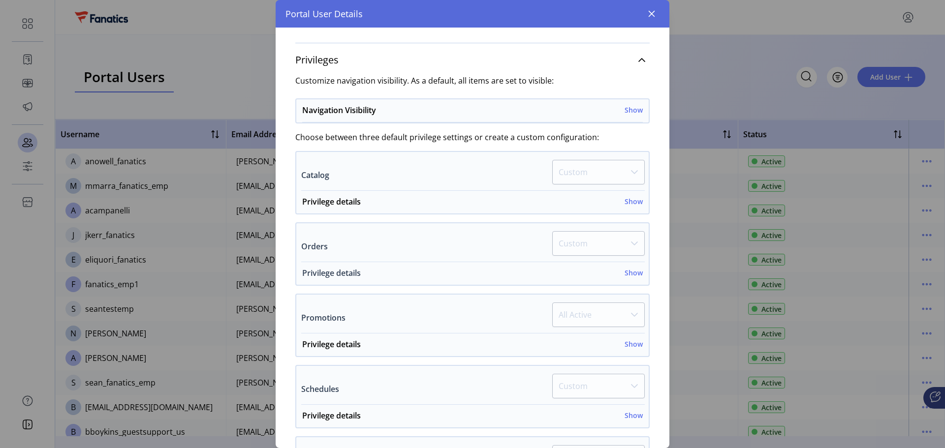
click at [634, 276] on h6 "Show" at bounding box center [634, 273] width 18 height 10
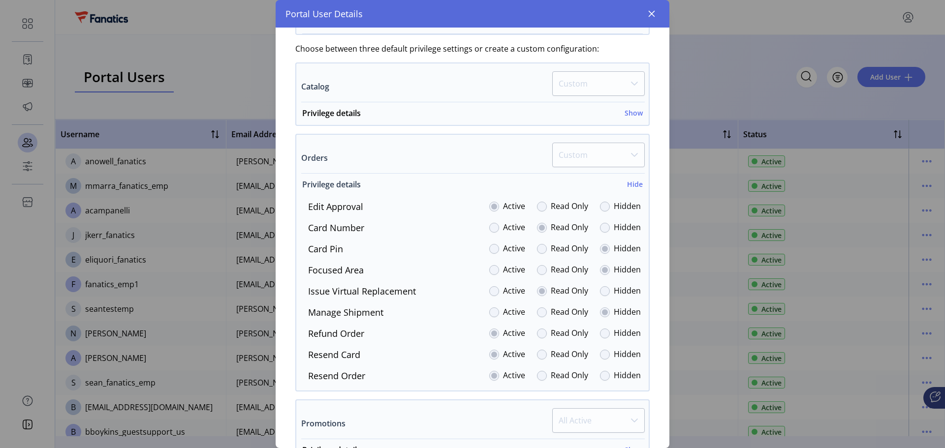
scroll to position [246, 0]
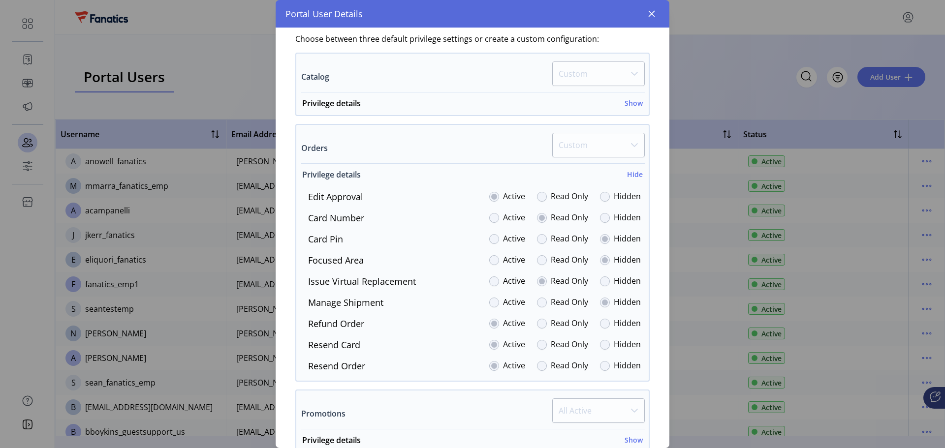
click at [629, 177] on h6 "Hide" at bounding box center [635, 174] width 16 height 10
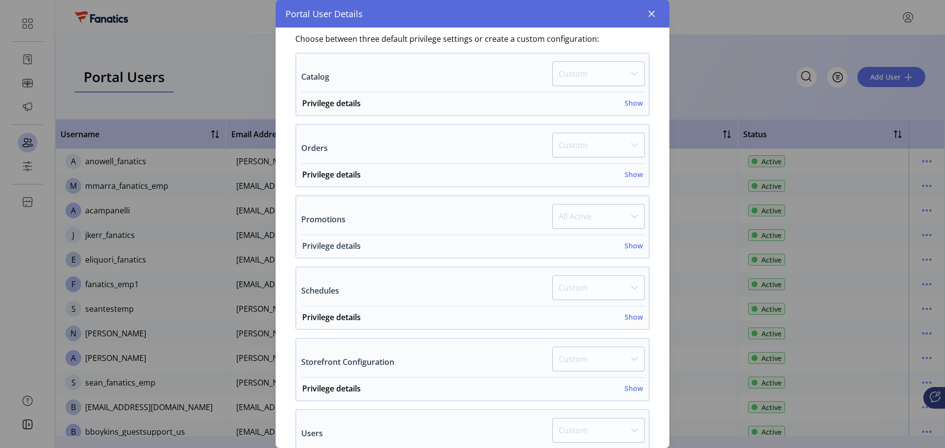
click at [625, 246] on h6 "Show" at bounding box center [634, 246] width 18 height 10
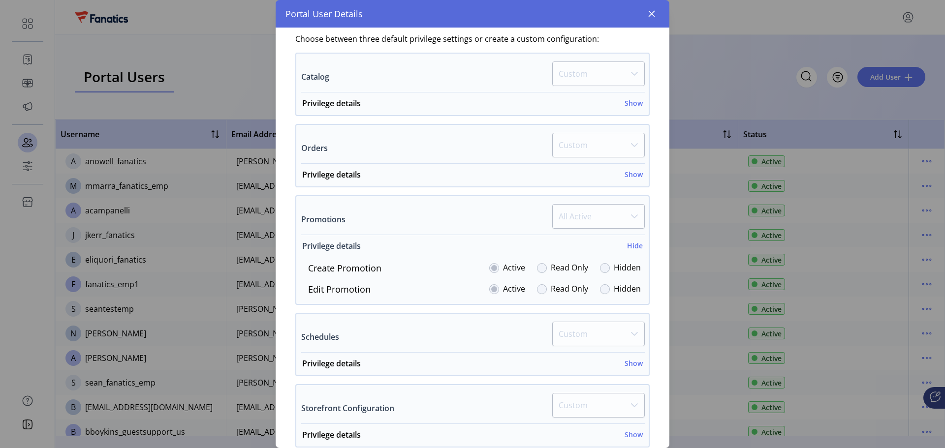
click at [627, 246] on h6 "Hide" at bounding box center [635, 246] width 16 height 10
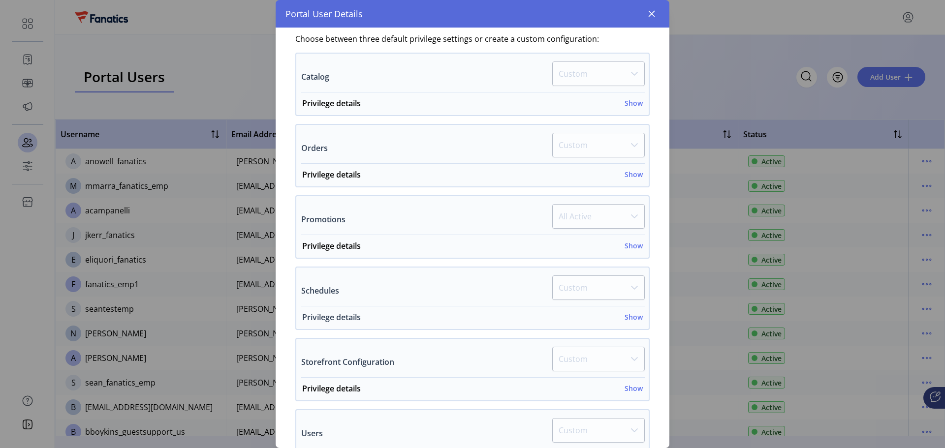
click at [625, 314] on h6 "Show" at bounding box center [634, 317] width 18 height 10
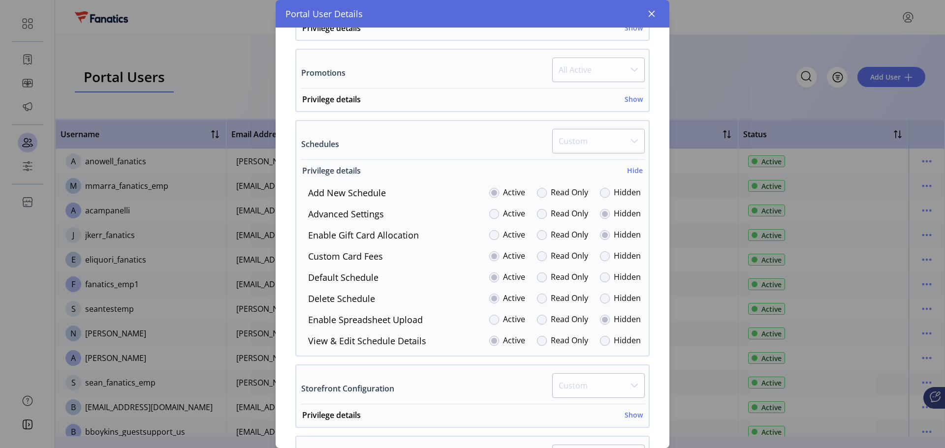
scroll to position [394, 0]
click at [630, 173] on h6 "Hide" at bounding box center [635, 169] width 16 height 10
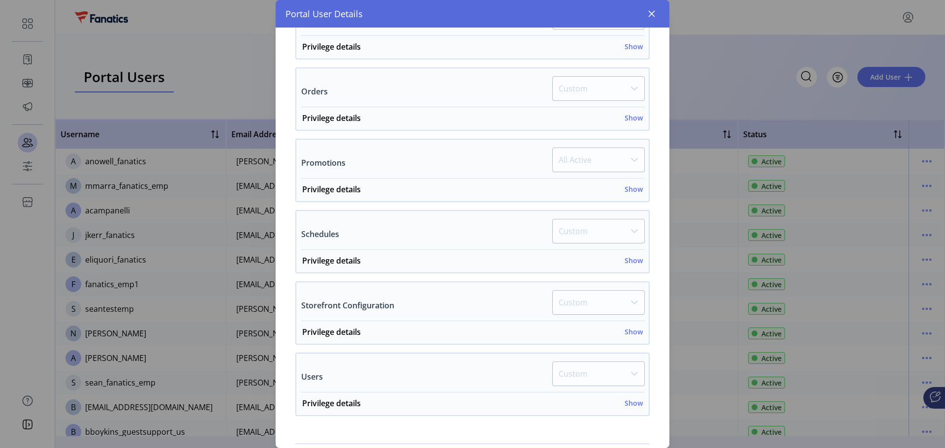
scroll to position [352, 0]
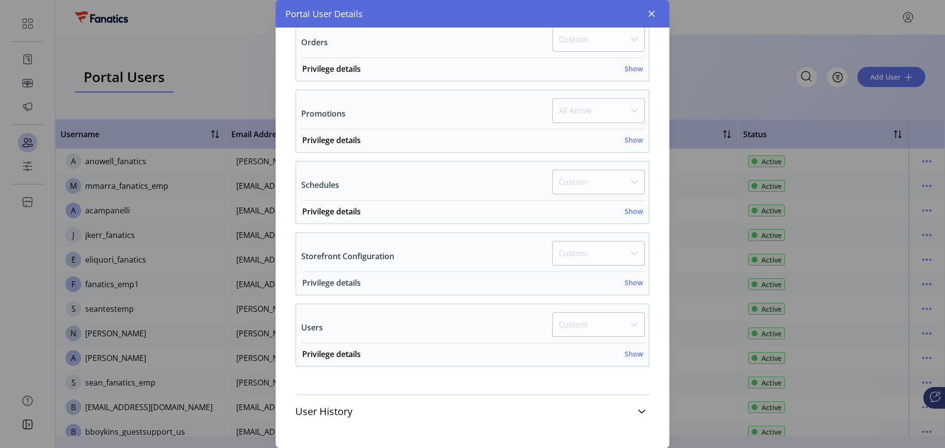
click at [633, 283] on h6 "Show" at bounding box center [634, 283] width 18 height 10
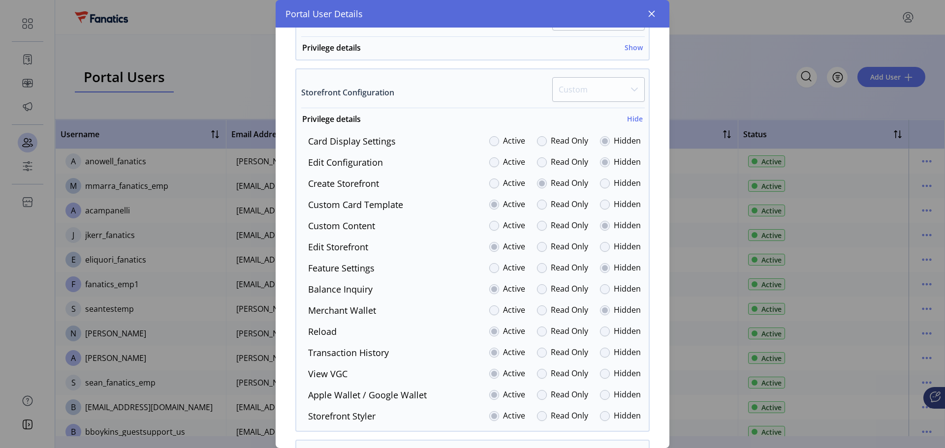
scroll to position [549, 0]
